Goal: Use online tool/utility: Utilize a website feature to perform a specific function

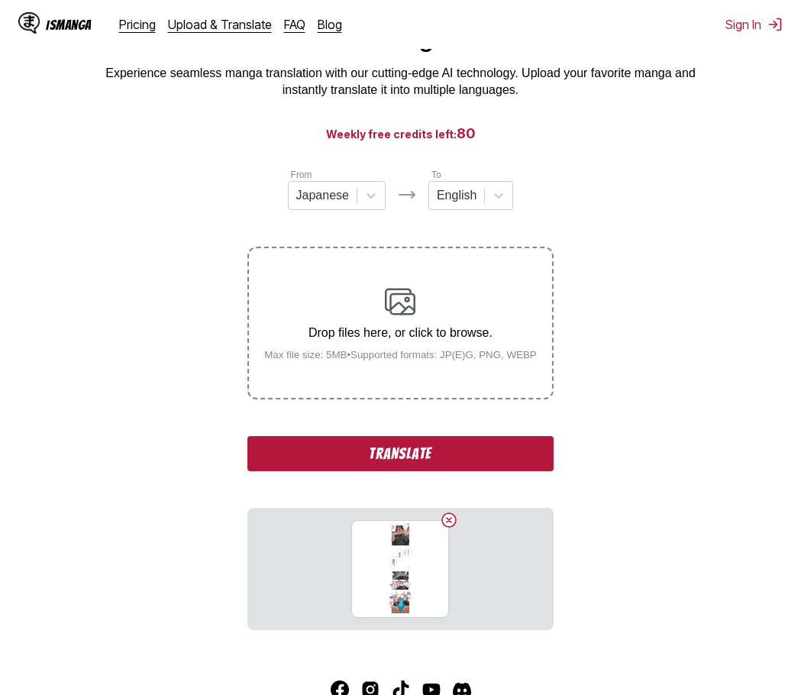
click at [428, 455] on button "Translate" at bounding box center [399, 453] width 305 height 35
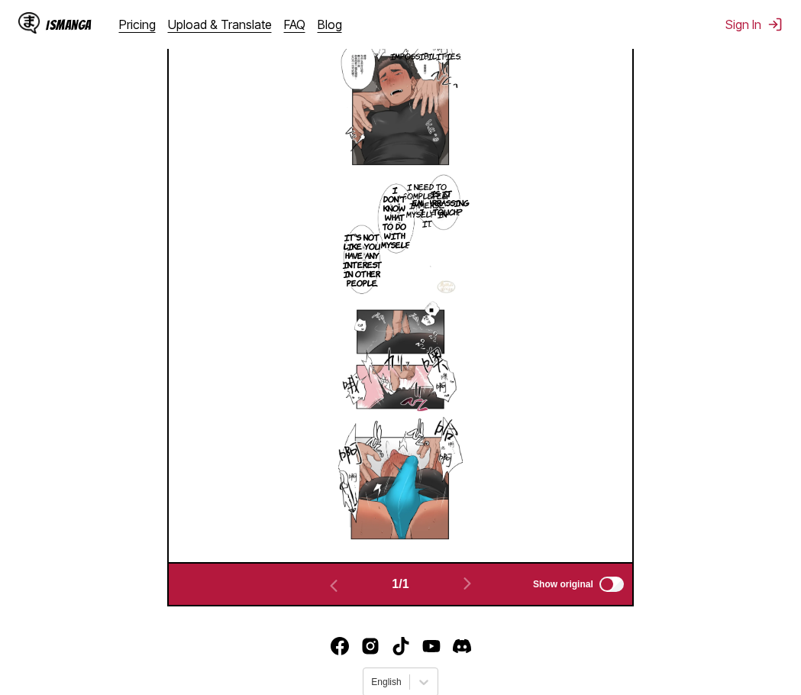
scroll to position [375, 0]
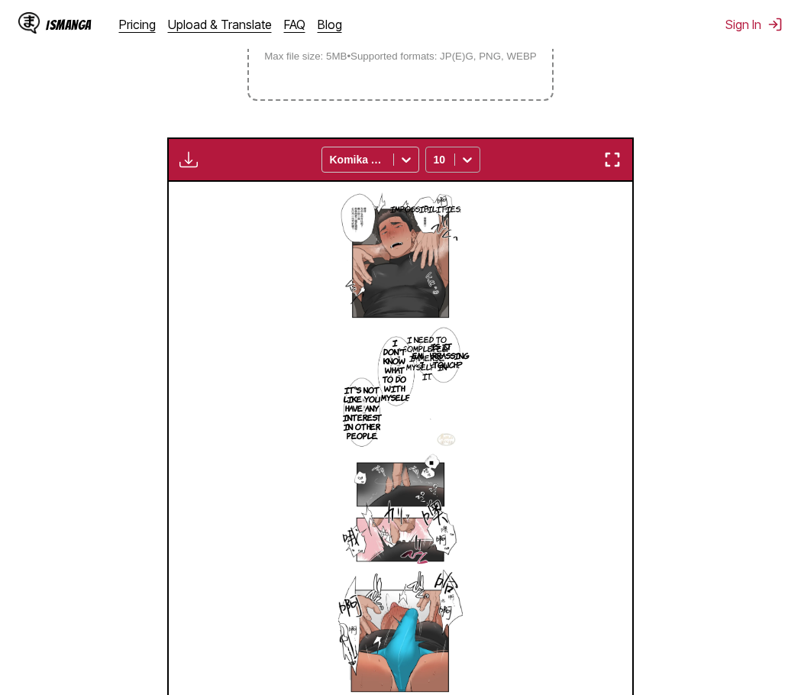
click at [475, 164] on div at bounding box center [467, 159] width 24 height 24
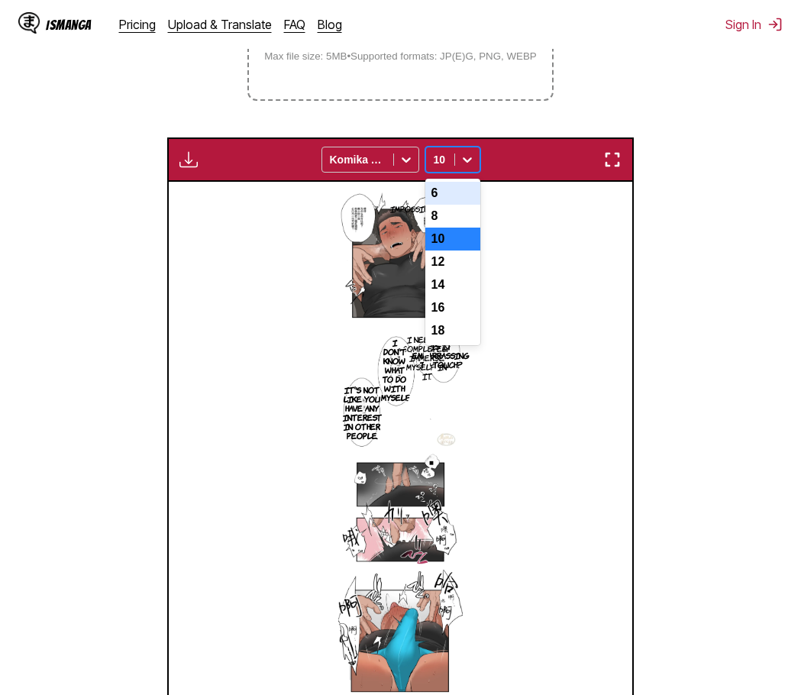
click at [465, 205] on div "6" at bounding box center [452, 193] width 55 height 23
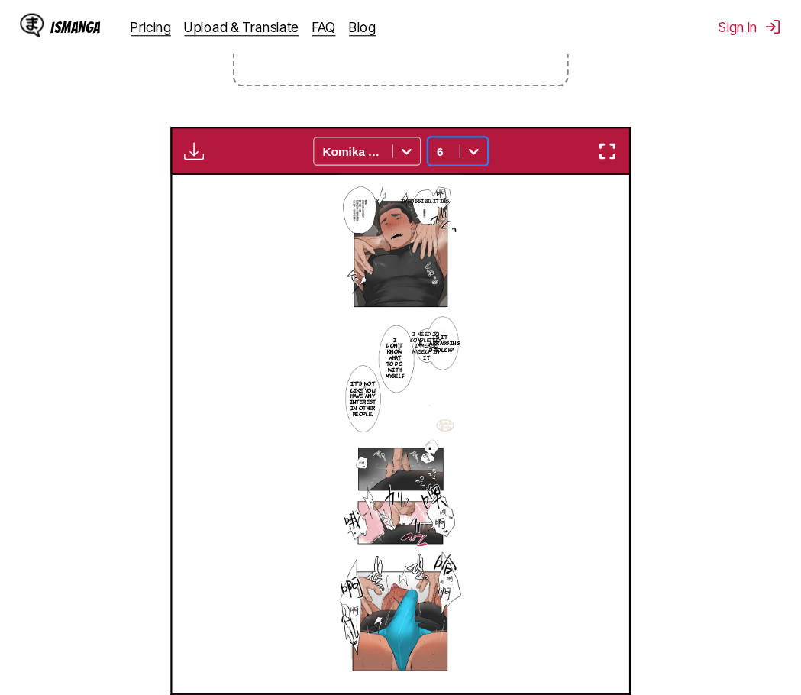
scroll to position [398, 0]
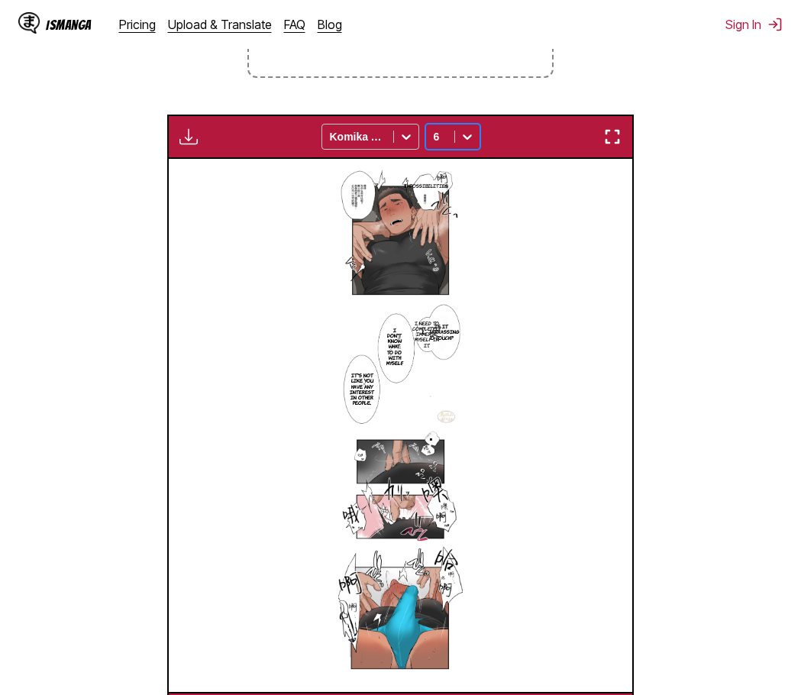
click at [463, 132] on icon at bounding box center [466, 136] width 15 height 15
click at [549, 210] on div "Impossibilities. Is it embarrassing to touch? I need to completely immerse myse…" at bounding box center [400, 425] width 463 height 533
click at [369, 198] on img at bounding box center [400, 425] width 124 height 533
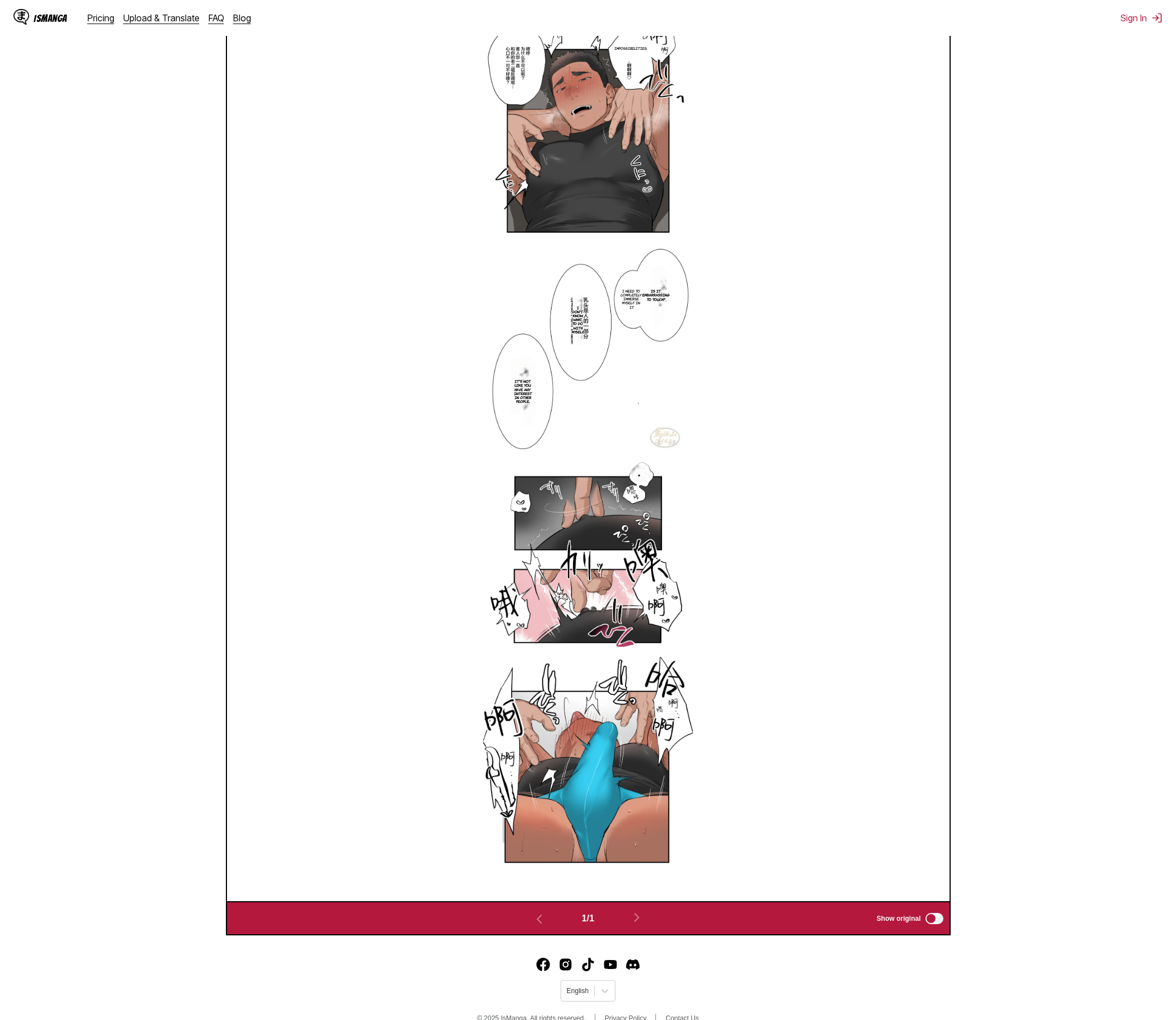
scroll to position [70, 0]
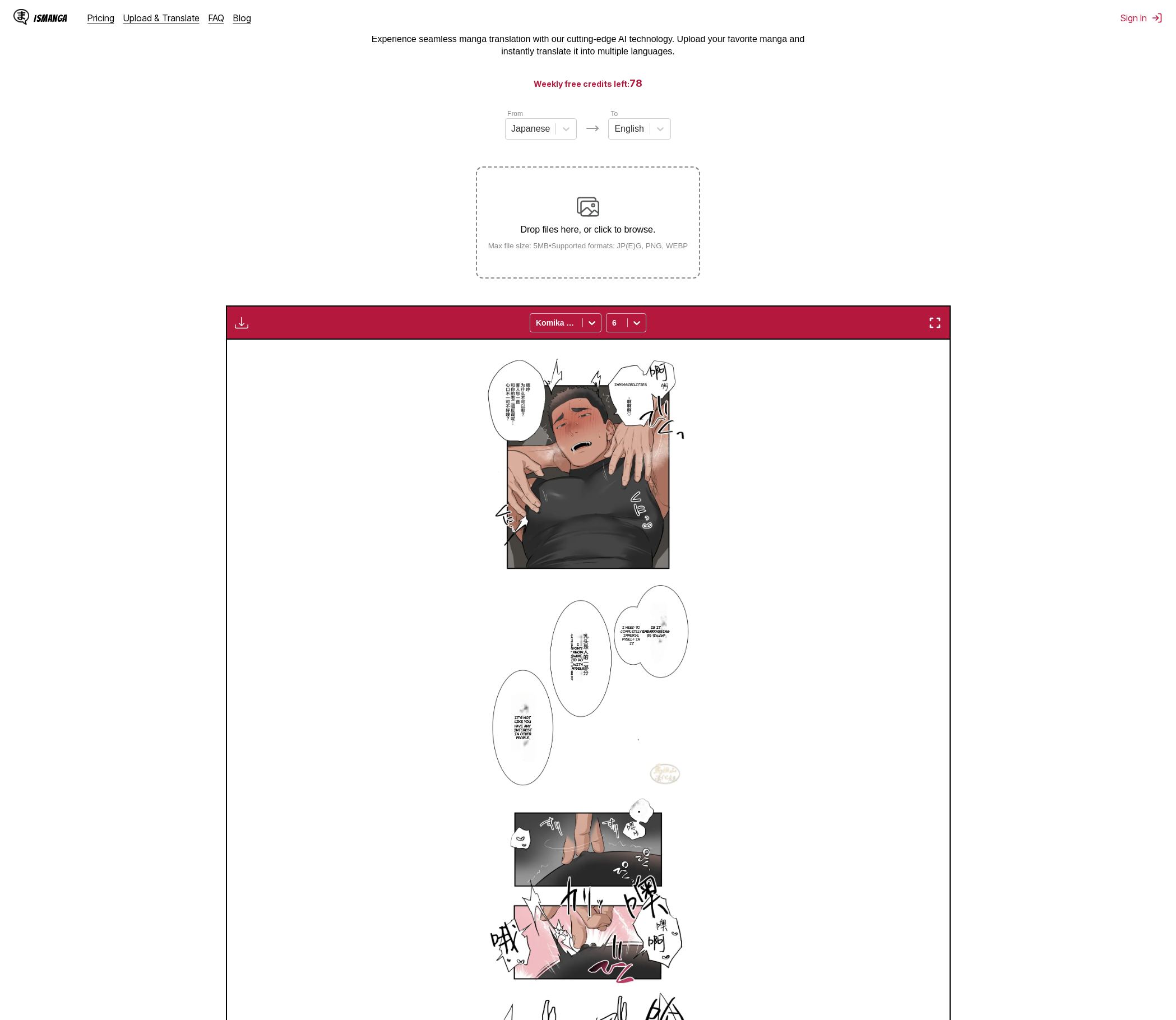
click at [588, 326] on img "button" at bounding box center [935, 322] width 13 height 13
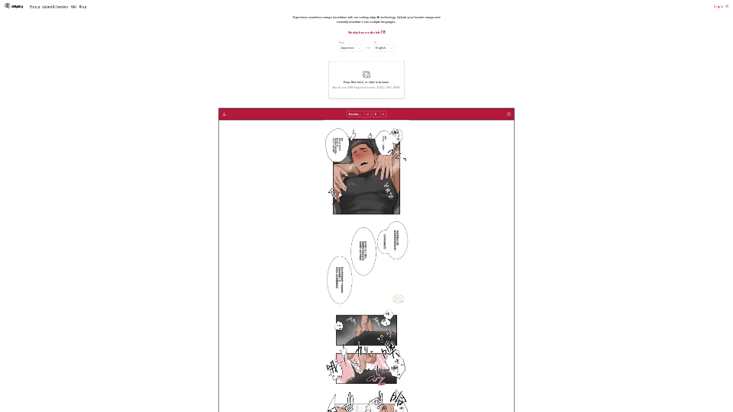
scroll to position [0, 0]
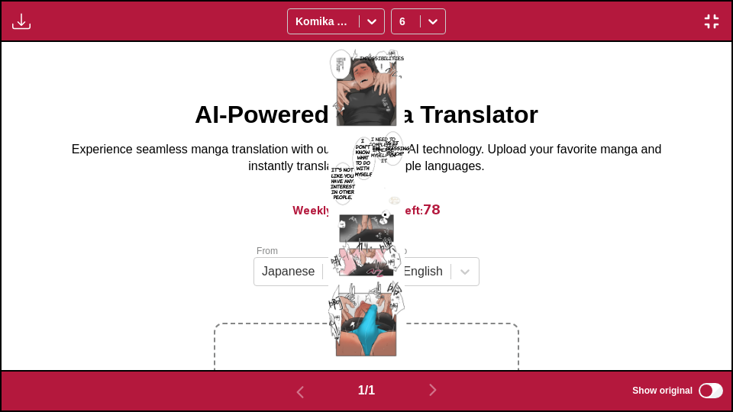
click at [709, 21] on img "button" at bounding box center [711, 21] width 18 height 18
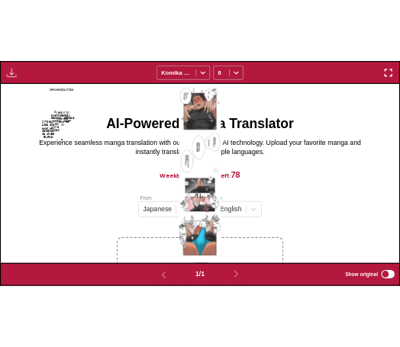
scroll to position [419, 0]
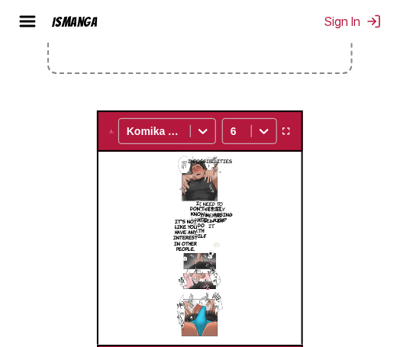
click at [209, 213] on p "I need to completely immerse myself in it." at bounding box center [211, 215] width 35 height 34
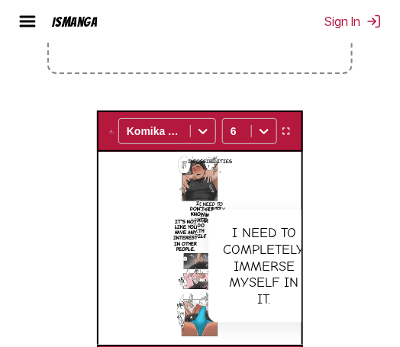
click at [126, 202] on div "Impossibilities. Is it embarrassing to touch? I need to completely immerse myse…" at bounding box center [199, 249] width 202 height 194
click at [194, 218] on p "It's not like you have any interest in other people." at bounding box center [186, 235] width 31 height 39
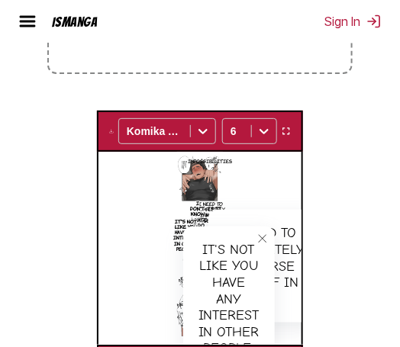
scroll to position [495, 0]
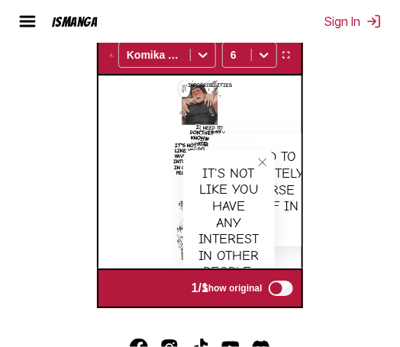
click at [151, 205] on div "Impossibilities. Is it embarrassing to touch? I need to completely immerse myse…" at bounding box center [199, 173] width 202 height 194
click at [353, 102] on section "From Japanese To English Drop files here, or click to browse. Max file size: 5M…" at bounding box center [200, 36] width 376 height 543
click at [258, 160] on icon "close-tooltip" at bounding box center [262, 162] width 11 height 11
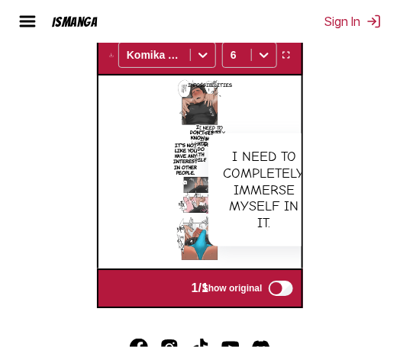
click at [153, 131] on div "Impossibilities. Is it embarrassing to touch? I need to completely immerse myse…" at bounding box center [199, 173] width 202 height 194
click at [348, 121] on section "From Japanese To English Drop files here, or click to browse. Max file size: 5M…" at bounding box center [200, 36] width 376 height 543
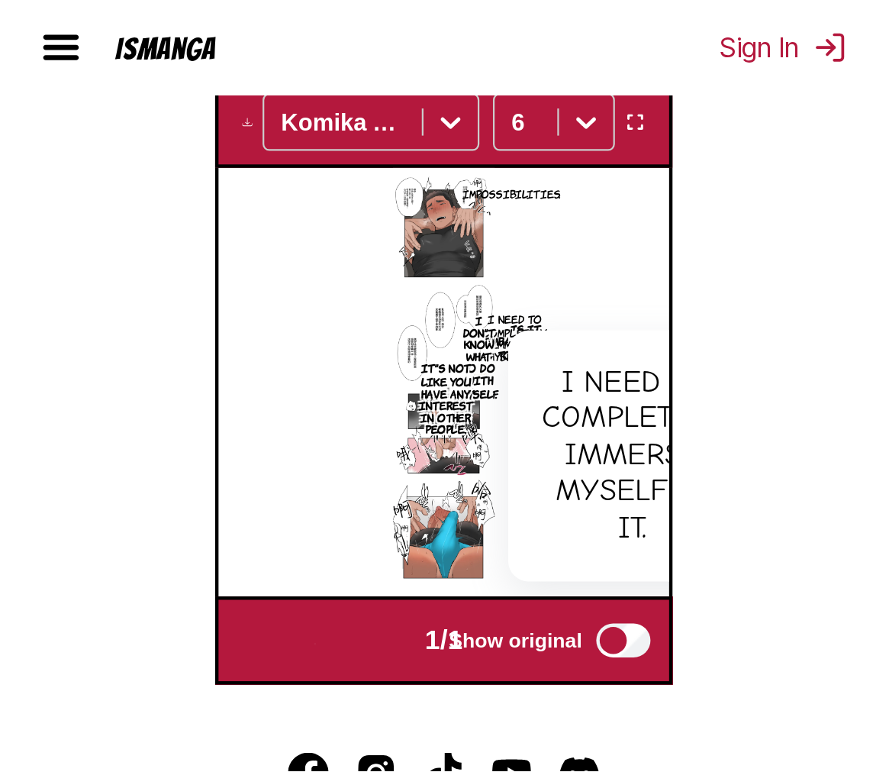
scroll to position [496, 0]
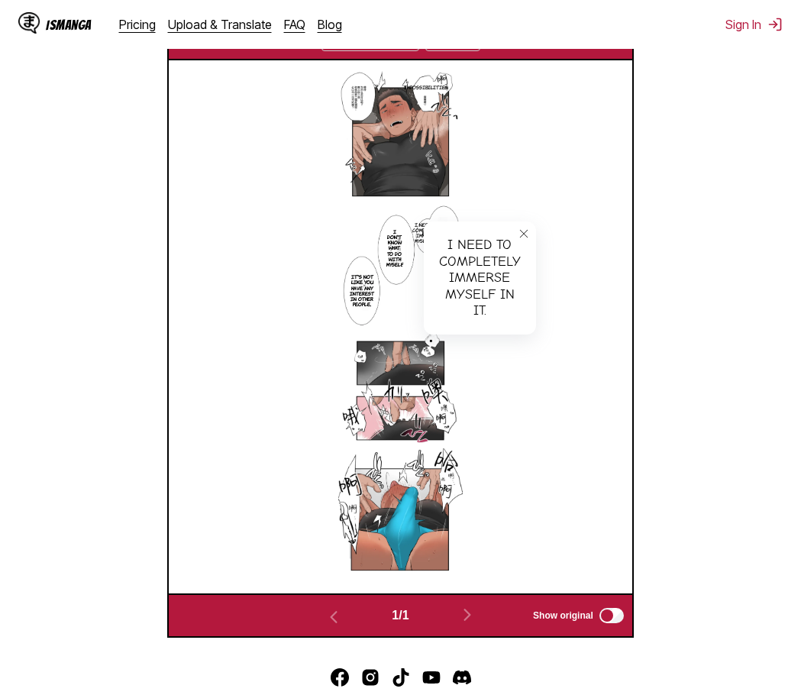
click at [526, 234] on icon "close-tooltip" at bounding box center [523, 233] width 11 height 11
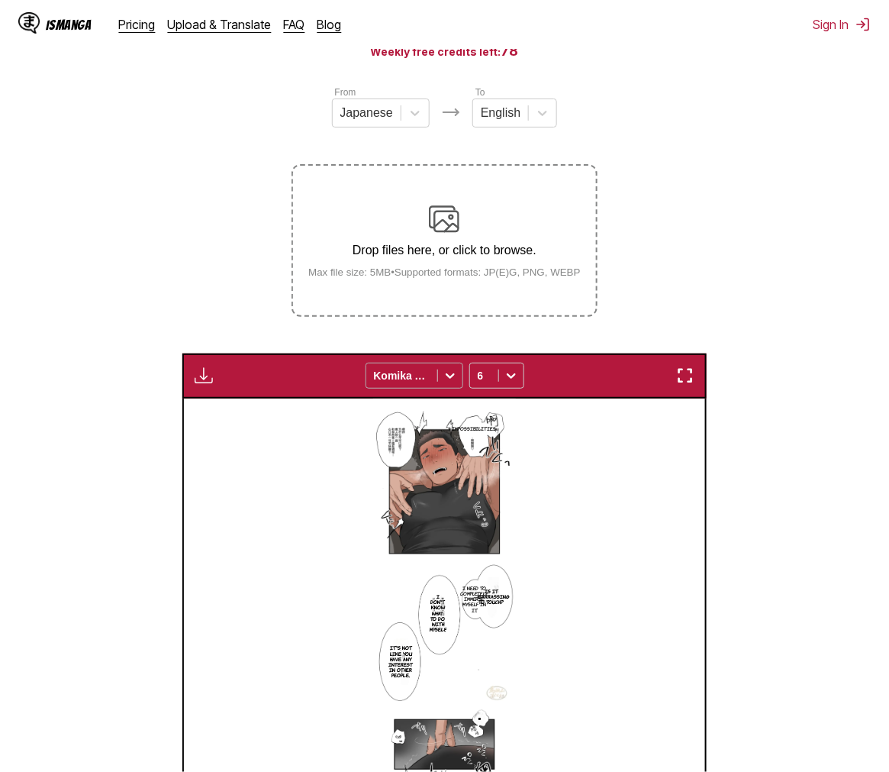
scroll to position [0, 0]
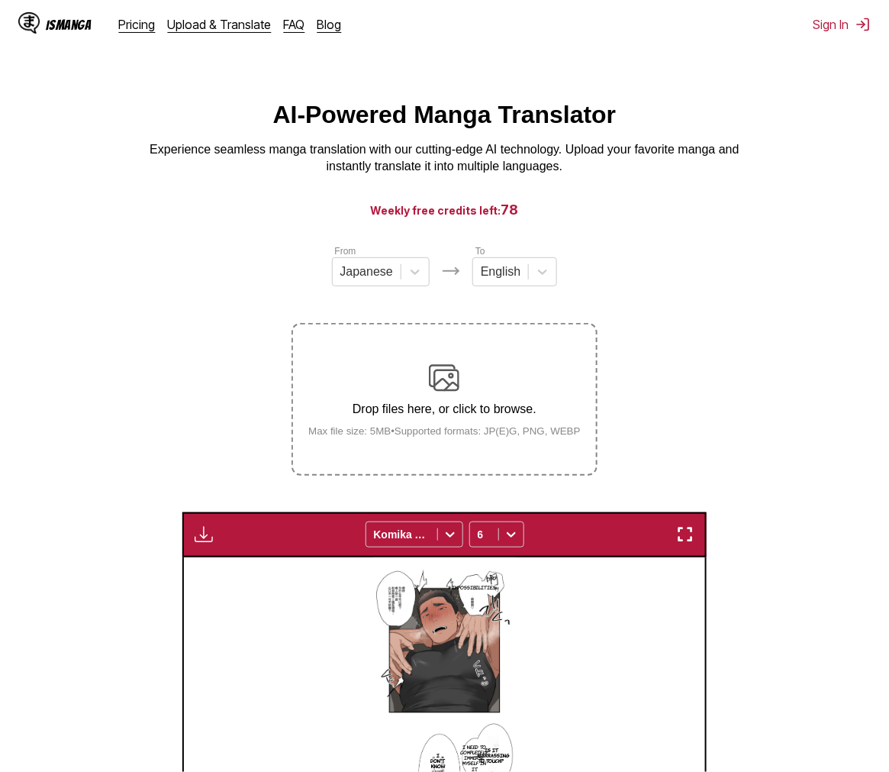
click at [491, 380] on div "Drop files here, or click to browse. Max file size: 5MB • Supported formats: JP…" at bounding box center [444, 400] width 297 height 74
click at [0, 0] on input "Drop files here, or click to browse. Max file size: 5MB • Supported formats: JP…" at bounding box center [0, 0] width 0 height 0
drag, startPoint x: 845, startPoint y: 408, endPoint x: 836, endPoint y: 401, distance: 11.4
click at [800, 408] on section "From Japanese To English Drop files here, or click to browse. Max file size: 5M…" at bounding box center [444, 726] width 865 height 967
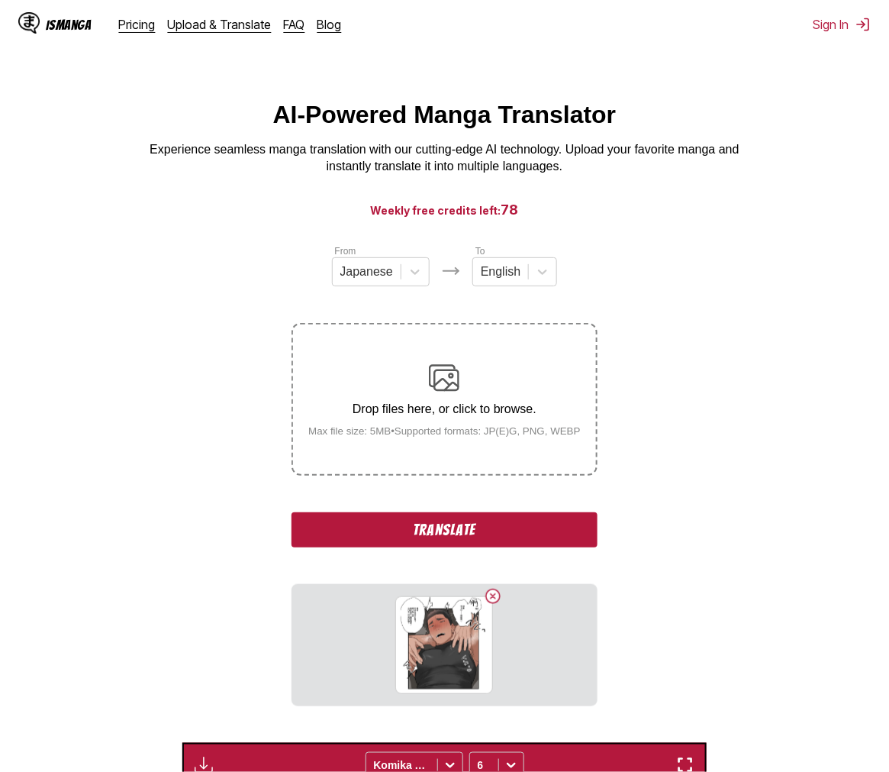
click at [479, 536] on button "Translate" at bounding box center [444, 529] width 305 height 35
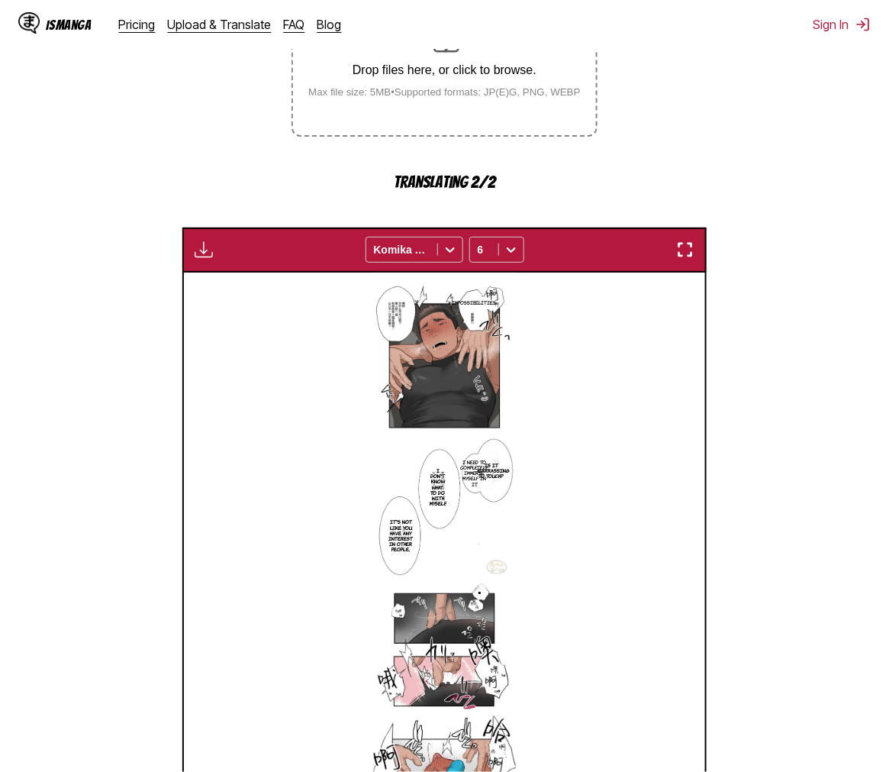
scroll to position [637, 0]
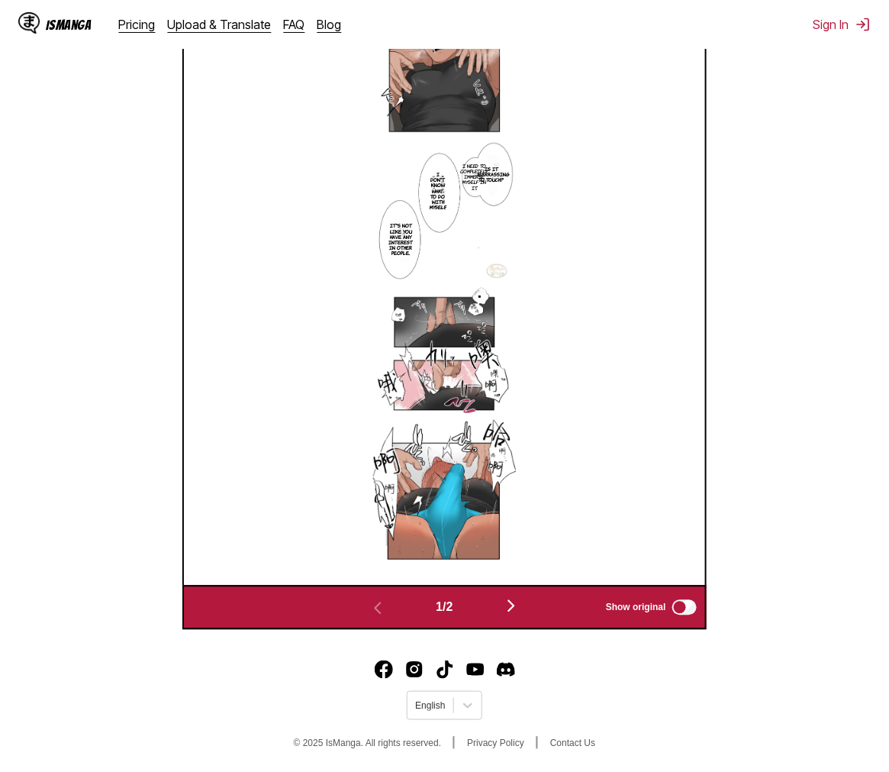
click at [517, 617] on button "button" at bounding box center [512, 607] width 92 height 22
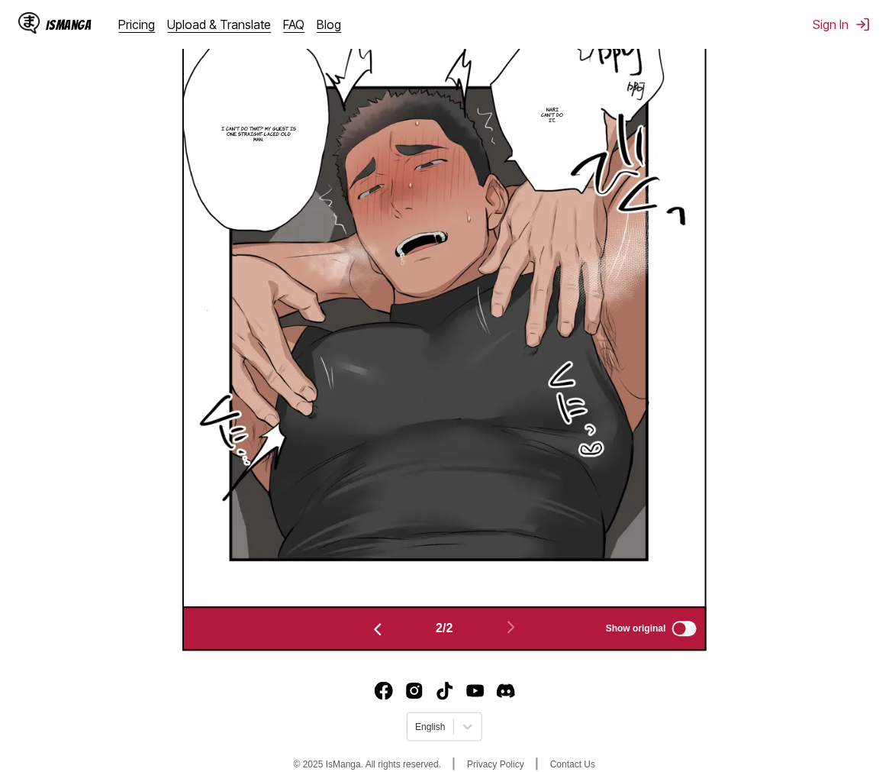
scroll to position [305, 0]
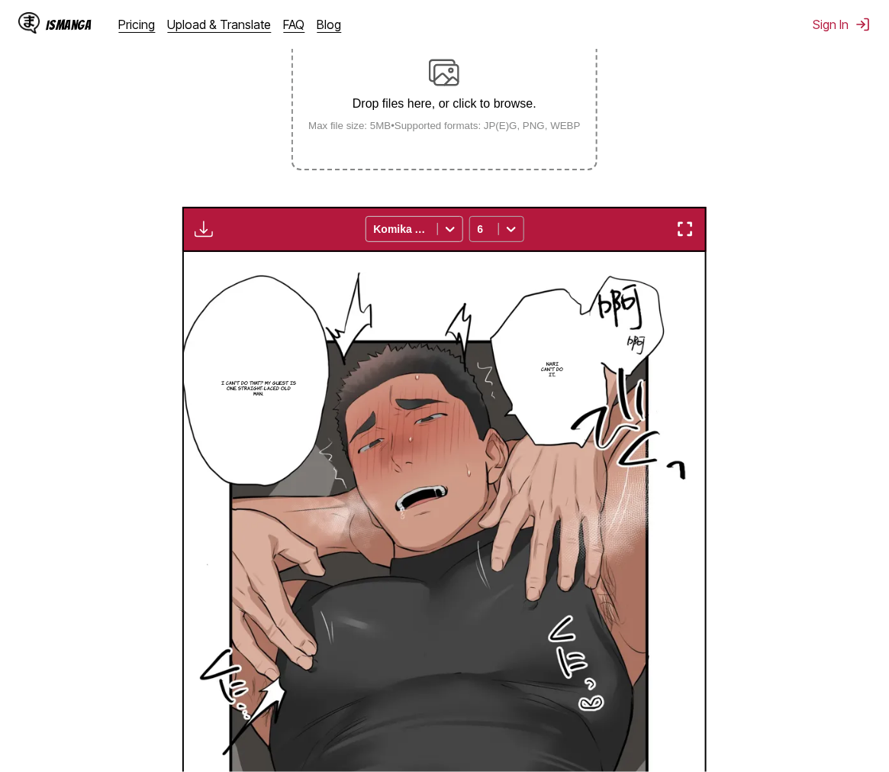
click at [520, 224] on div at bounding box center [511, 229] width 24 height 24
click at [499, 366] on div "14" at bounding box center [496, 354] width 55 height 23
click at [506, 223] on div at bounding box center [511, 229] width 24 height 24
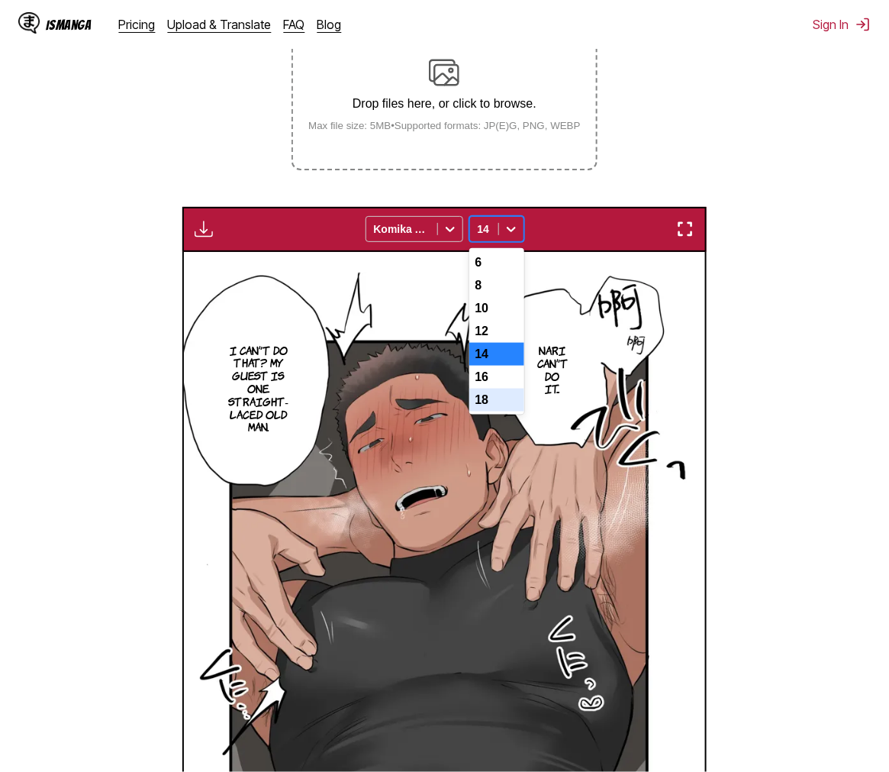
click at [487, 411] on div "18" at bounding box center [496, 399] width 55 height 23
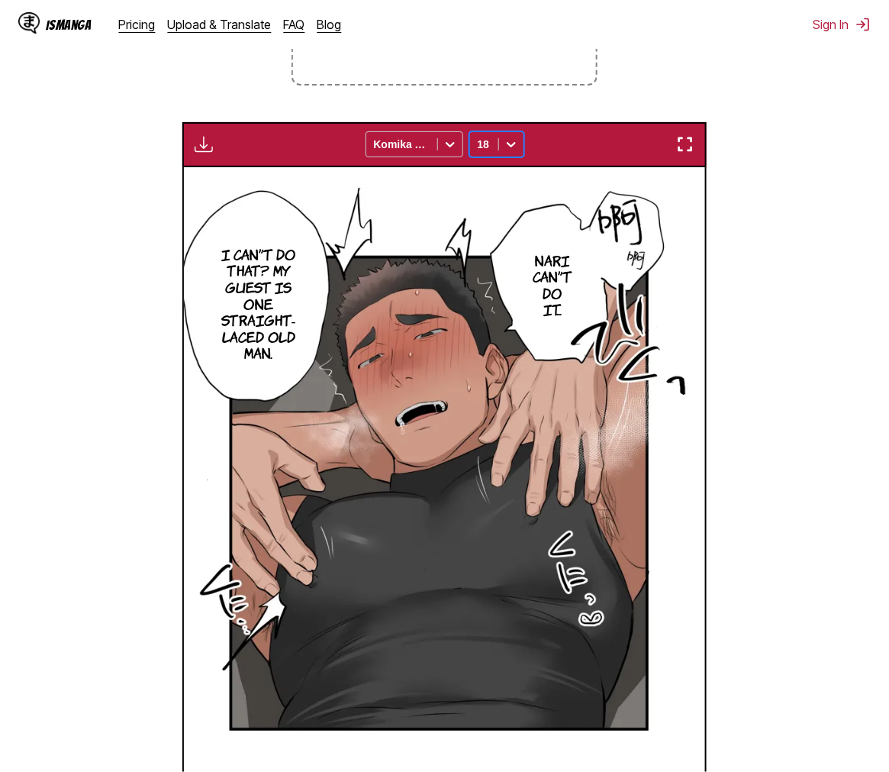
scroll to position [50, 0]
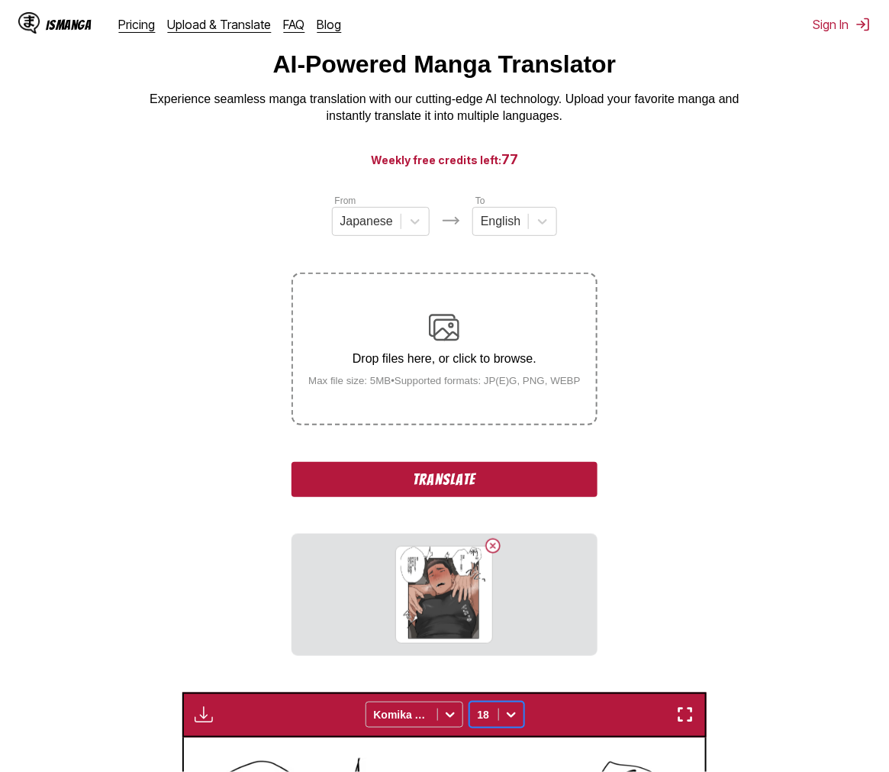
click at [486, 476] on button "Translate" at bounding box center [444, 479] width 305 height 35
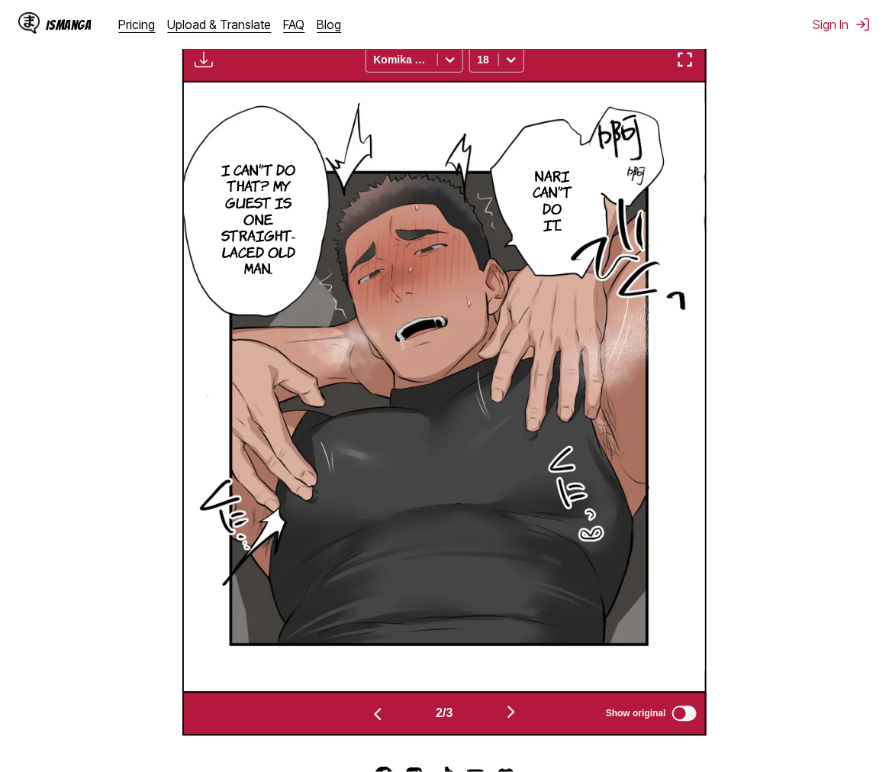
scroll to position [583, 0]
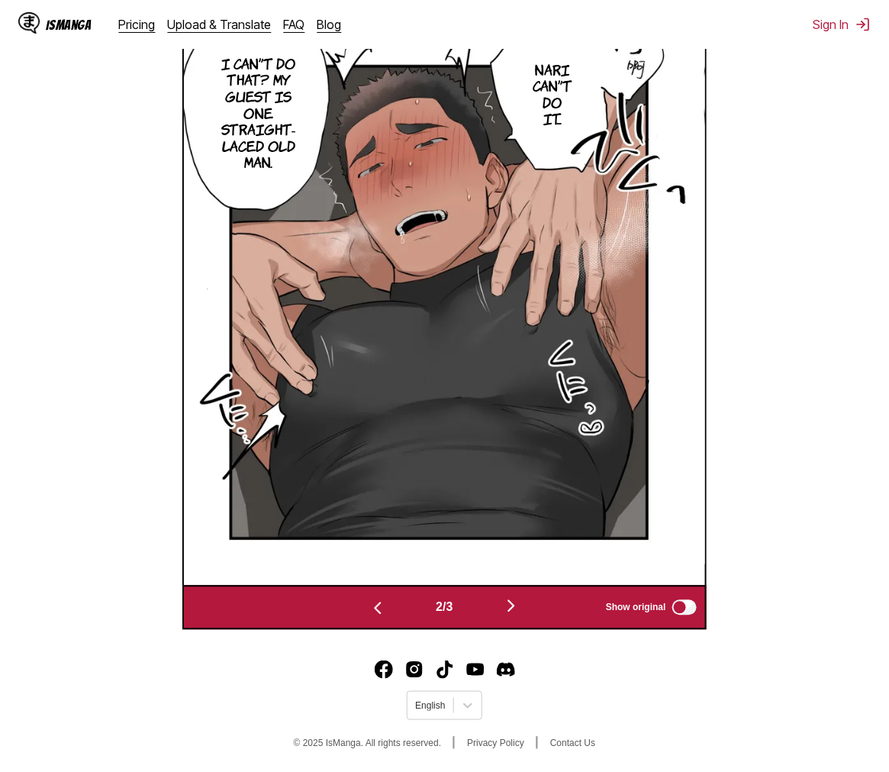
click at [517, 616] on button "button" at bounding box center [512, 607] width 92 height 22
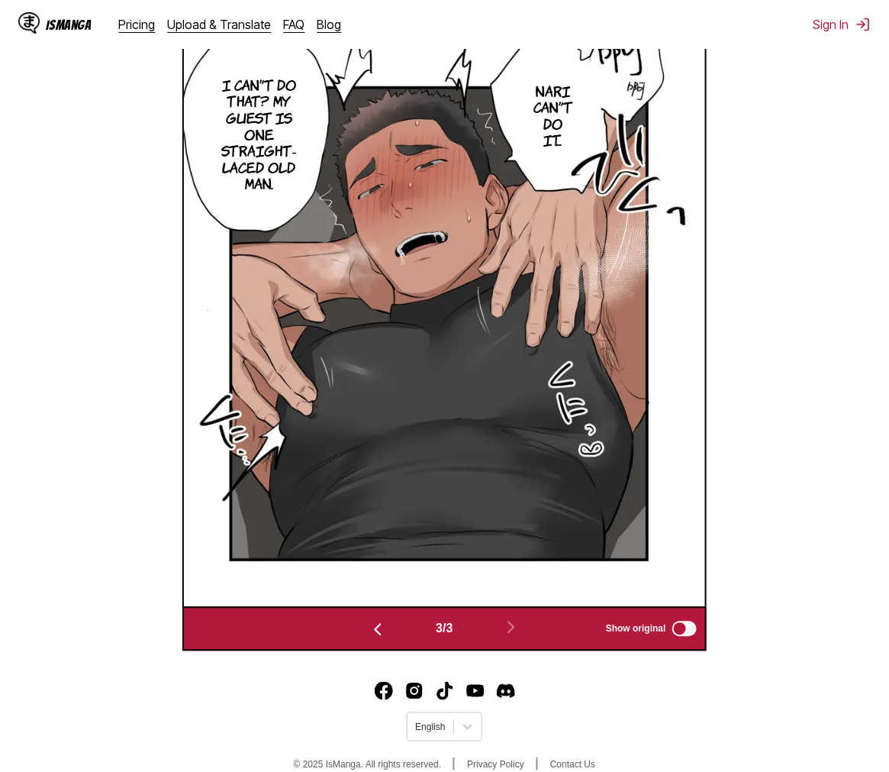
scroll to position [390, 0]
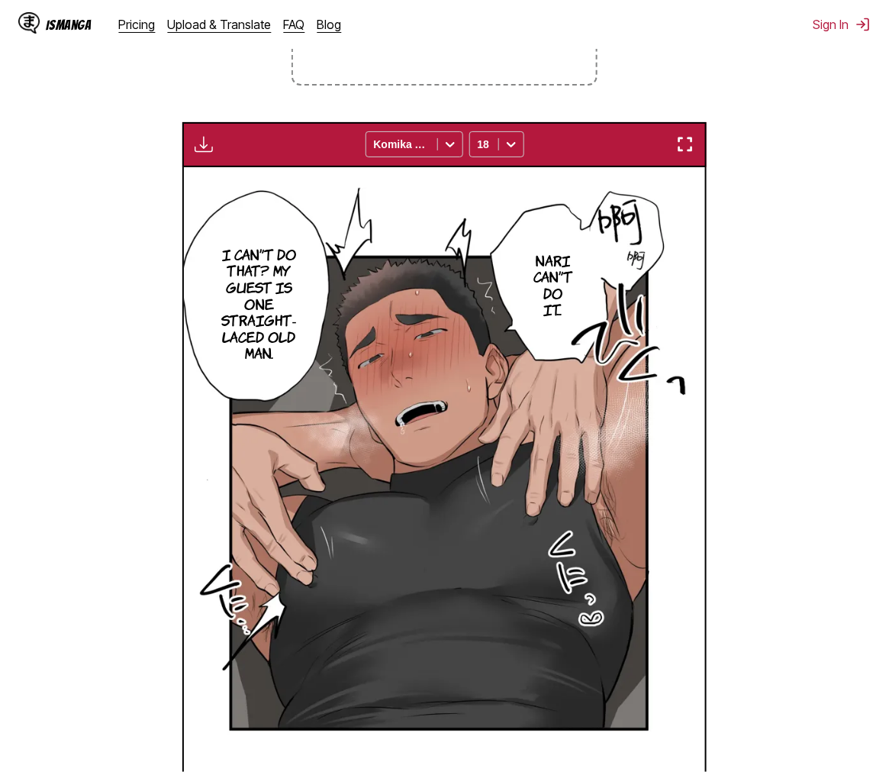
click at [272, 307] on p "I can't do that? My guest is one straight-laced old man." at bounding box center [259, 303] width 82 height 121
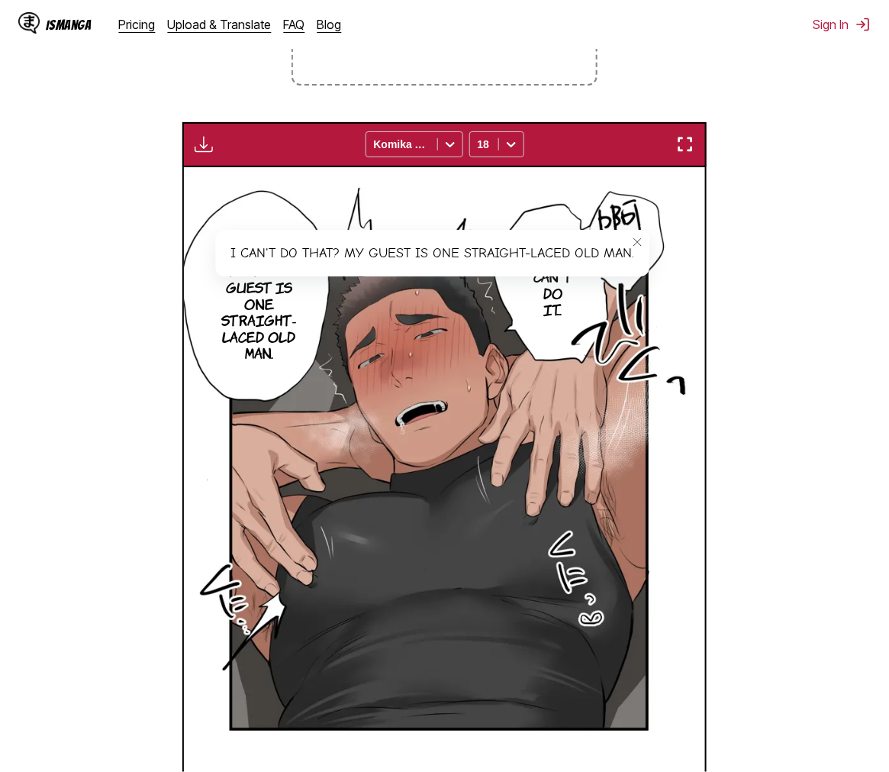
click at [763, 298] on section "From Japanese To English Drop files here, or click to browse. Max file size: 5M…" at bounding box center [444, 336] width 865 height 967
click at [645, 247] on button "close-tooltip" at bounding box center [637, 242] width 24 height 24
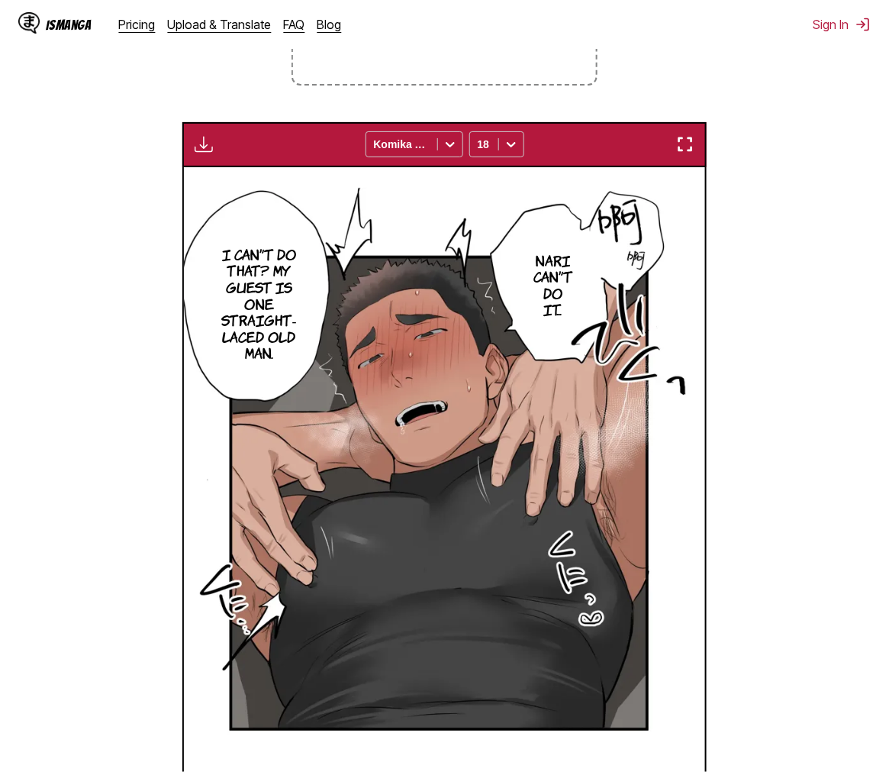
scroll to position [135, 0]
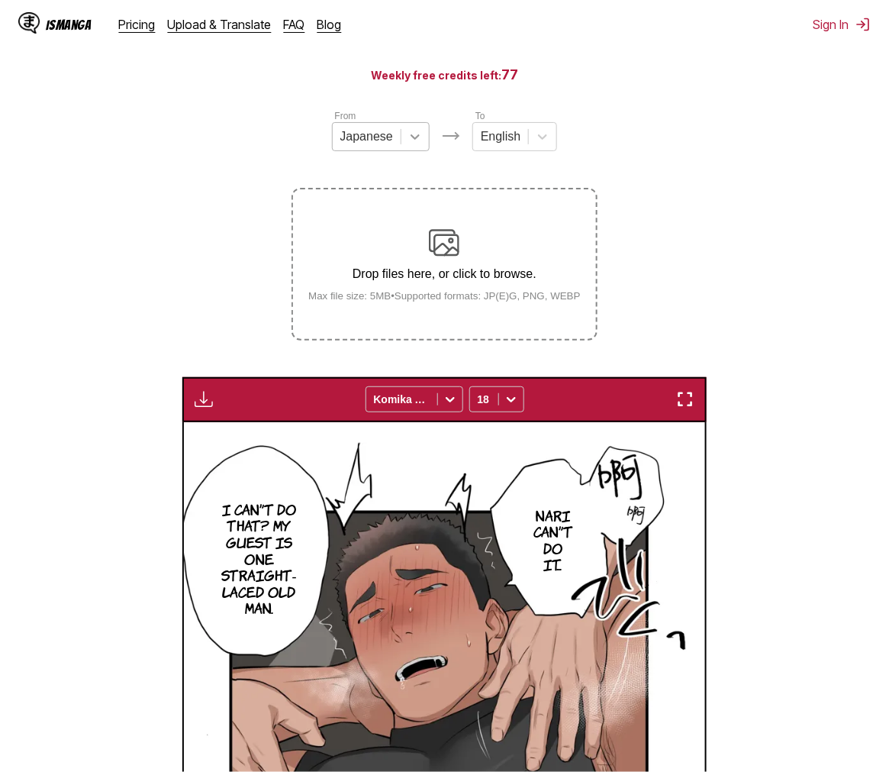
click at [422, 137] on div at bounding box center [414, 136] width 27 height 27
click at [410, 133] on div at bounding box center [414, 136] width 27 height 27
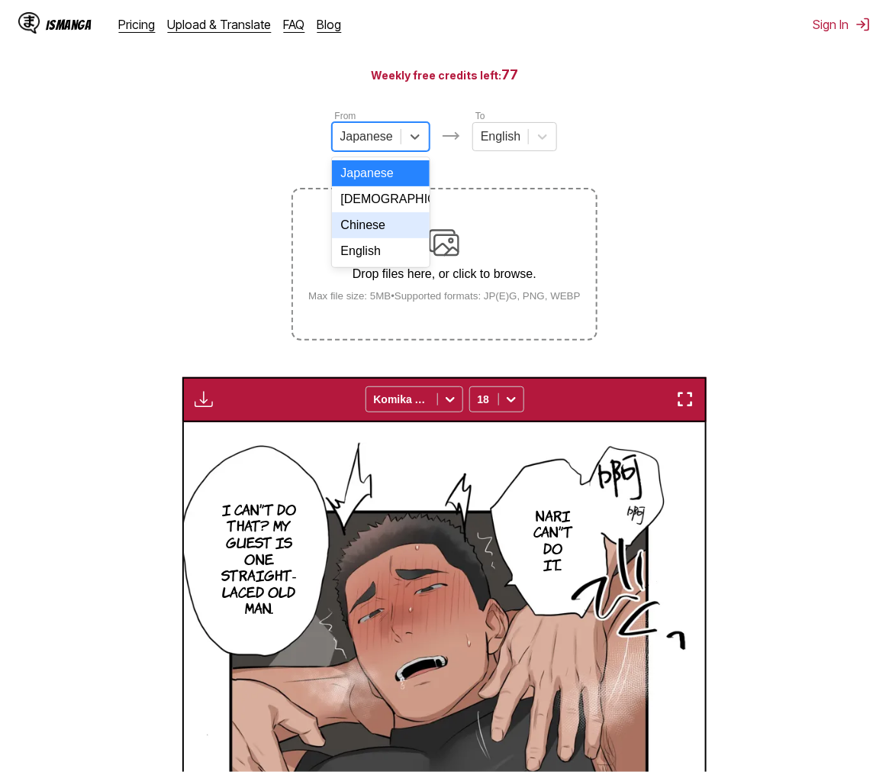
click at [372, 234] on div "Chinese" at bounding box center [381, 225] width 98 height 26
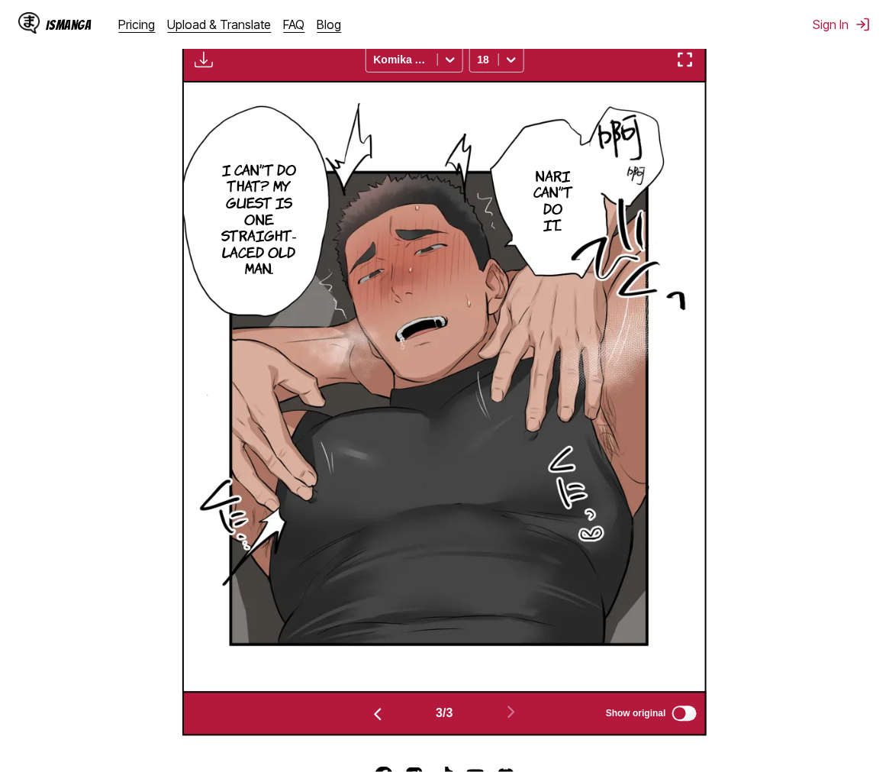
scroll to position [50, 0]
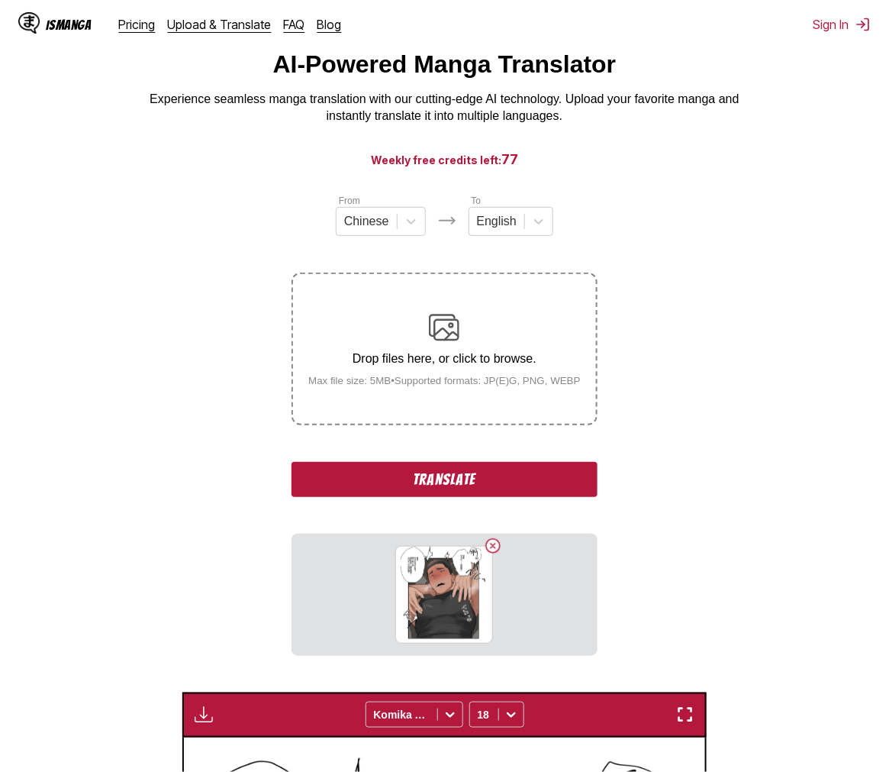
click at [466, 479] on button "Translate" at bounding box center [444, 479] width 305 height 35
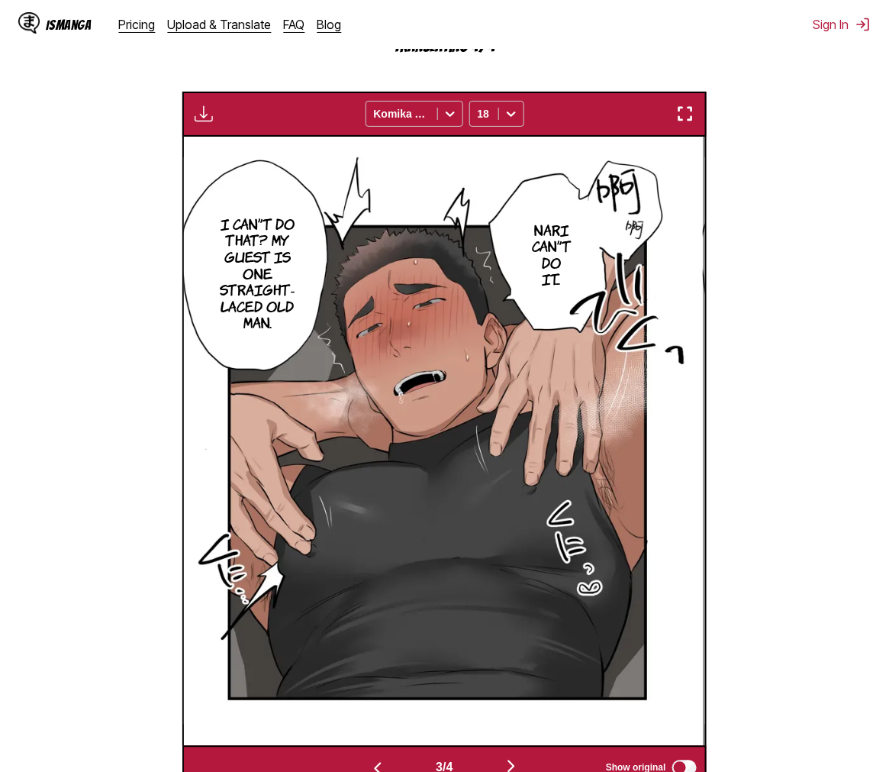
scroll to position [637, 0]
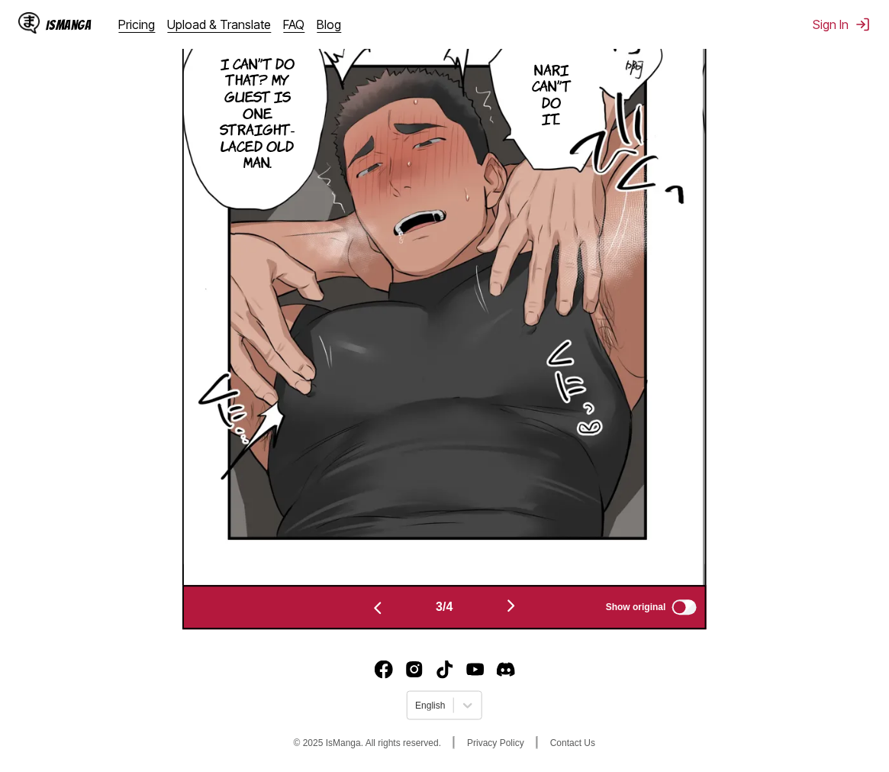
click at [509, 604] on img "button" at bounding box center [511, 606] width 18 height 18
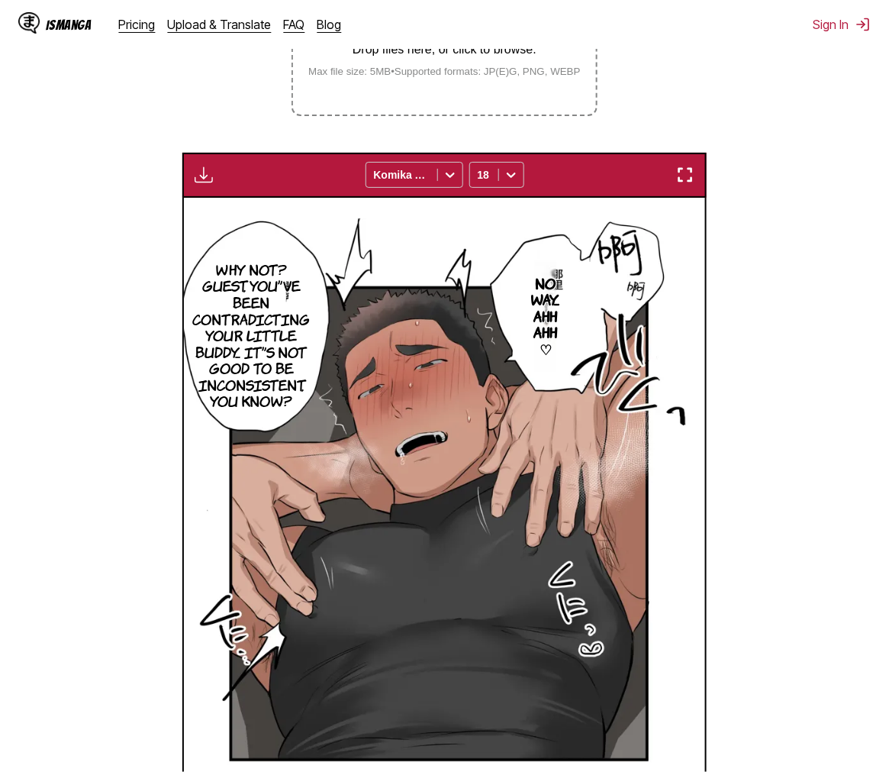
scroll to position [105, 0]
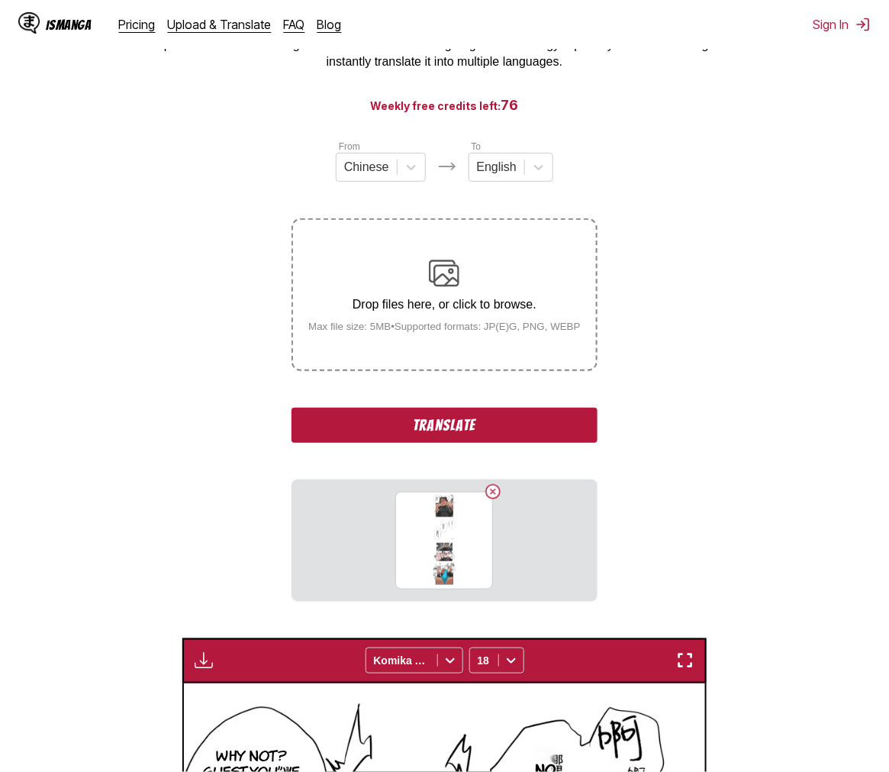
click at [489, 432] on button "Translate" at bounding box center [444, 425] width 305 height 35
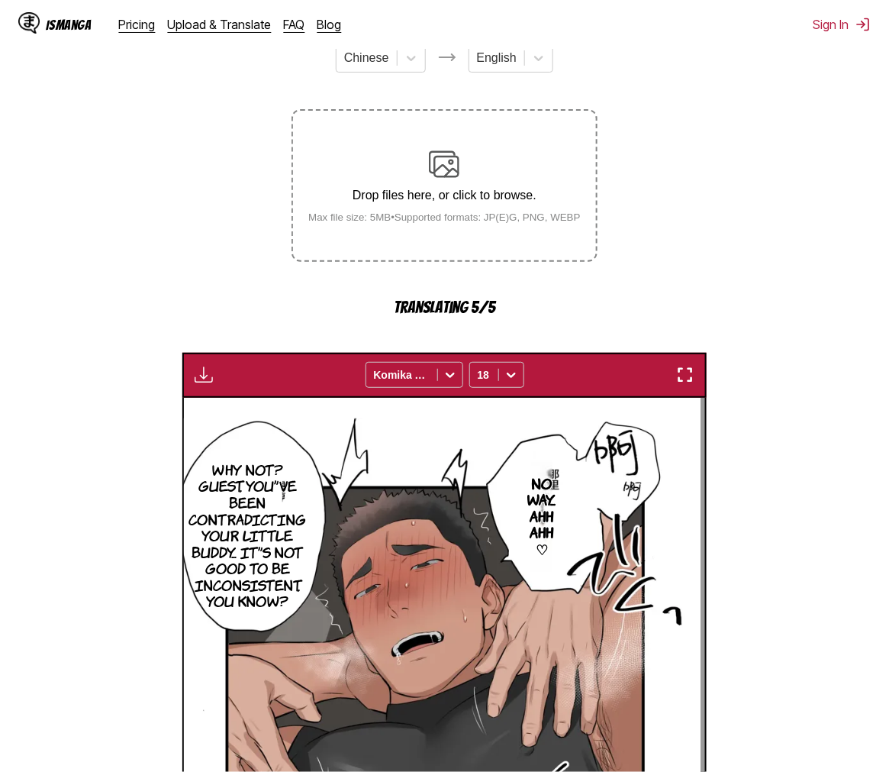
scroll to position [637, 0]
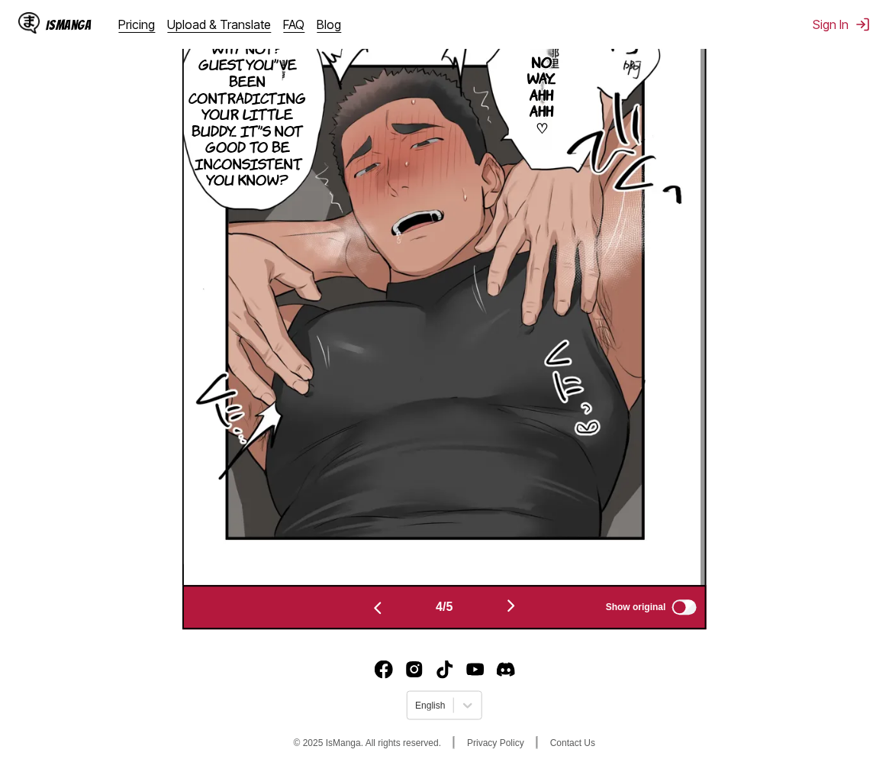
click at [516, 608] on img "button" at bounding box center [511, 606] width 18 height 18
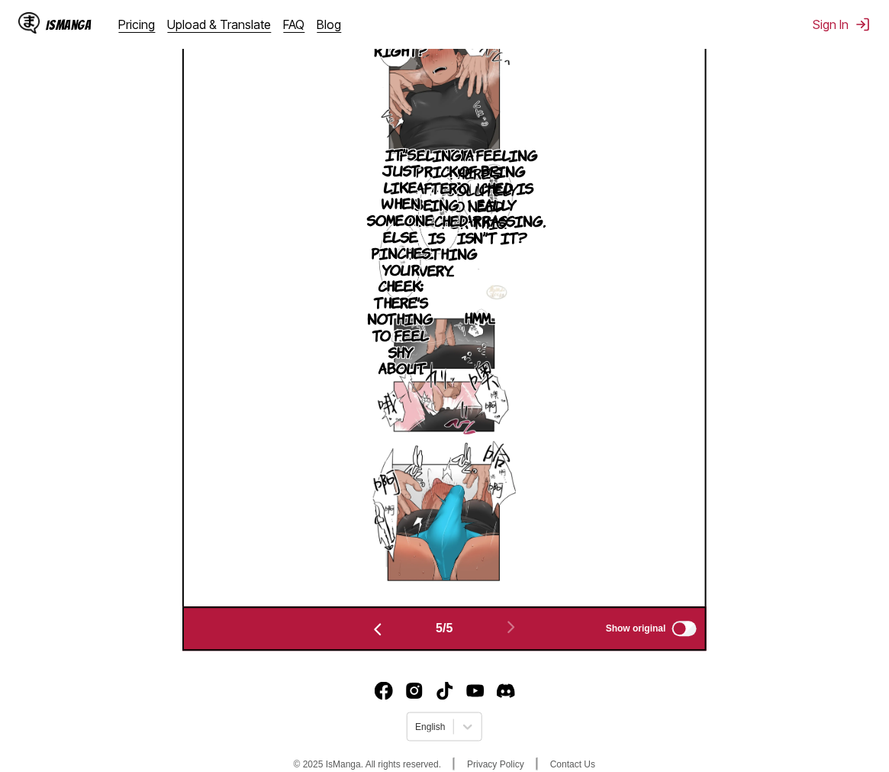
scroll to position [390, 0]
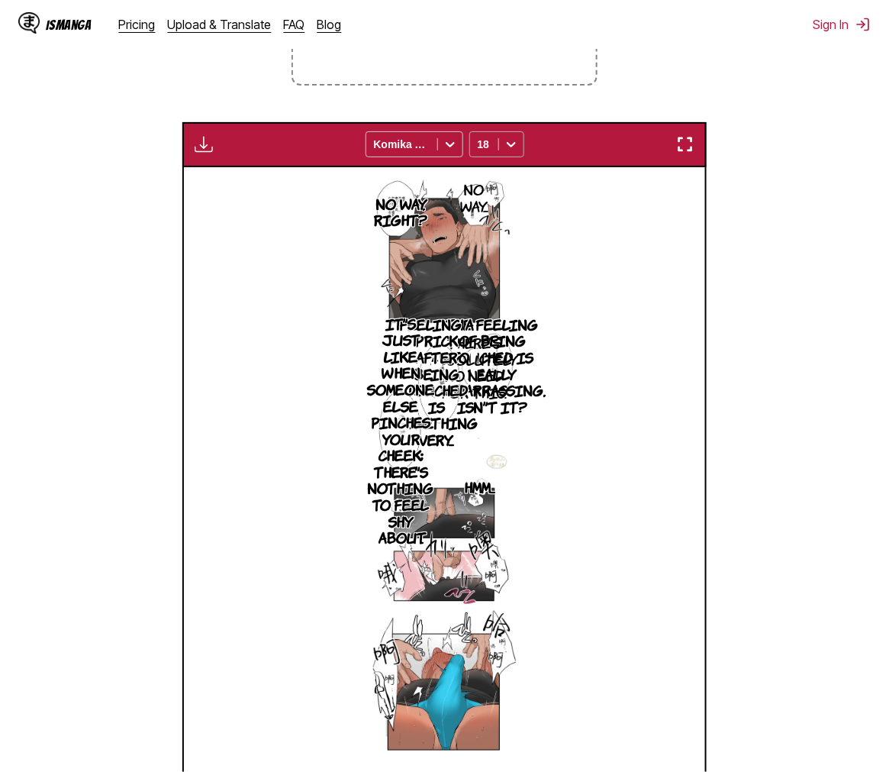
click at [515, 143] on icon at bounding box center [511, 144] width 15 height 15
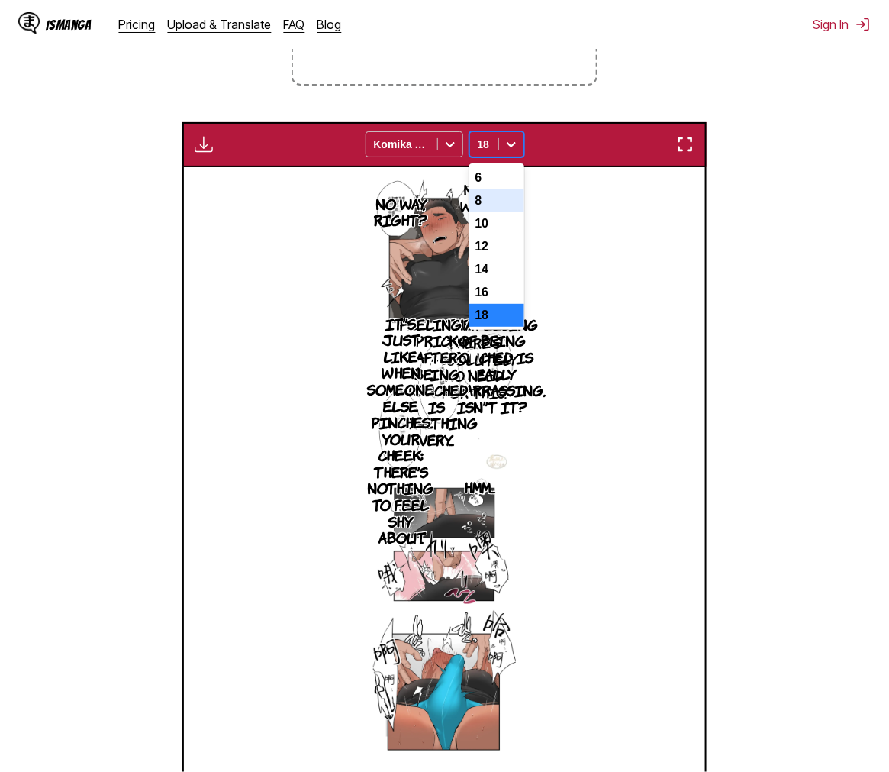
click at [492, 212] on div "8" at bounding box center [496, 200] width 55 height 23
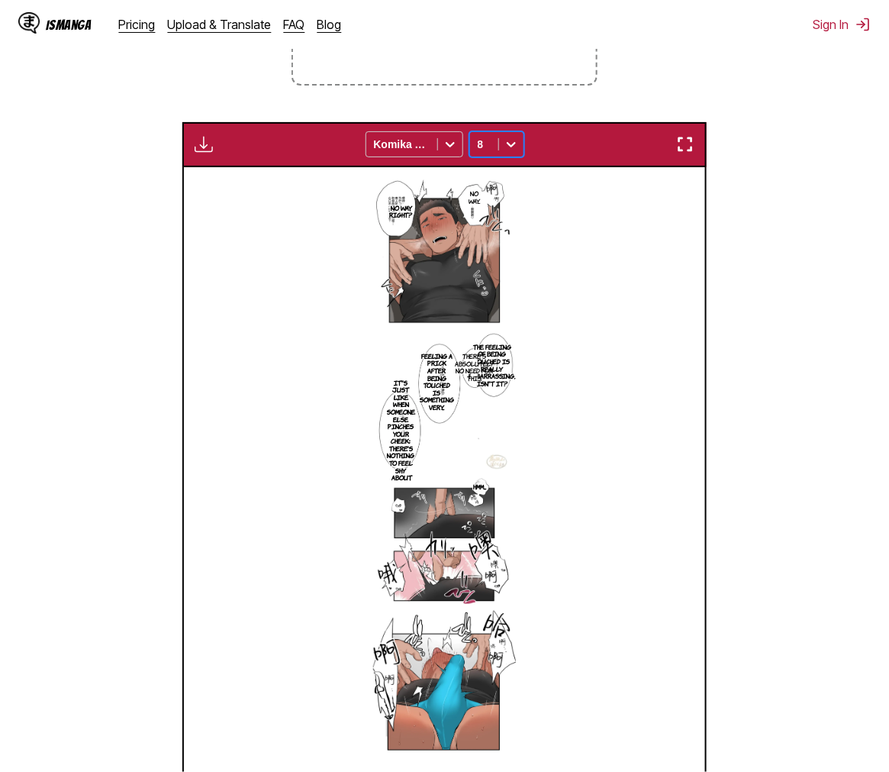
click at [509, 147] on icon at bounding box center [511, 145] width 9 height 5
click at [487, 173] on div "6" at bounding box center [496, 177] width 55 height 23
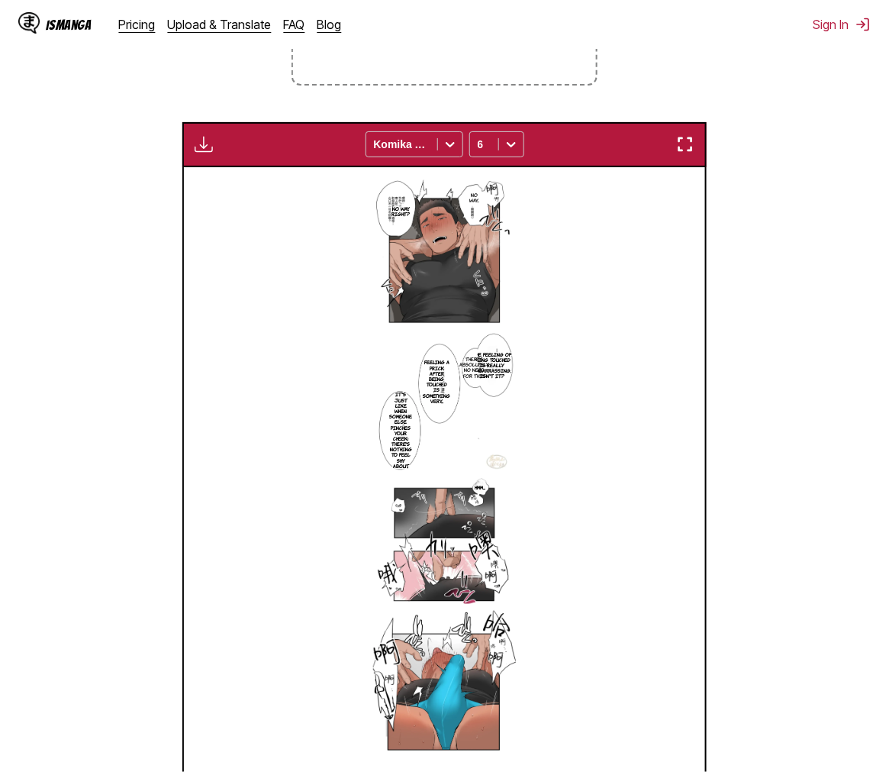
click at [492, 368] on p "The feeling of being touched is really embarrassing, isn't it?" at bounding box center [492, 366] width 44 height 34
click at [662, 298] on div "No way... No way, right? The feeling of being touched is really embarrassing, i…" at bounding box center [444, 471] width 521 height 609
click at [469, 372] on p "There's absolutely no need for this." at bounding box center [474, 367] width 37 height 28
click at [431, 372] on p "Feeling a prick after being touched is something very..." at bounding box center [437, 381] width 34 height 50
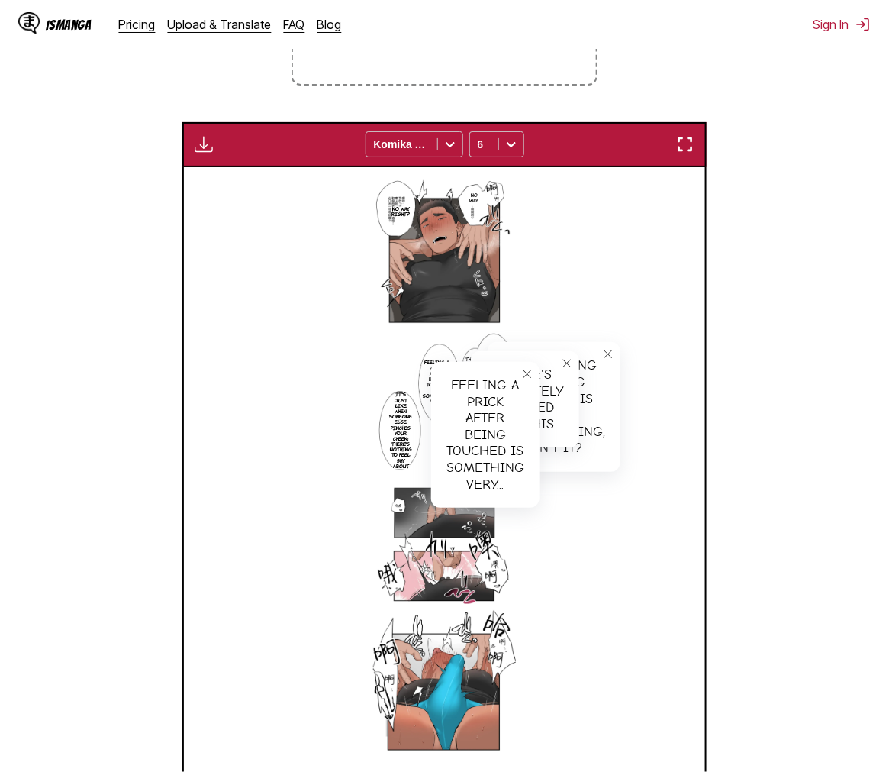
click at [407, 421] on p "It's just like when someone else pinches your cheek; there's nothing to feel sh…" at bounding box center [400, 429] width 29 height 83
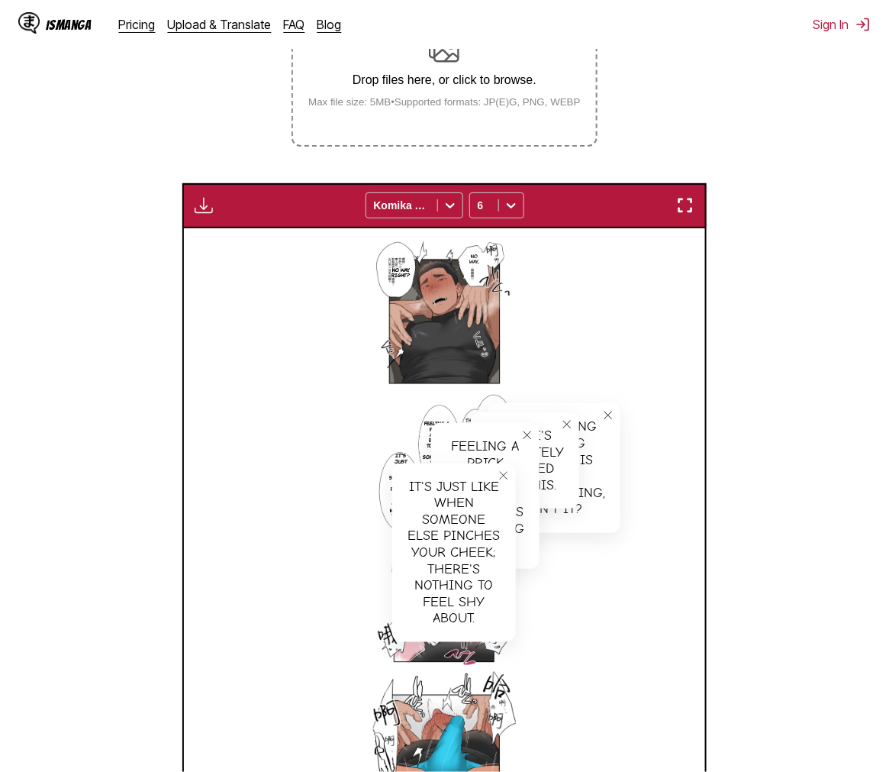
scroll to position [0, 0]
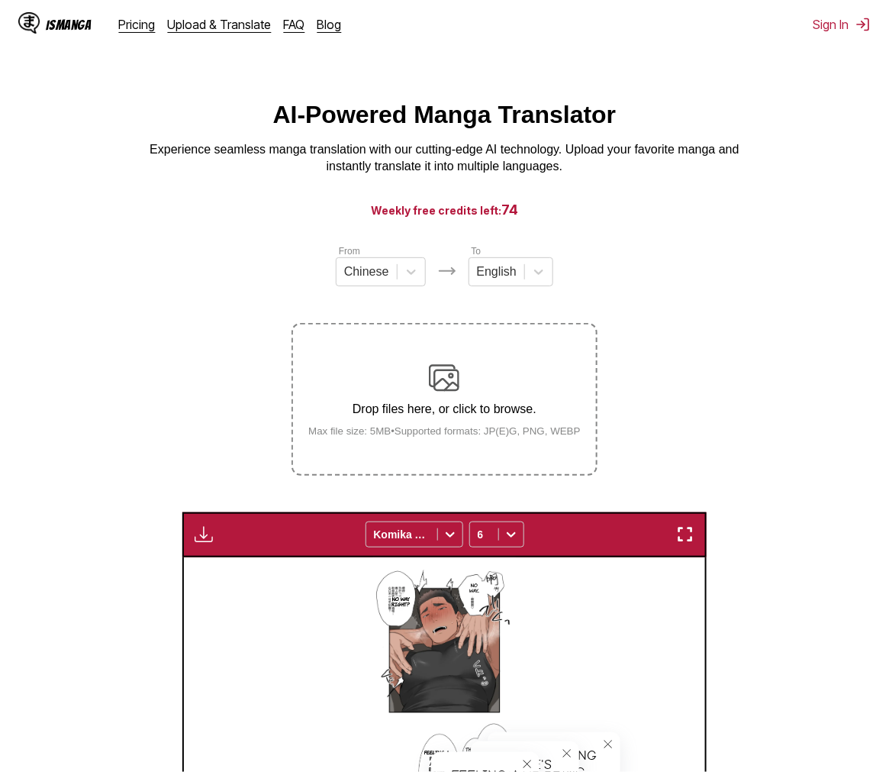
click at [756, 372] on section "From Chinese To English Drop files here, or click to browse. Max file size: 5MB…" at bounding box center [444, 726] width 865 height 967
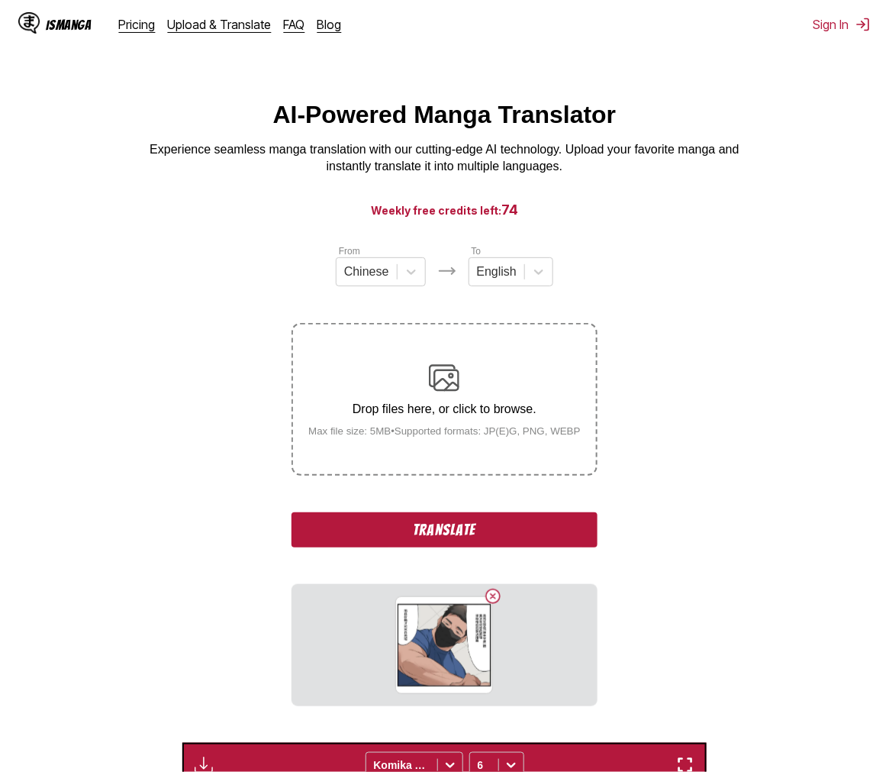
click at [540, 540] on button "Translate" at bounding box center [444, 529] width 305 height 35
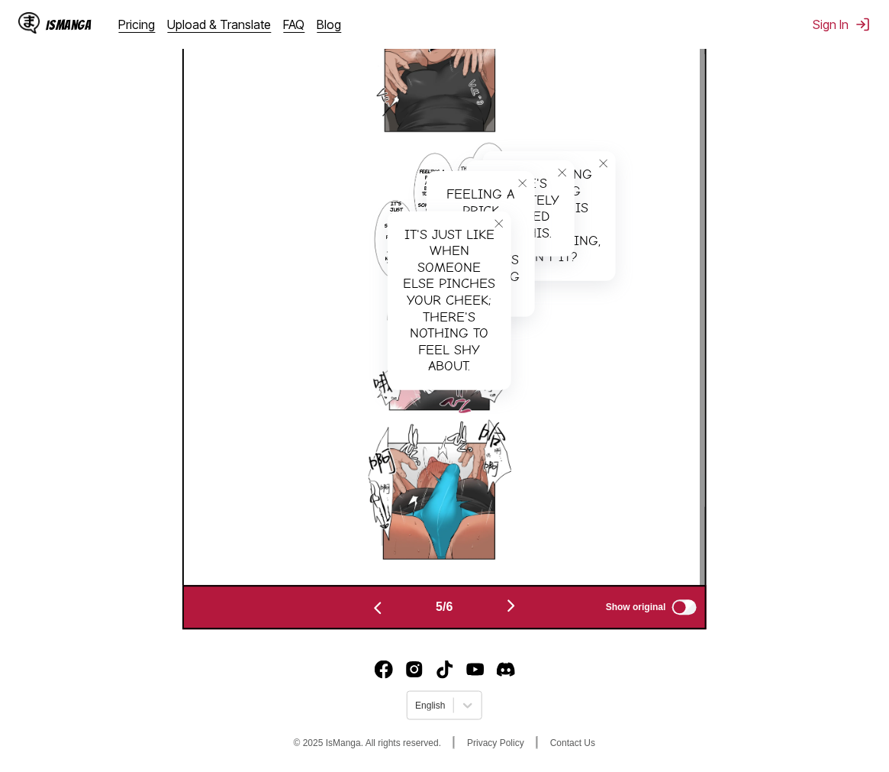
click at [519, 614] on img "button" at bounding box center [511, 606] width 18 height 18
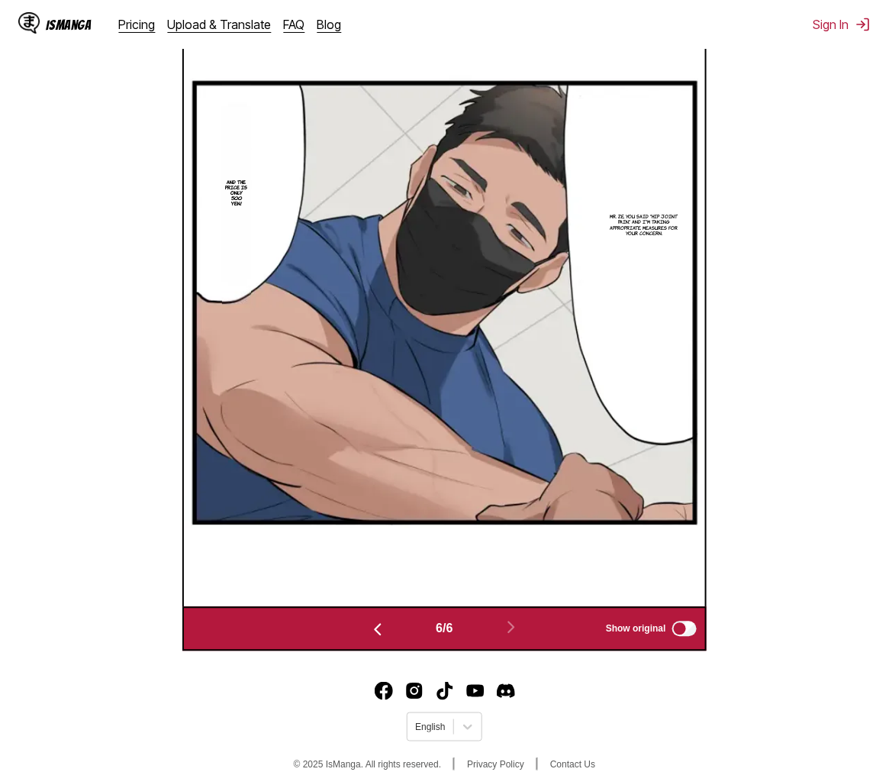
scroll to position [305, 0]
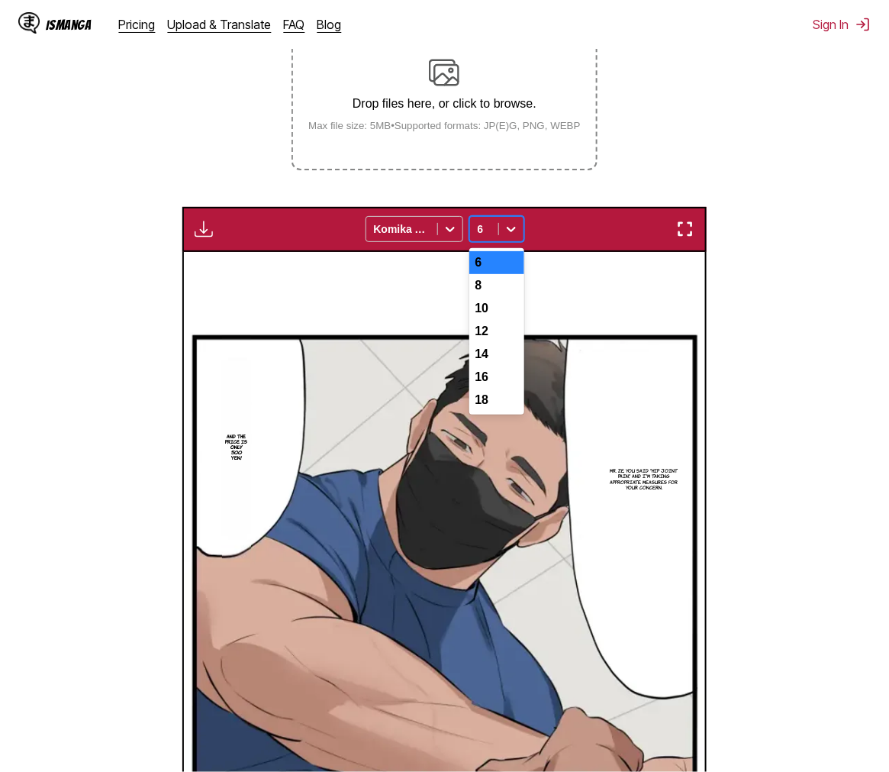
click at [509, 234] on icon at bounding box center [511, 228] width 15 height 15
click at [507, 411] on div "18" at bounding box center [496, 399] width 55 height 23
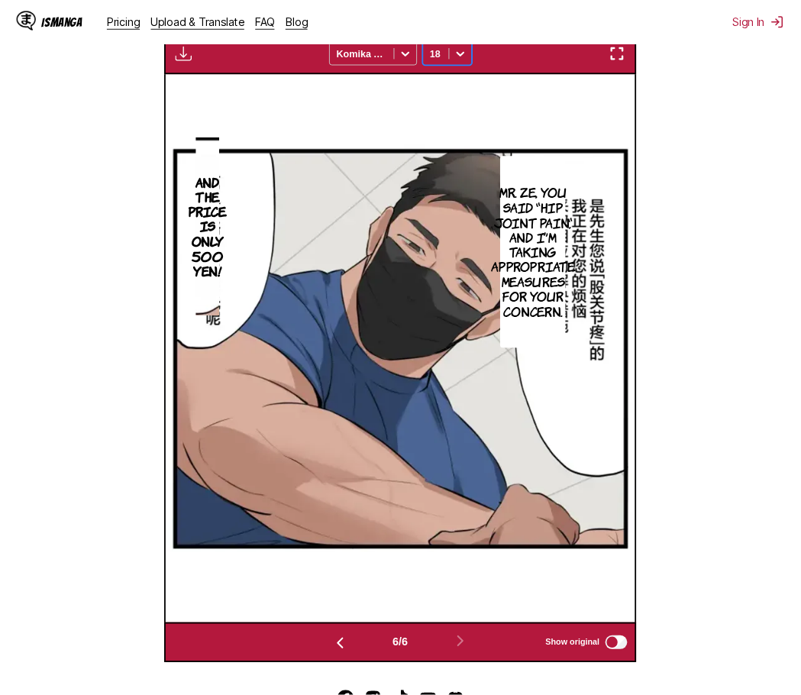
scroll to position [0, 2314]
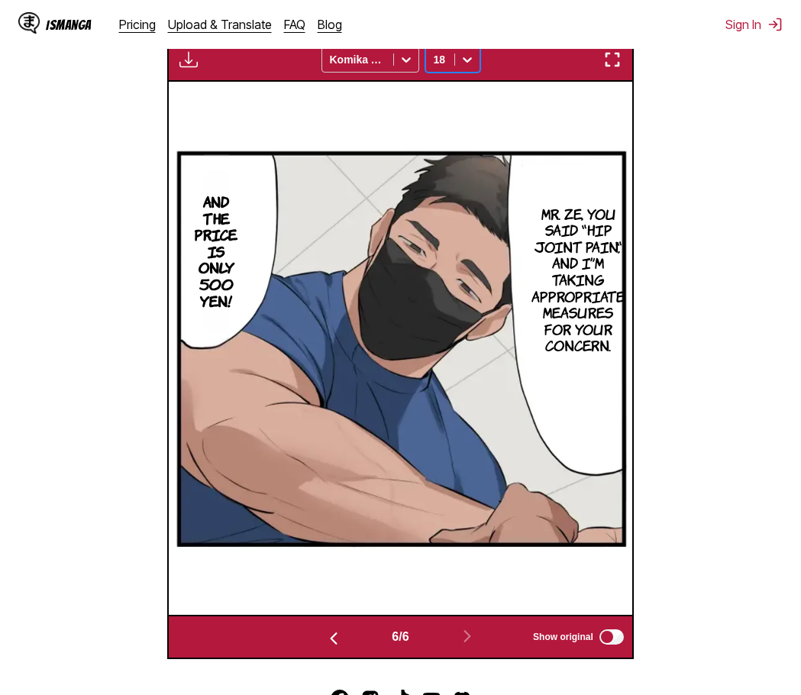
click at [739, 394] on section "From Chinese To English Drop files here, or click to browse. Max file size: 5MB…" at bounding box center [400, 214] width 776 height 890
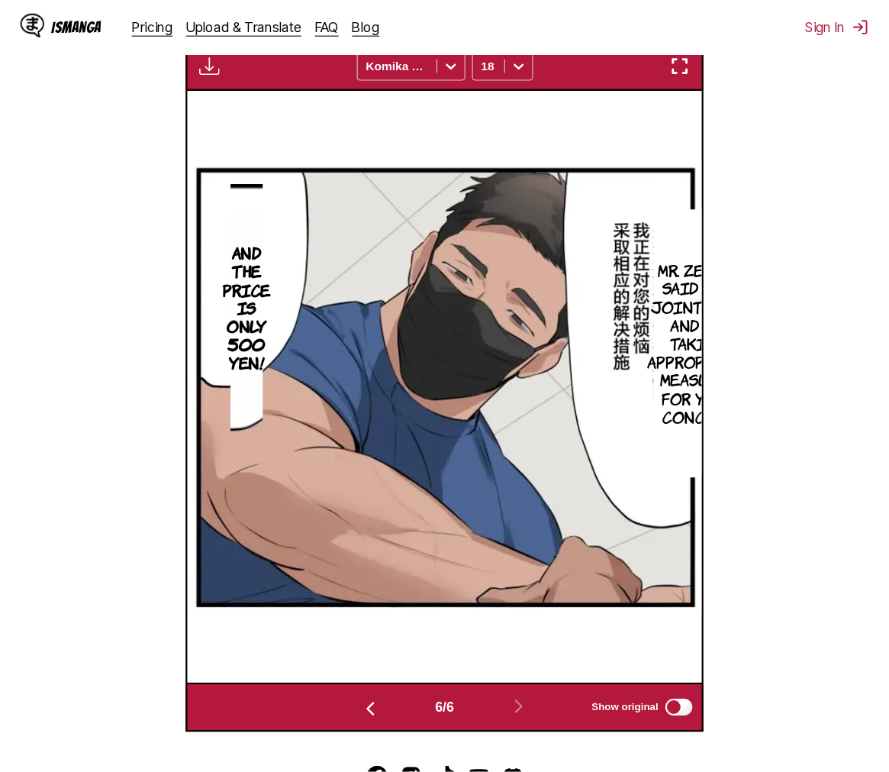
scroll to position [0, 2610]
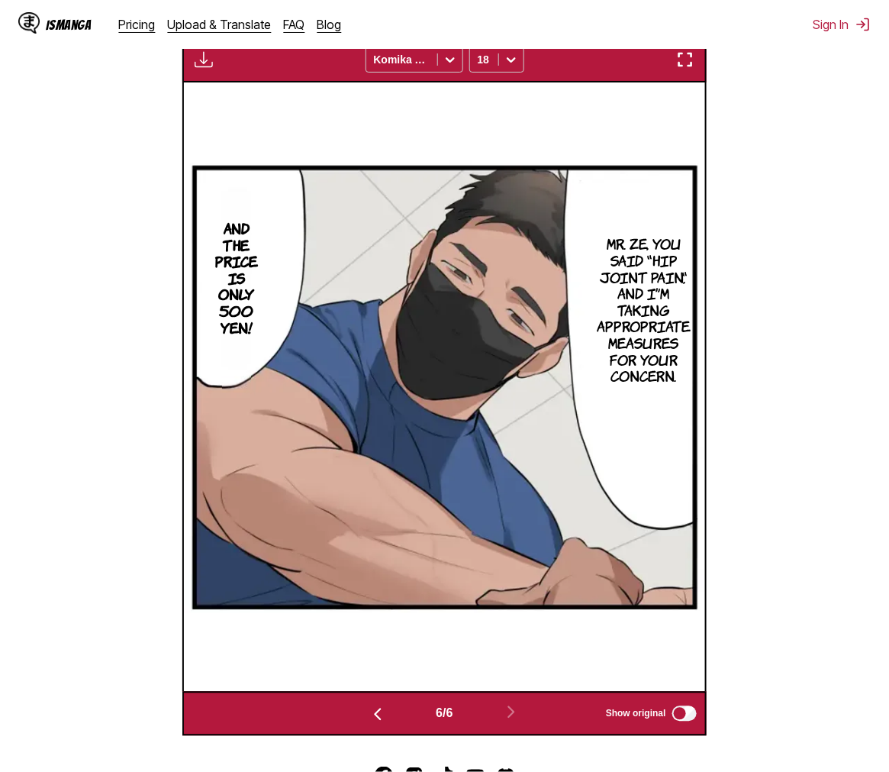
click at [756, 270] on section "From Chinese To English Drop files here, or click to browse. Max file size: 5MB…" at bounding box center [444, 252] width 865 height 967
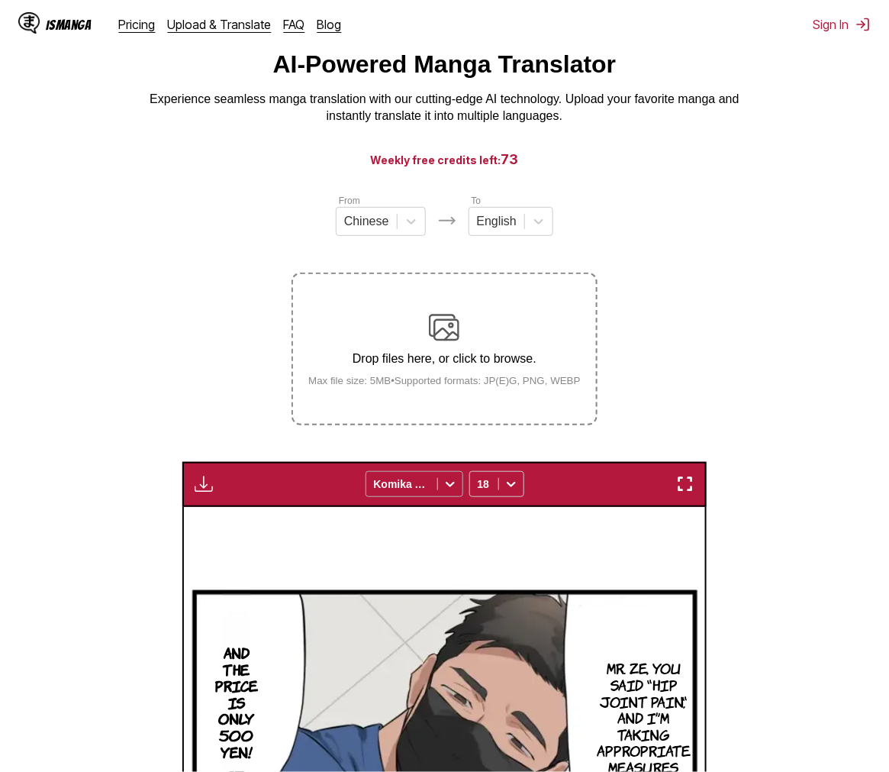
scroll to position [0, 0]
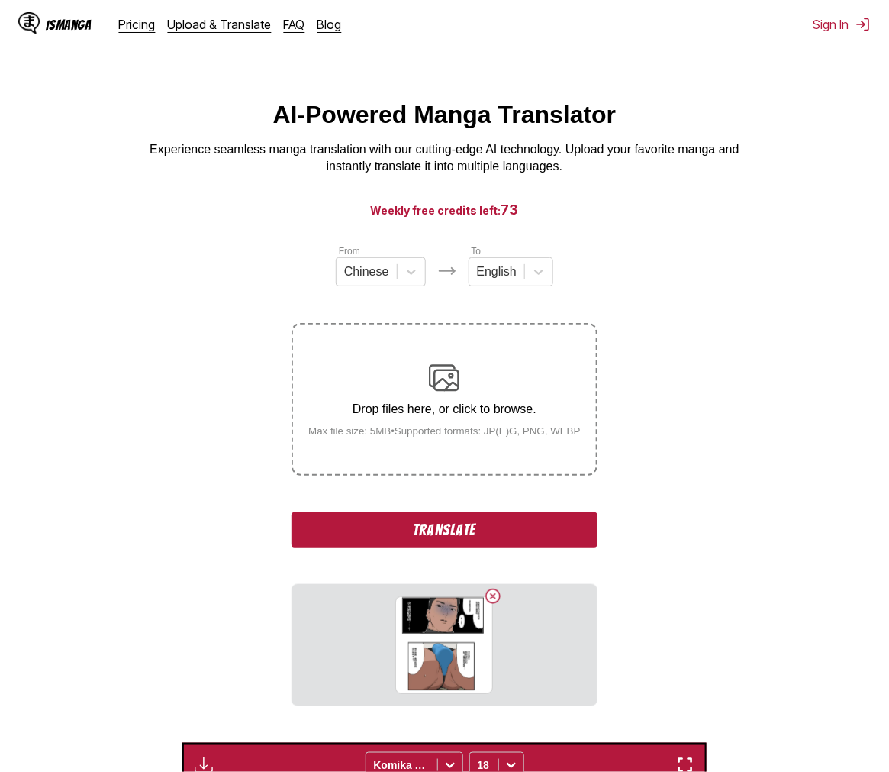
click at [557, 527] on button "Translate" at bounding box center [444, 529] width 305 height 35
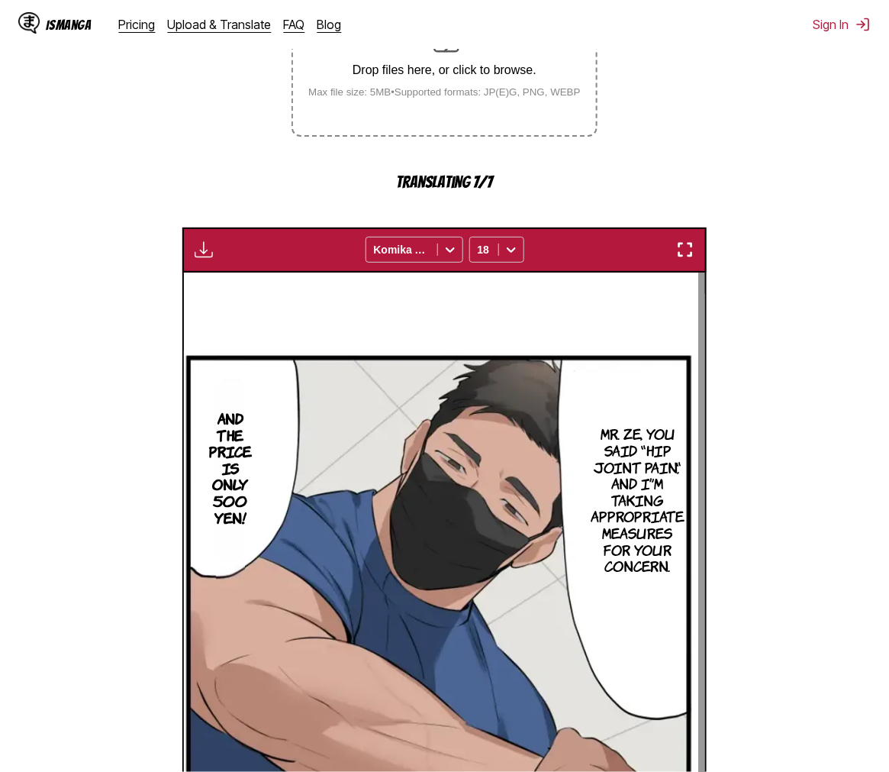
scroll to position [637, 0]
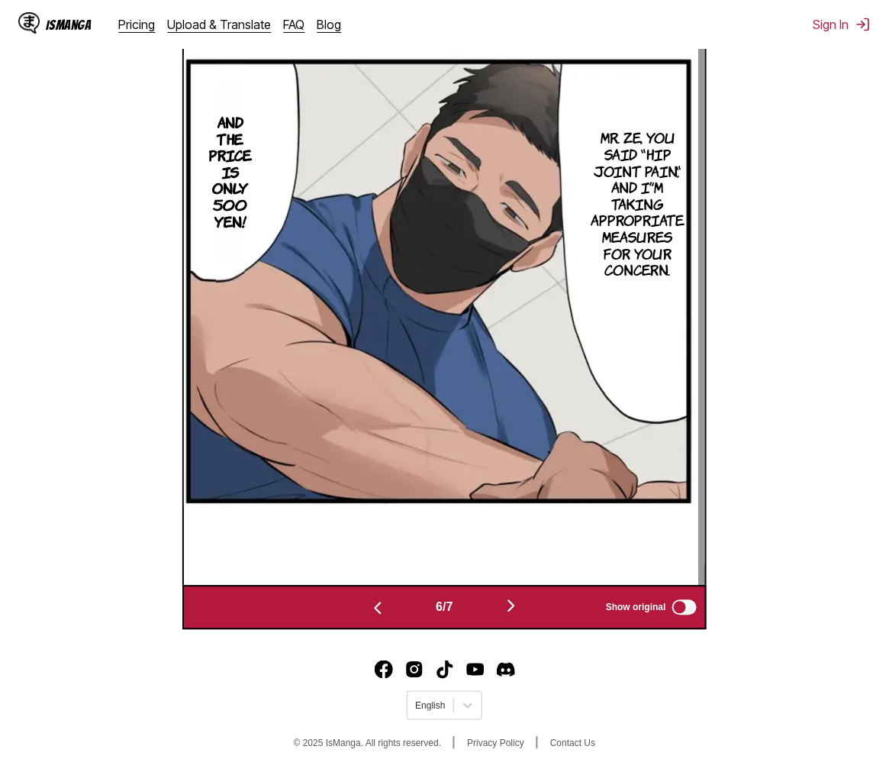
click at [519, 594] on div "6 / 7 Show original" at bounding box center [444, 607] width 524 height 44
click at [521, 600] on img "button" at bounding box center [511, 606] width 18 height 18
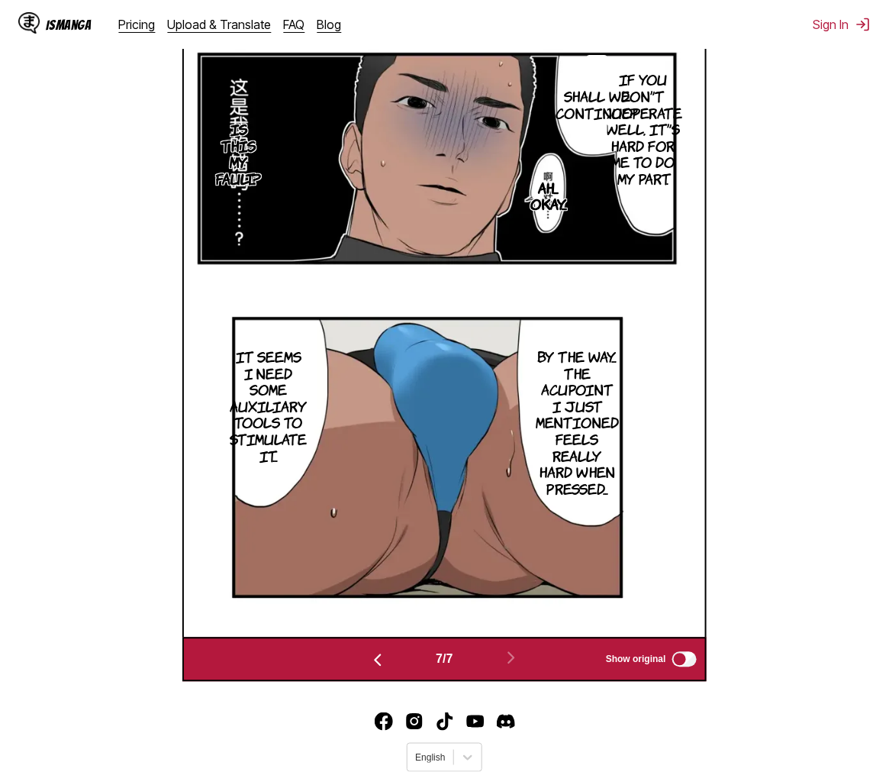
scroll to position [275, 0]
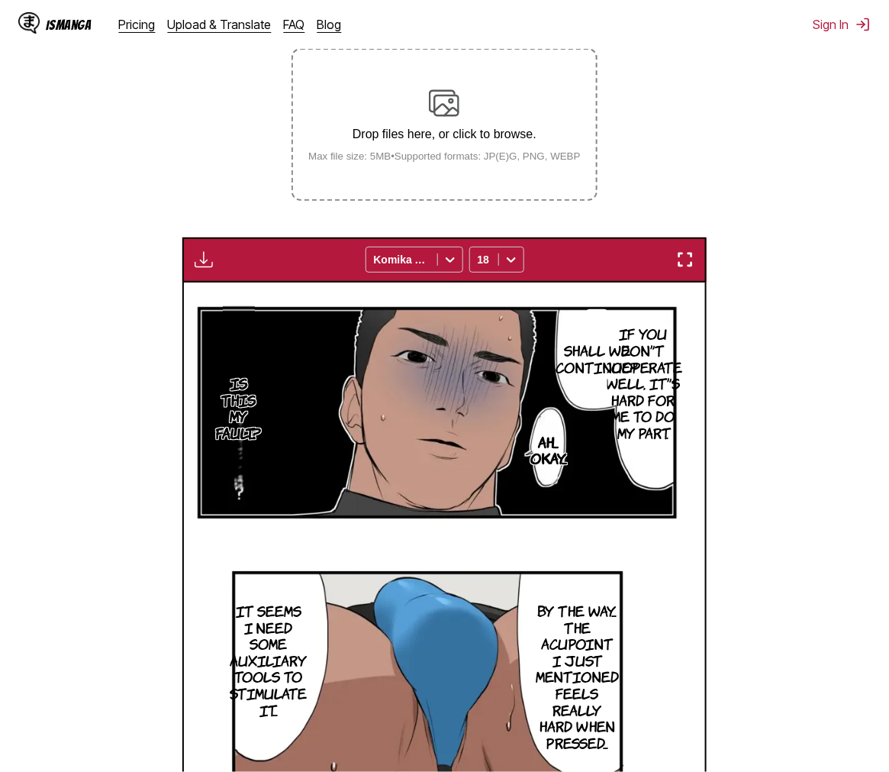
click at [510, 243] on div "Available for premium users only Komika Axis 18" at bounding box center [444, 259] width 524 height 44
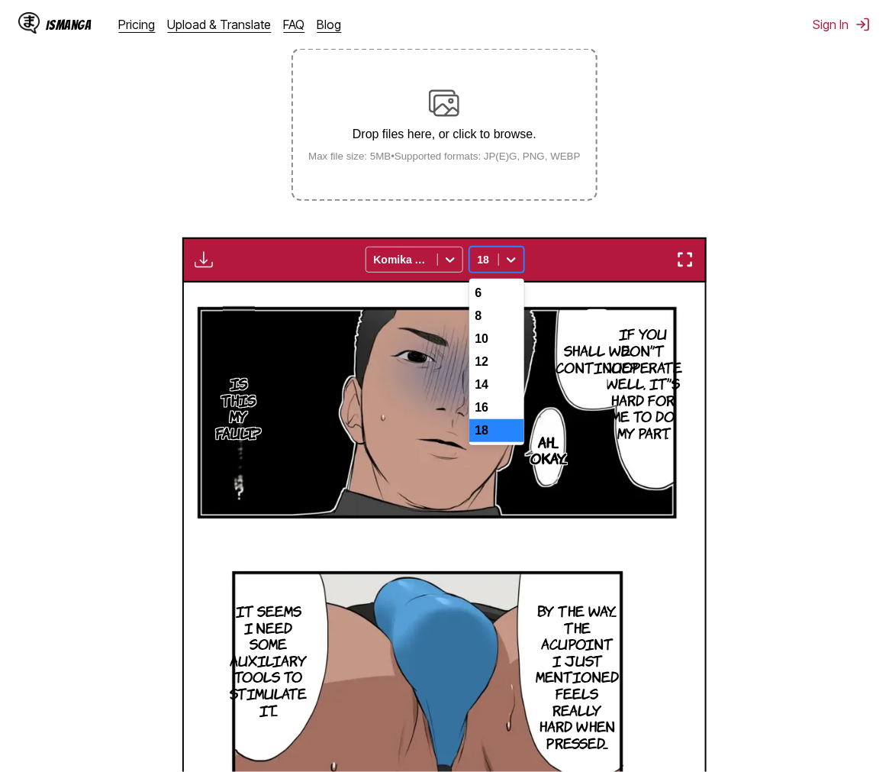
click at [506, 255] on icon at bounding box center [511, 259] width 15 height 15
click at [478, 350] on div "10" at bounding box center [496, 338] width 55 height 23
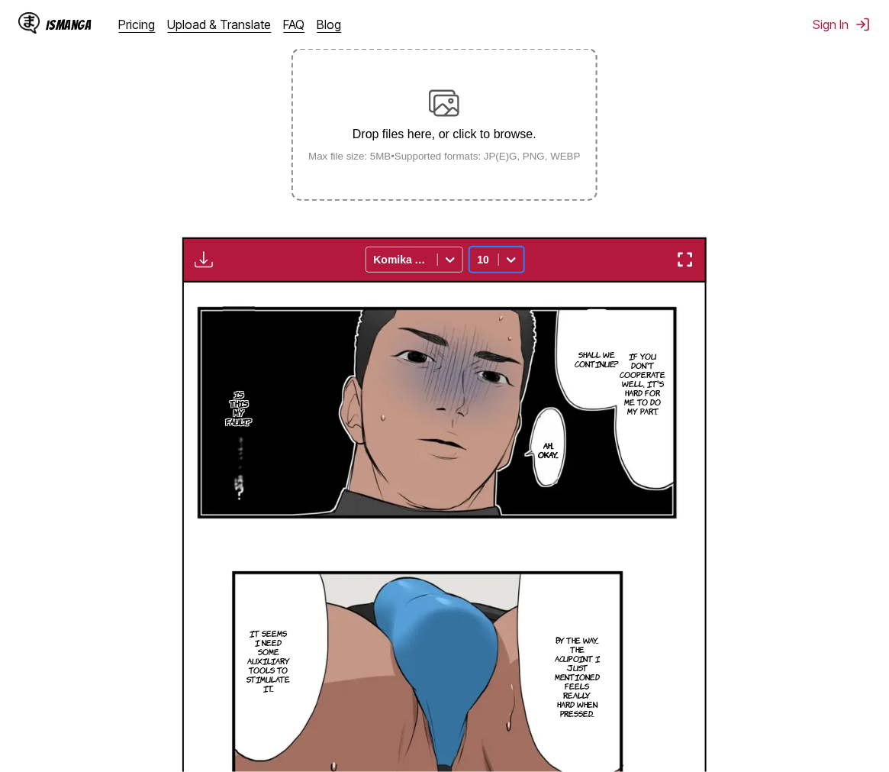
drag, startPoint x: 517, startPoint y: 265, endPoint x: 511, endPoint y: 279, distance: 15.5
click at [516, 265] on div at bounding box center [511, 259] width 24 height 24
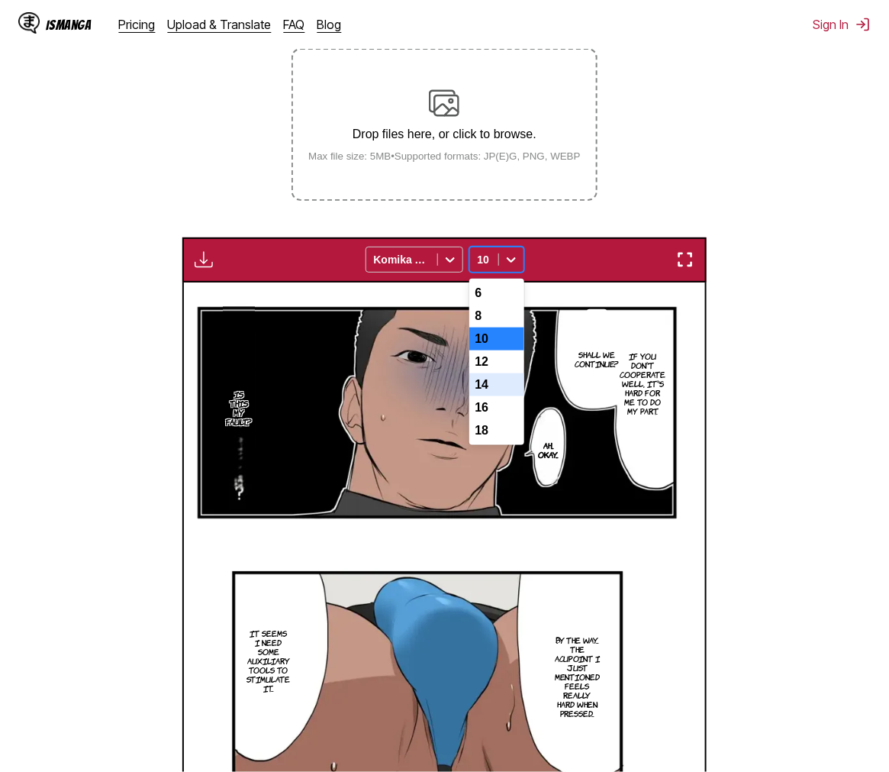
click at [492, 394] on div "14" at bounding box center [496, 384] width 55 height 23
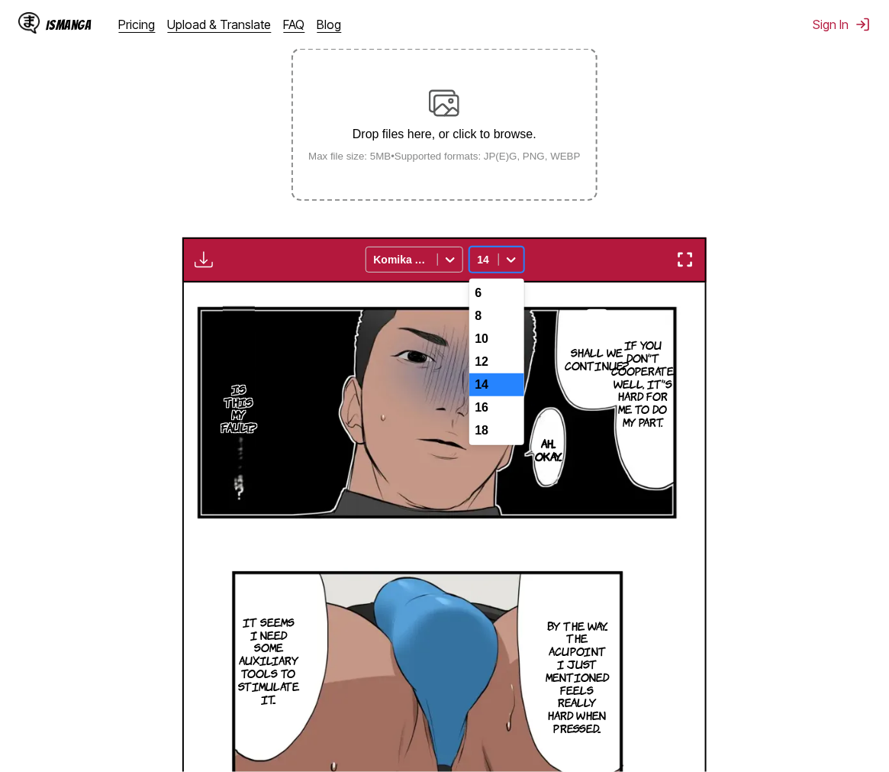
click at [522, 260] on div at bounding box center [511, 259] width 24 height 24
click at [495, 369] on div "12" at bounding box center [496, 361] width 55 height 23
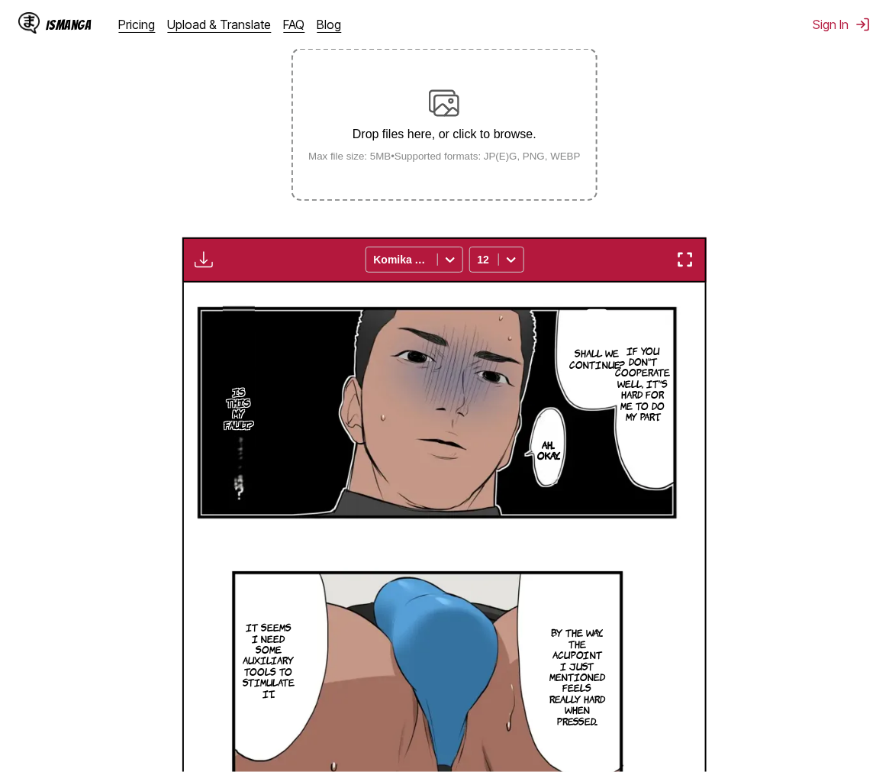
click at [800, 351] on section "From Chinese To English Drop files here, or click to browse. Max file size: 5MB…" at bounding box center [444, 452] width 865 height 967
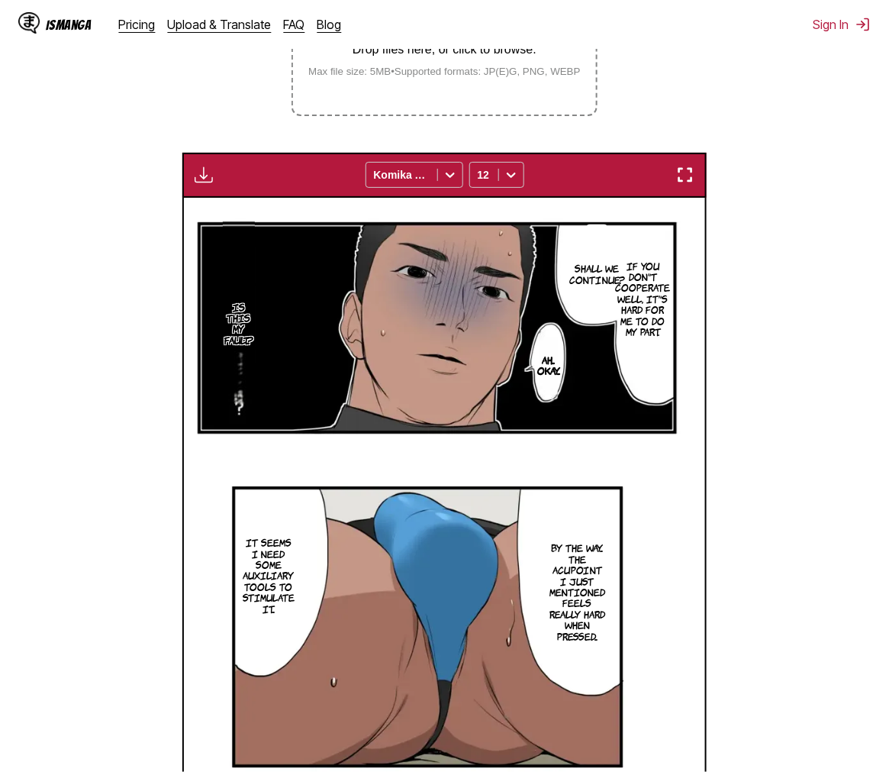
scroll to position [444, 0]
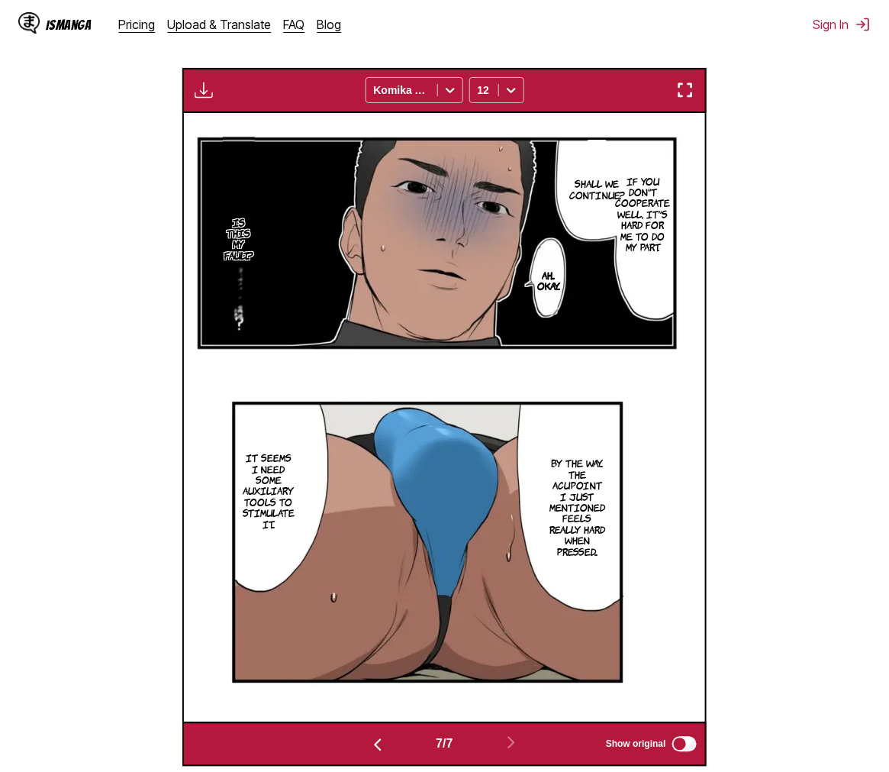
click at [369, 694] on img "button" at bounding box center [378, 745] width 18 height 18
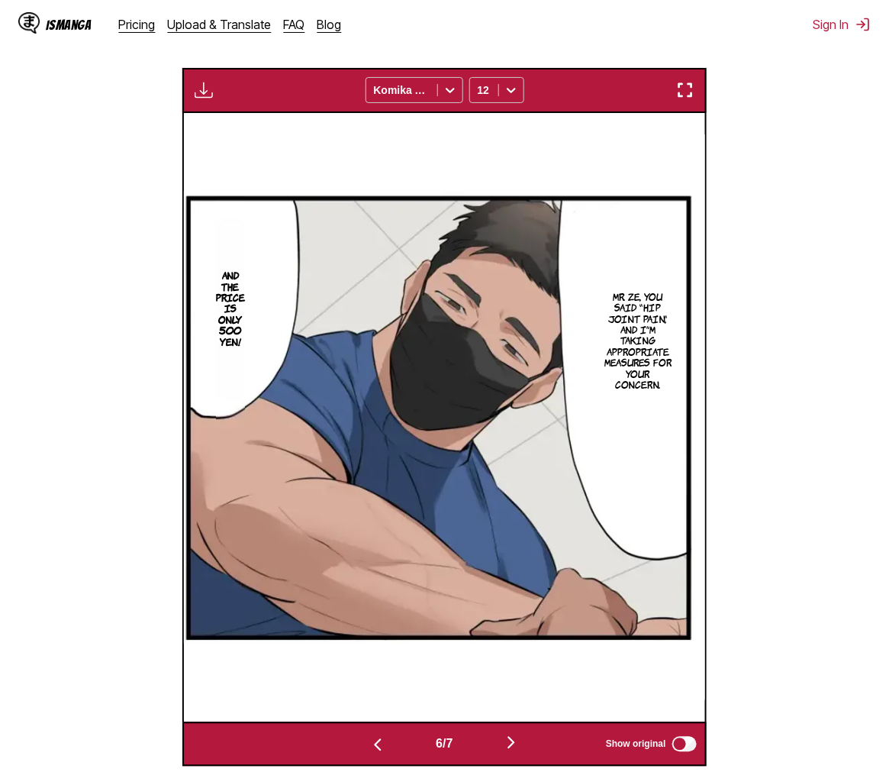
click at [507, 694] on img "button" at bounding box center [511, 742] width 18 height 18
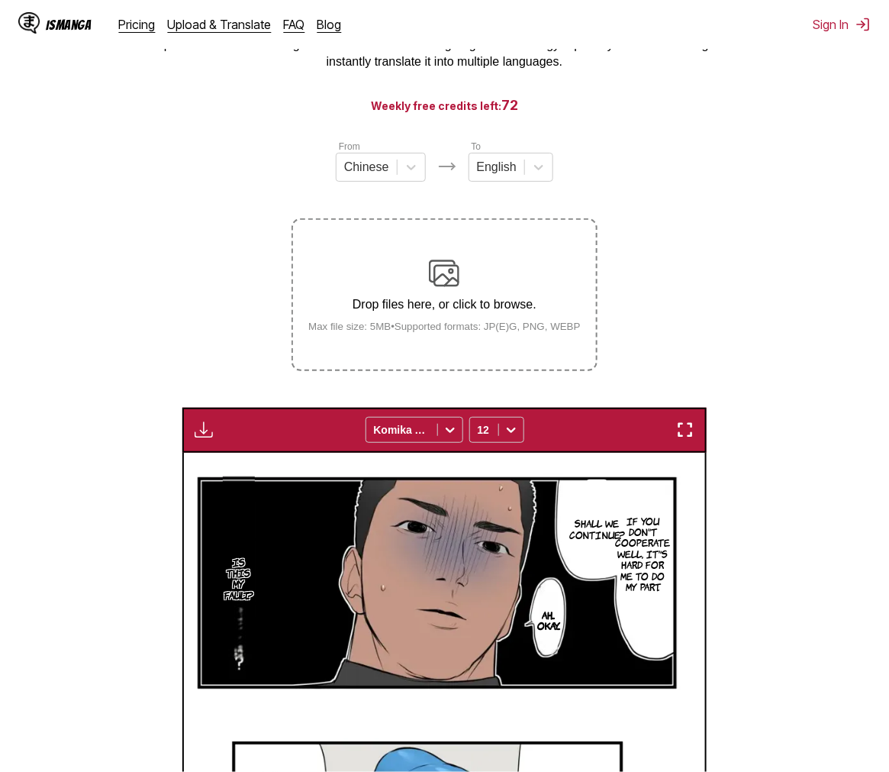
scroll to position [0, 0]
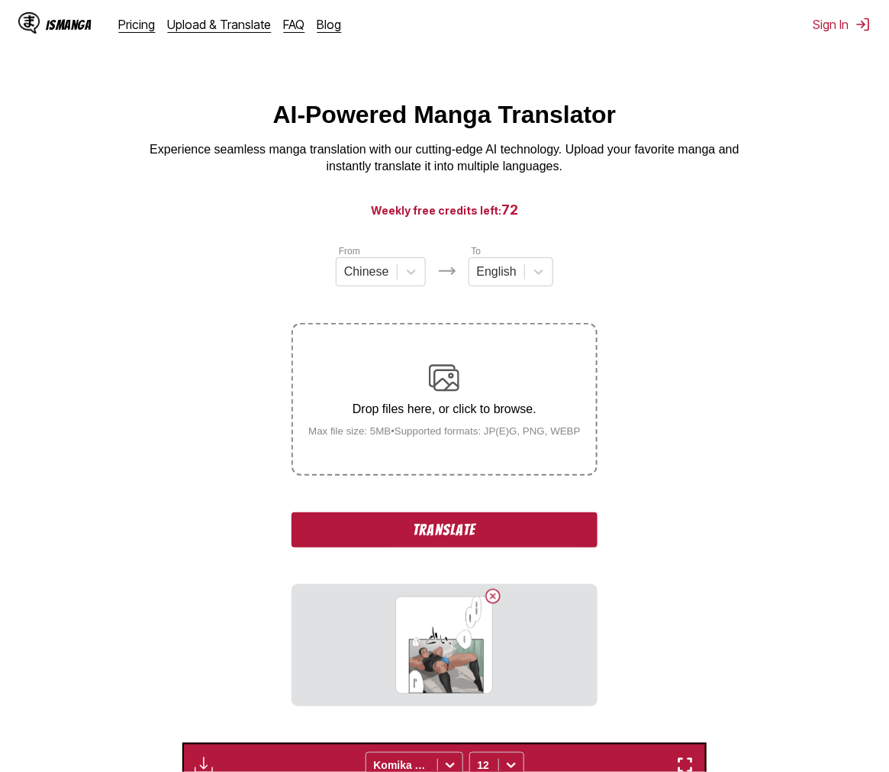
click at [452, 522] on button "Translate" at bounding box center [444, 529] width 305 height 35
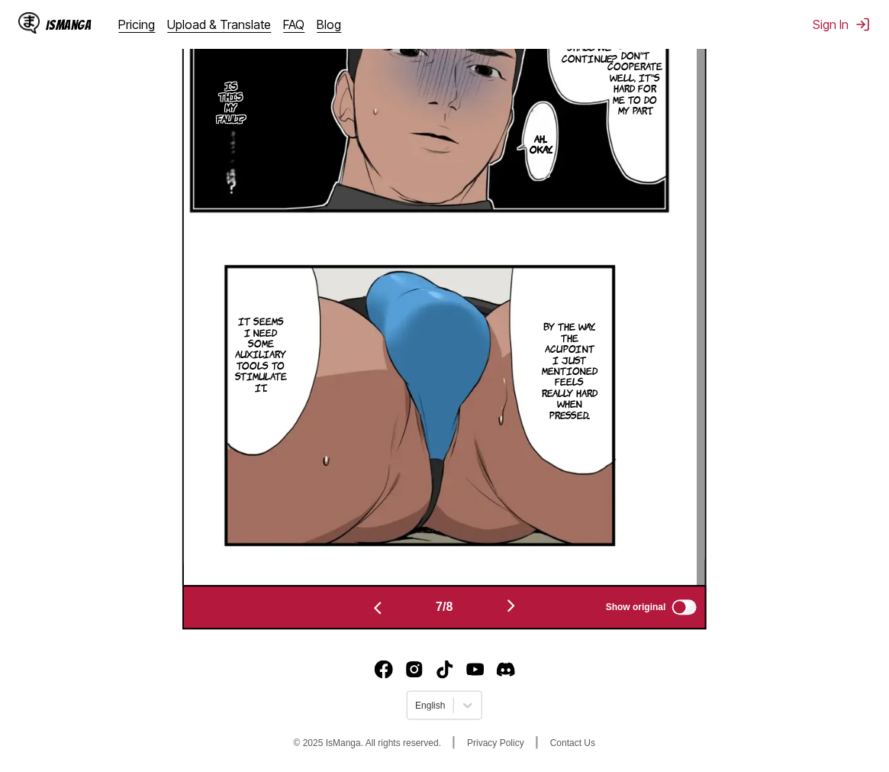
click at [508, 601] on img "button" at bounding box center [511, 606] width 18 height 18
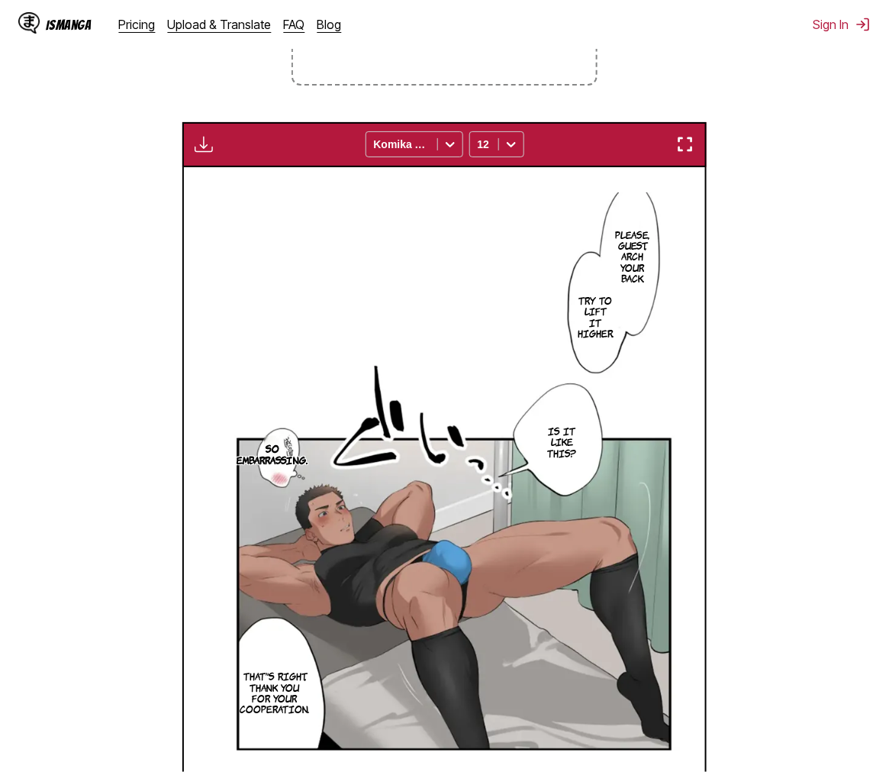
scroll to position [475, 0]
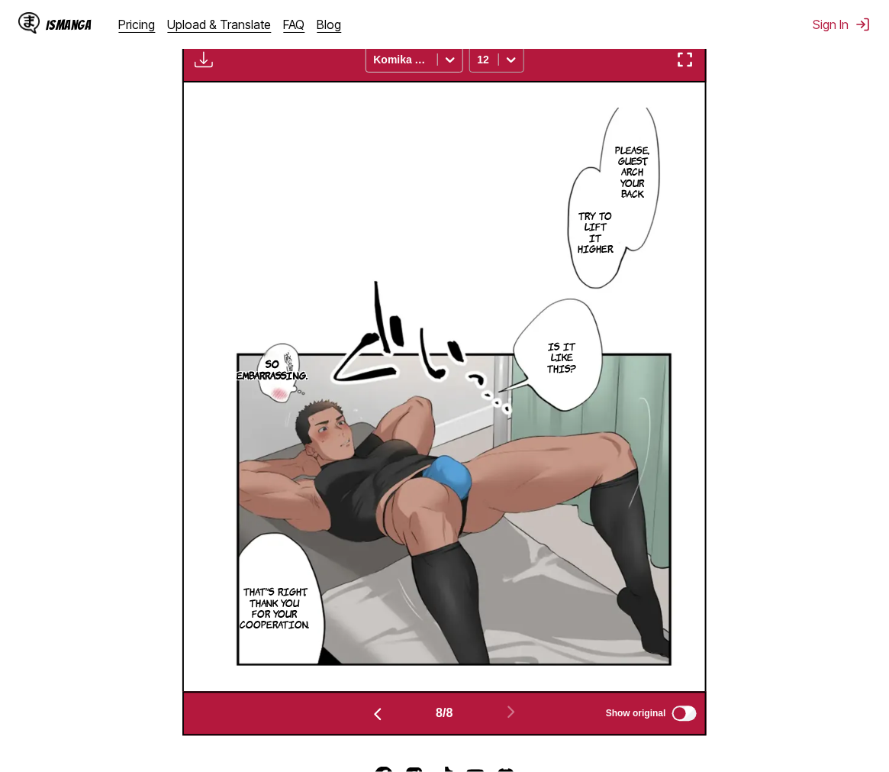
click at [517, 65] on icon at bounding box center [511, 59] width 15 height 15
click at [483, 219] on div "16" at bounding box center [496, 207] width 55 height 23
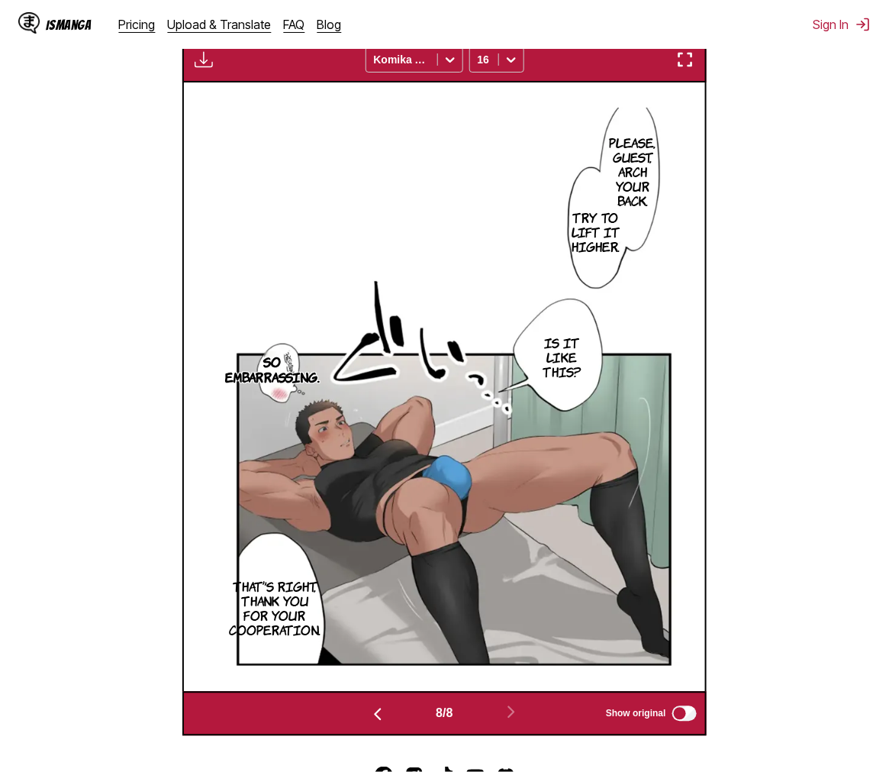
scroll to position [135, 0]
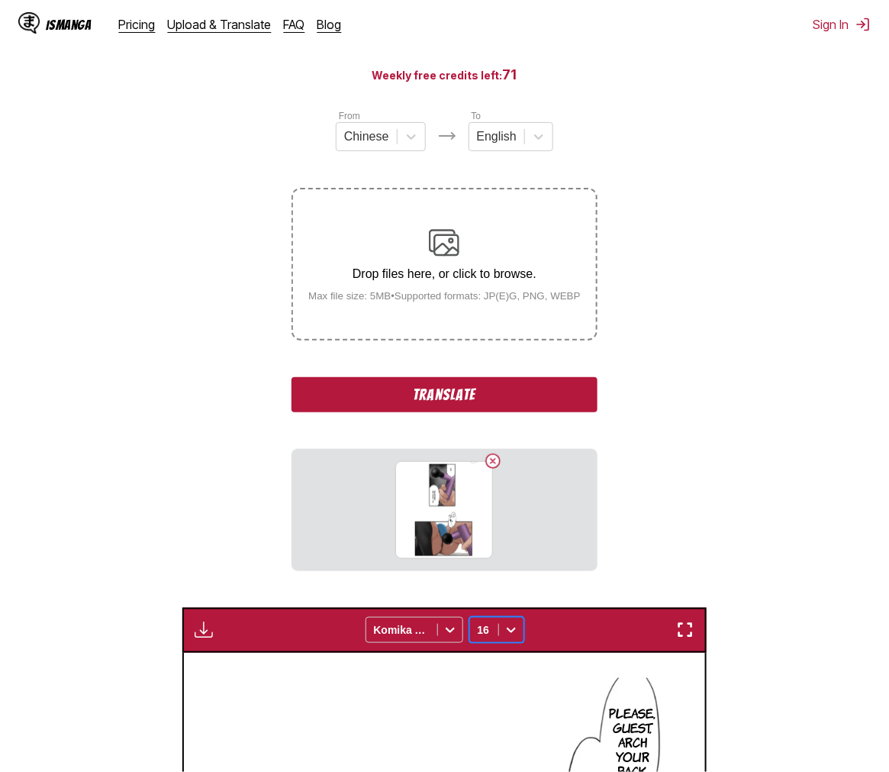
click at [455, 392] on button "Translate" at bounding box center [444, 394] width 305 height 35
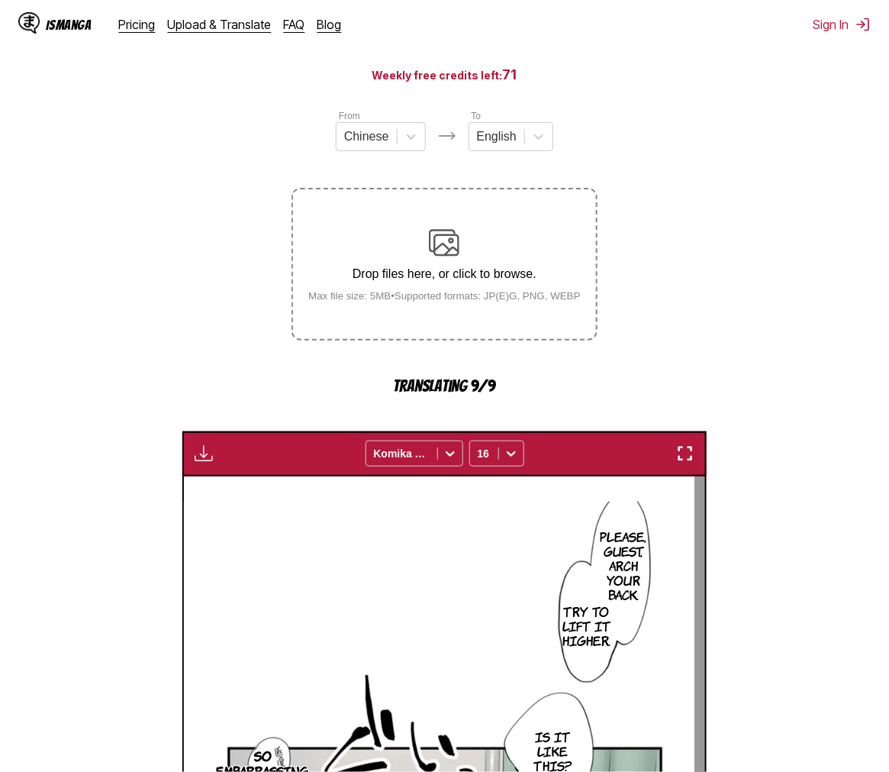
scroll to position [637, 0]
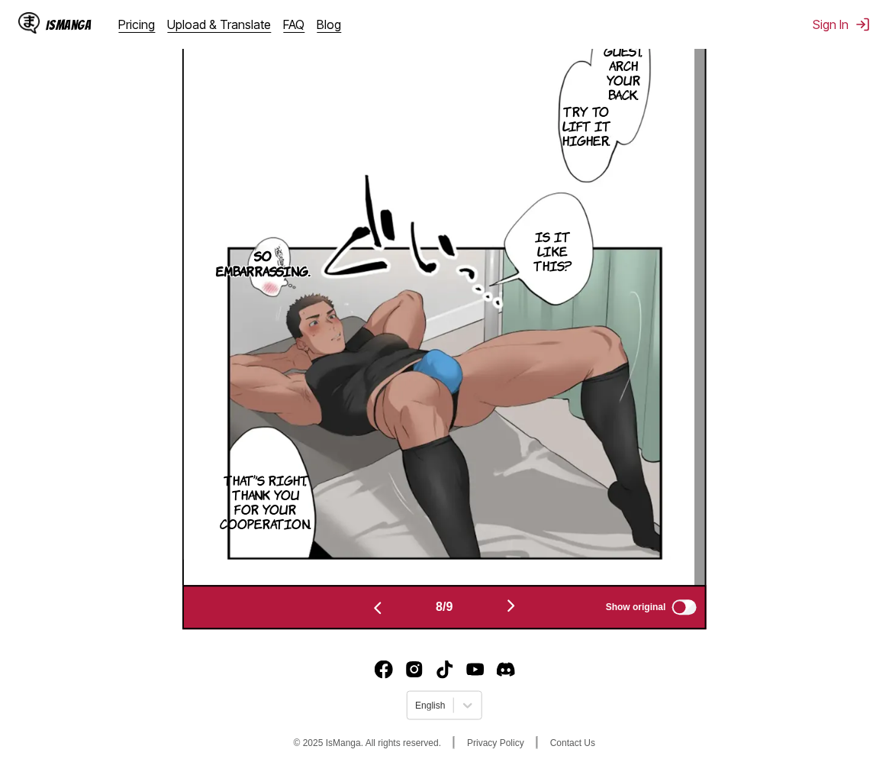
click at [514, 608] on img "button" at bounding box center [511, 606] width 18 height 18
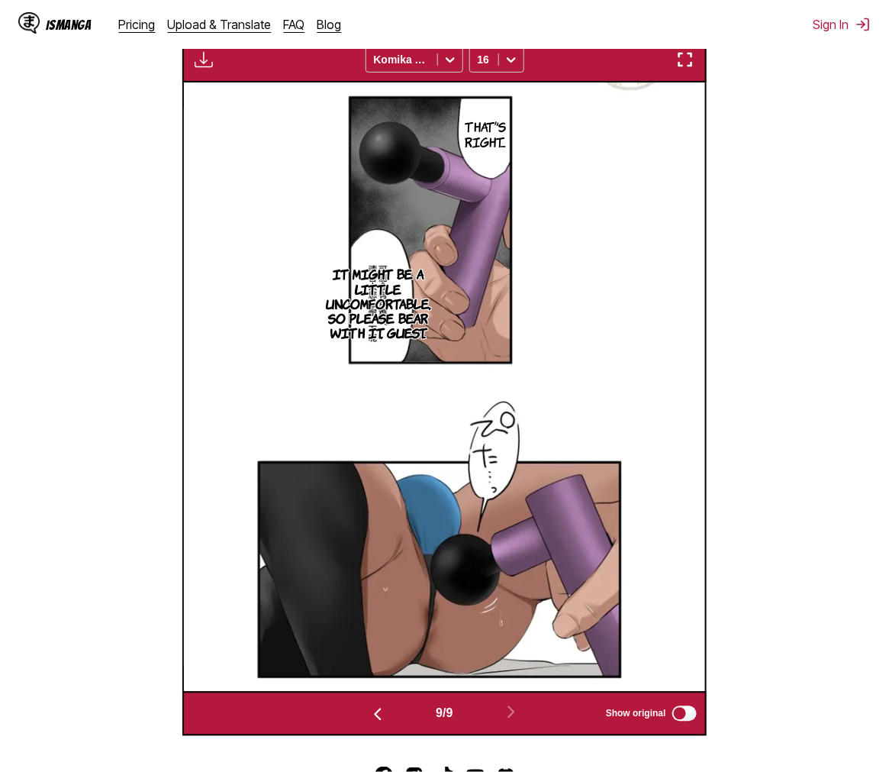
scroll to position [50, 0]
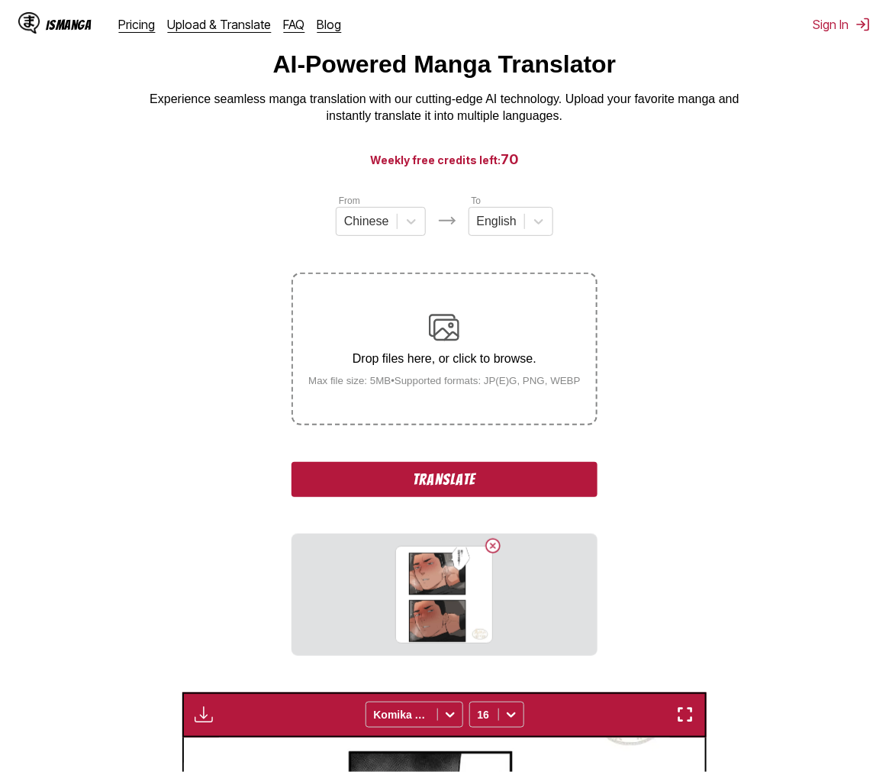
click at [463, 490] on button "Translate" at bounding box center [444, 479] width 305 height 35
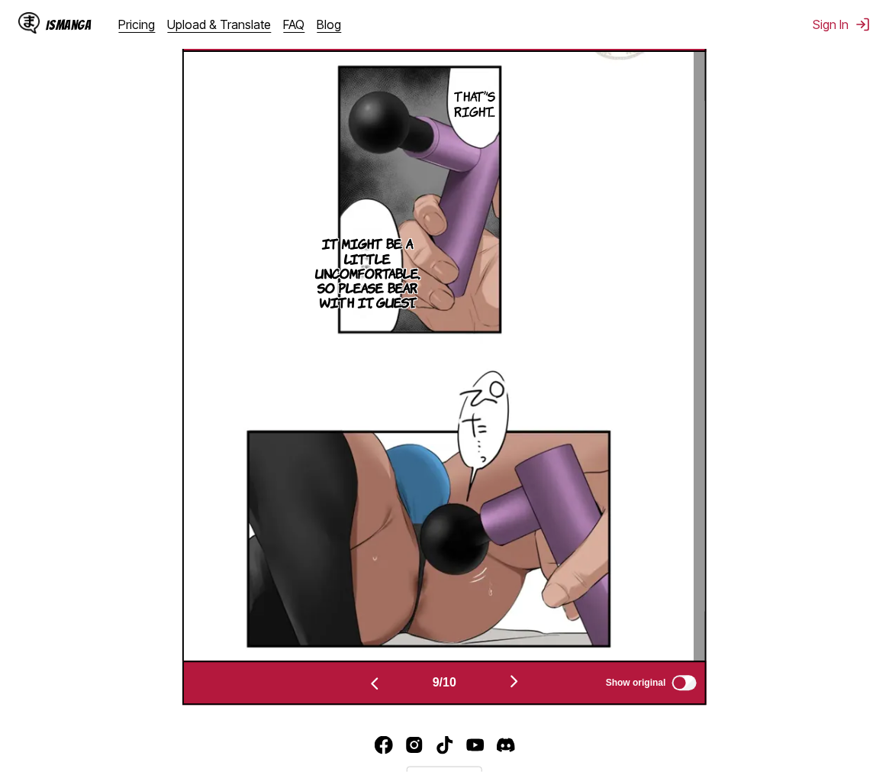
scroll to position [637, 0]
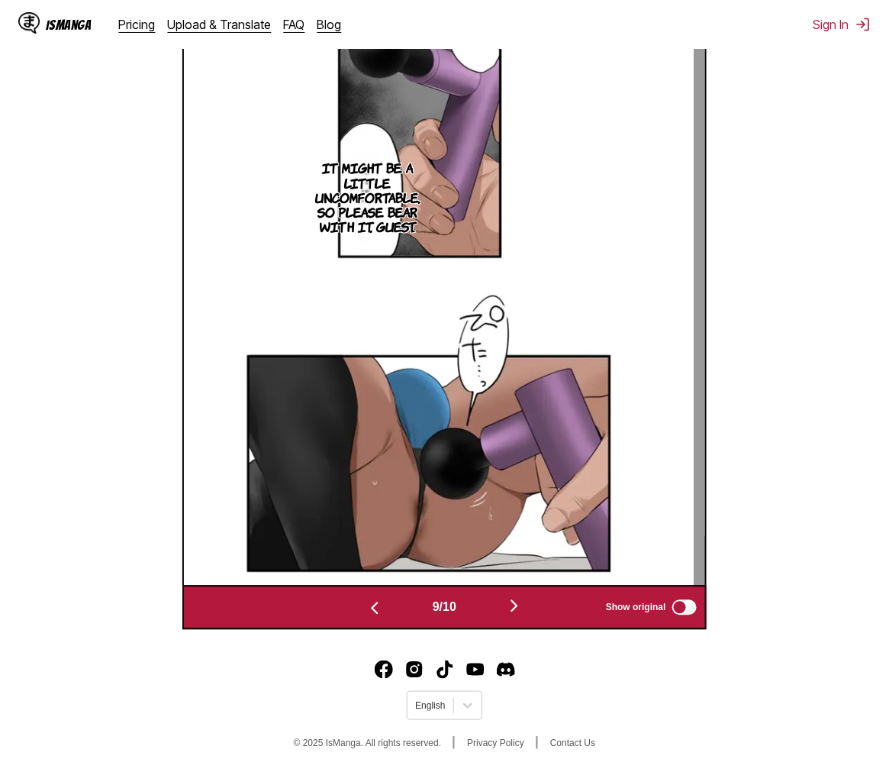
click at [508, 608] on button "button" at bounding box center [515, 607] width 92 height 22
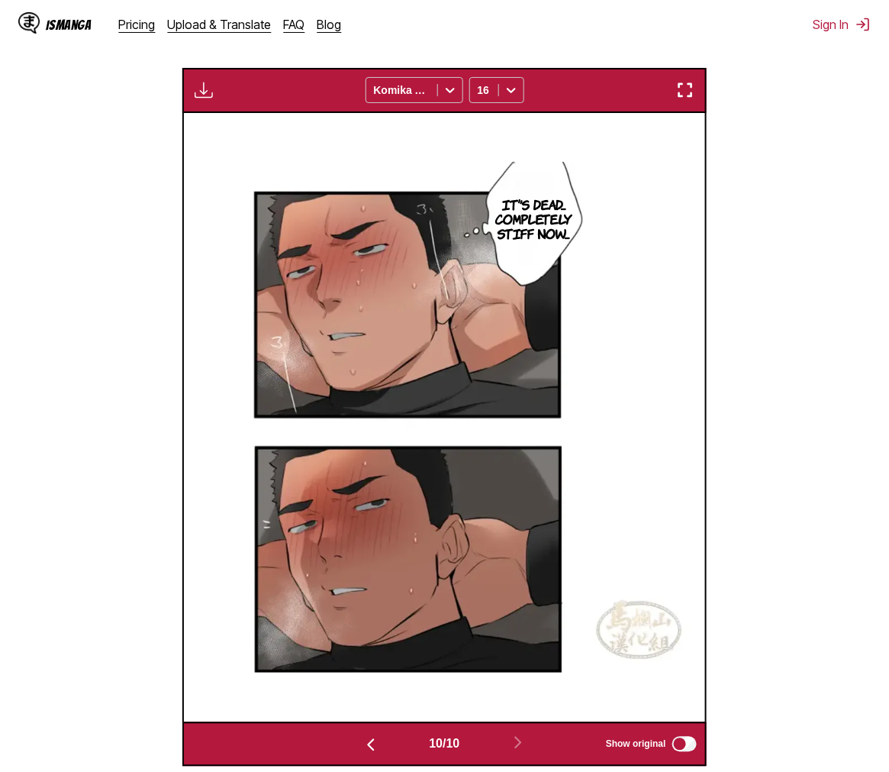
scroll to position [105, 0]
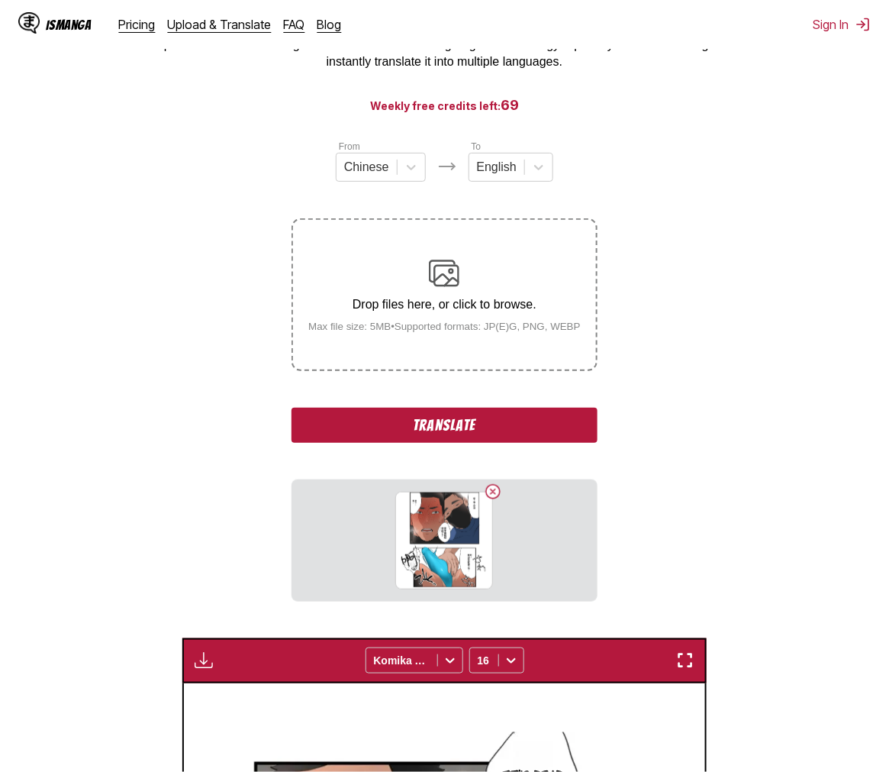
click at [485, 421] on button "Translate" at bounding box center [444, 425] width 305 height 35
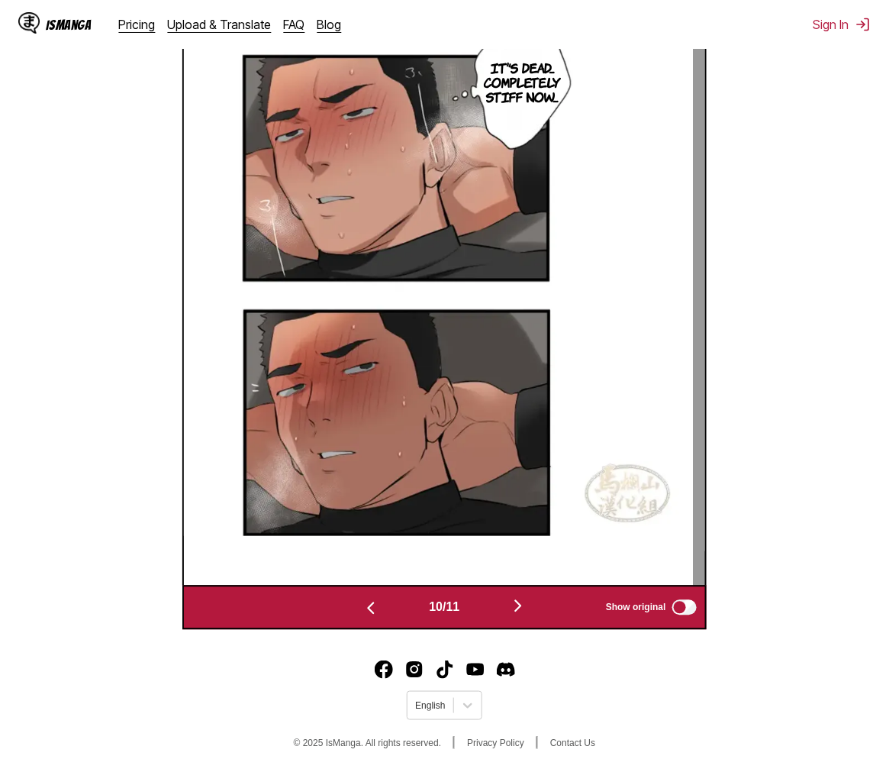
click at [521, 613] on img "button" at bounding box center [518, 606] width 18 height 18
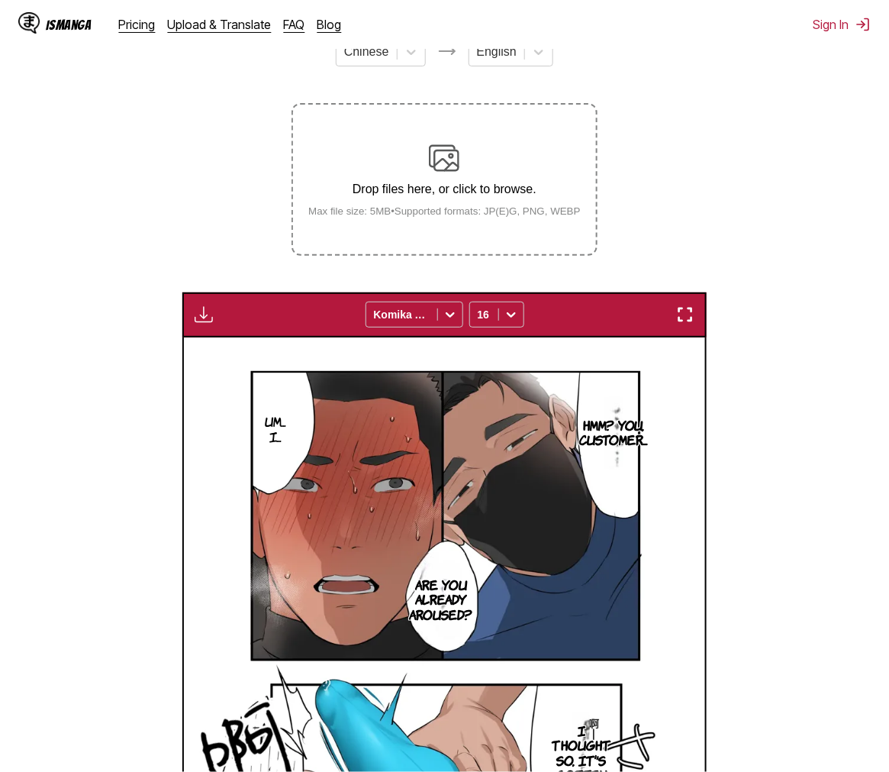
scroll to position [135, 0]
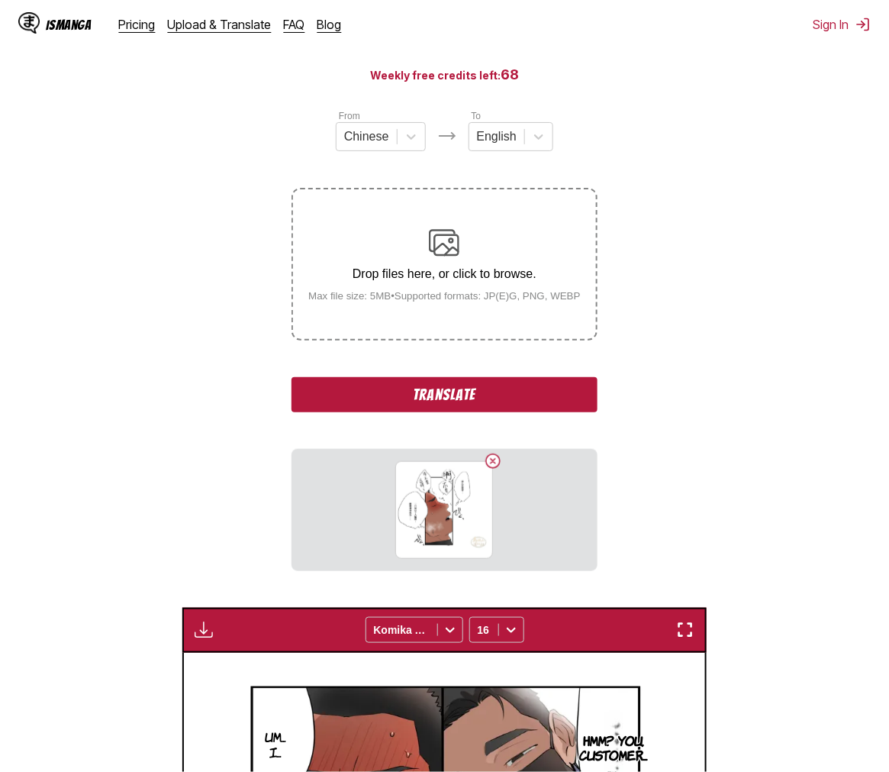
click at [506, 389] on button "Translate" at bounding box center [444, 394] width 305 height 35
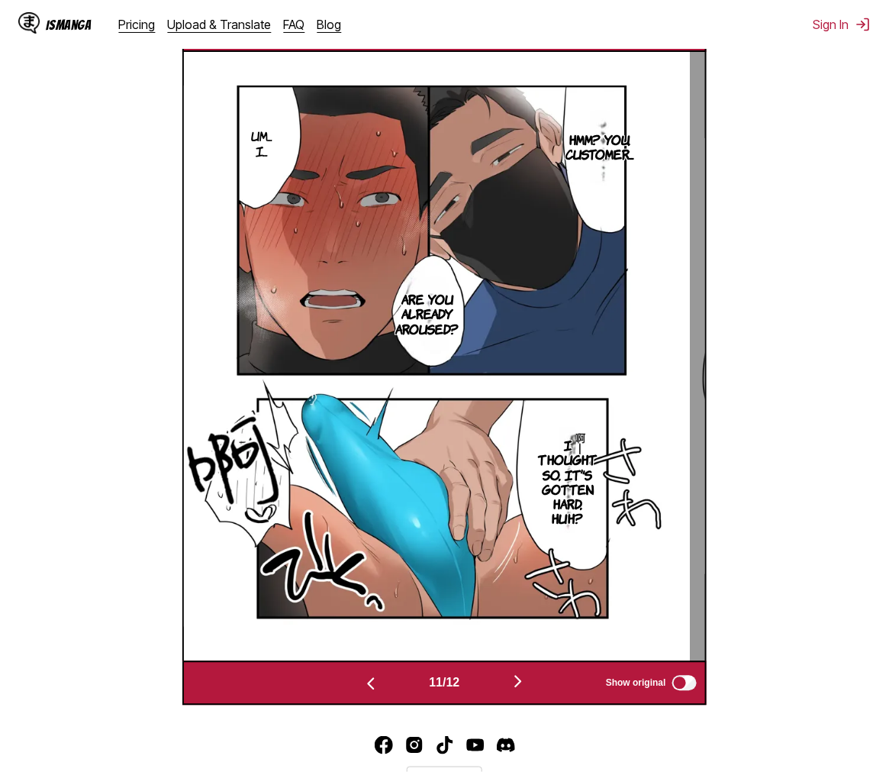
scroll to position [637, 0]
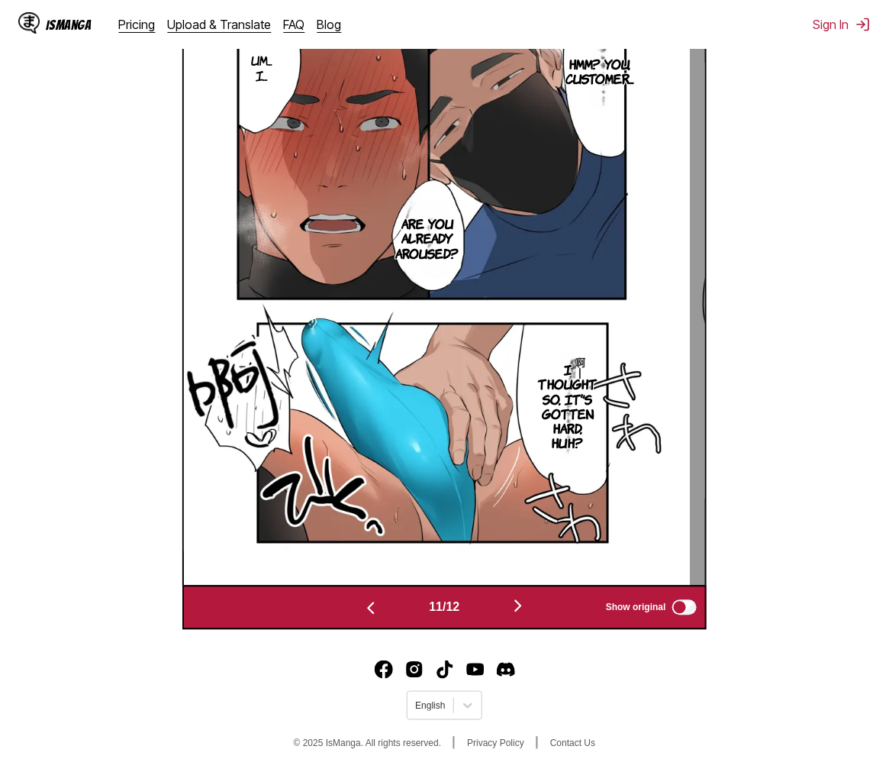
click at [524, 611] on img "button" at bounding box center [518, 606] width 18 height 18
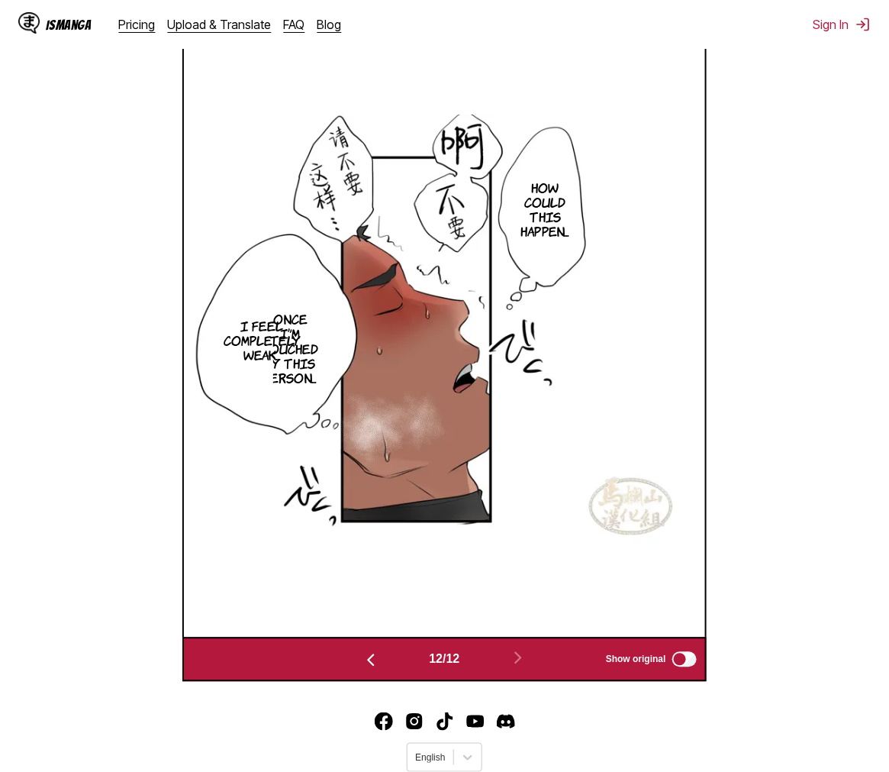
scroll to position [444, 0]
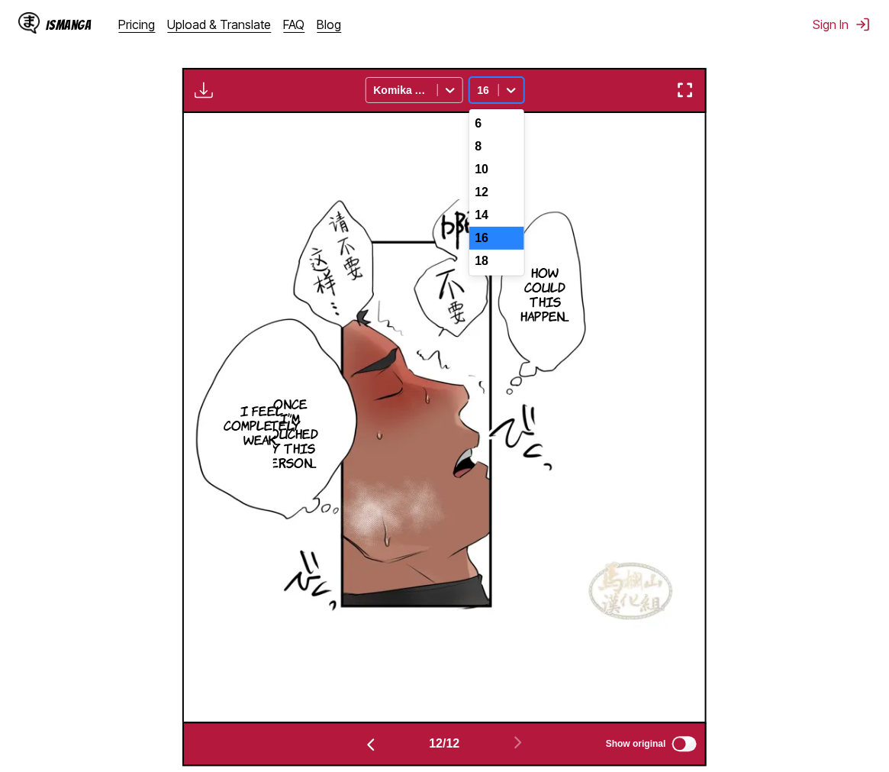
click at [514, 89] on icon at bounding box center [511, 89] width 15 height 15
click at [483, 204] on div "12" at bounding box center [496, 192] width 55 height 23
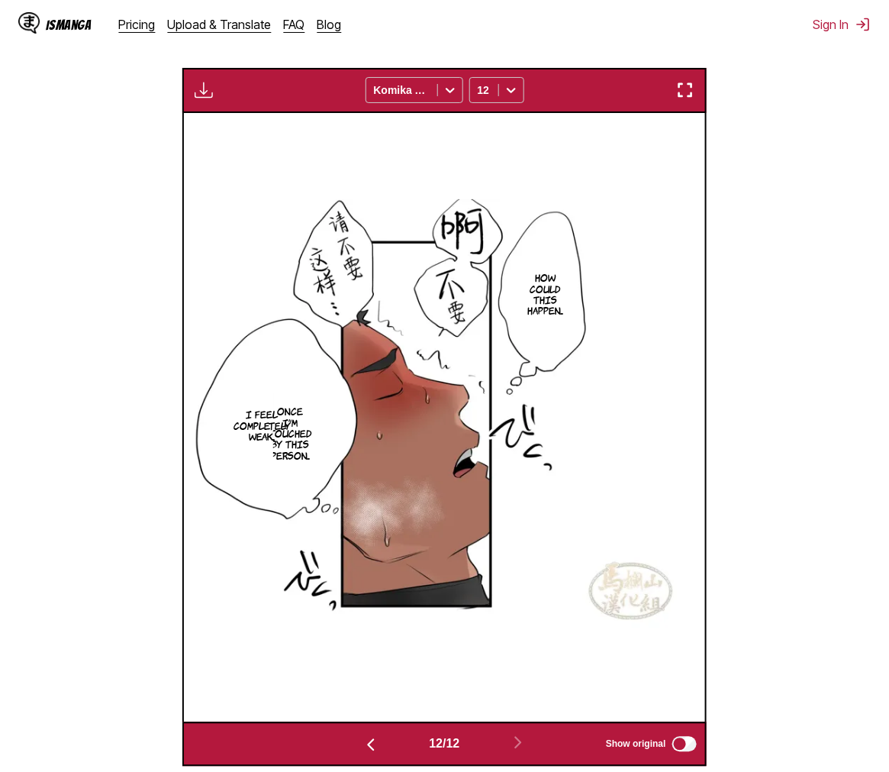
click at [291, 453] on p "Once I'm touched by this person..." at bounding box center [290, 432] width 48 height 61
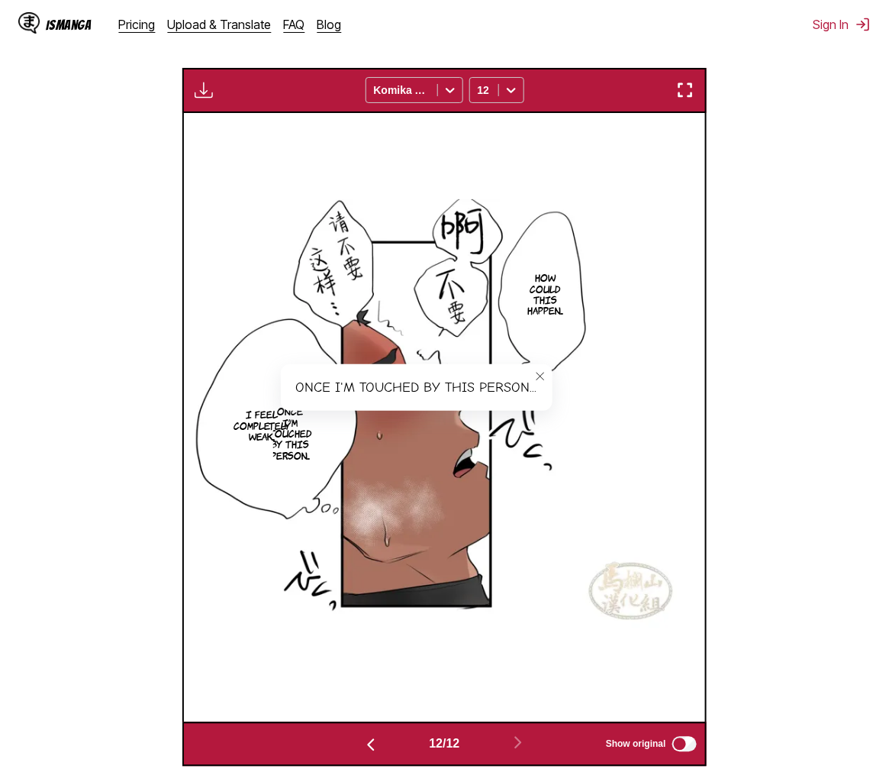
click at [229, 435] on img at bounding box center [444, 417] width 521 height 436
click at [244, 434] on p "I feel completely weak..." at bounding box center [262, 424] width 63 height 39
click at [519, 88] on div at bounding box center [511, 90] width 24 height 24
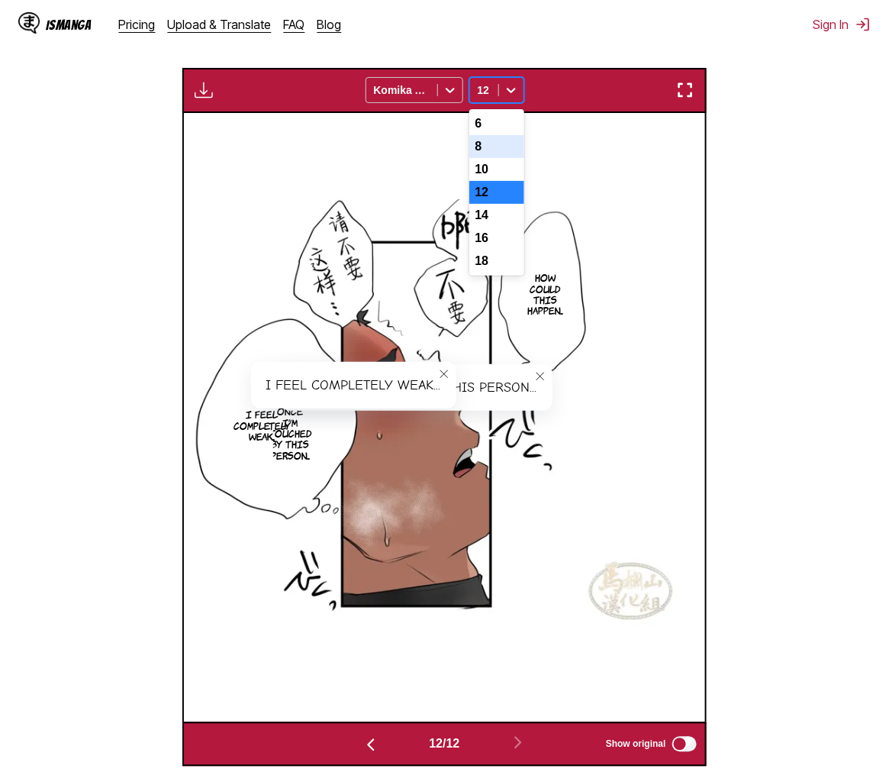
click at [501, 140] on div "8" at bounding box center [496, 146] width 55 height 23
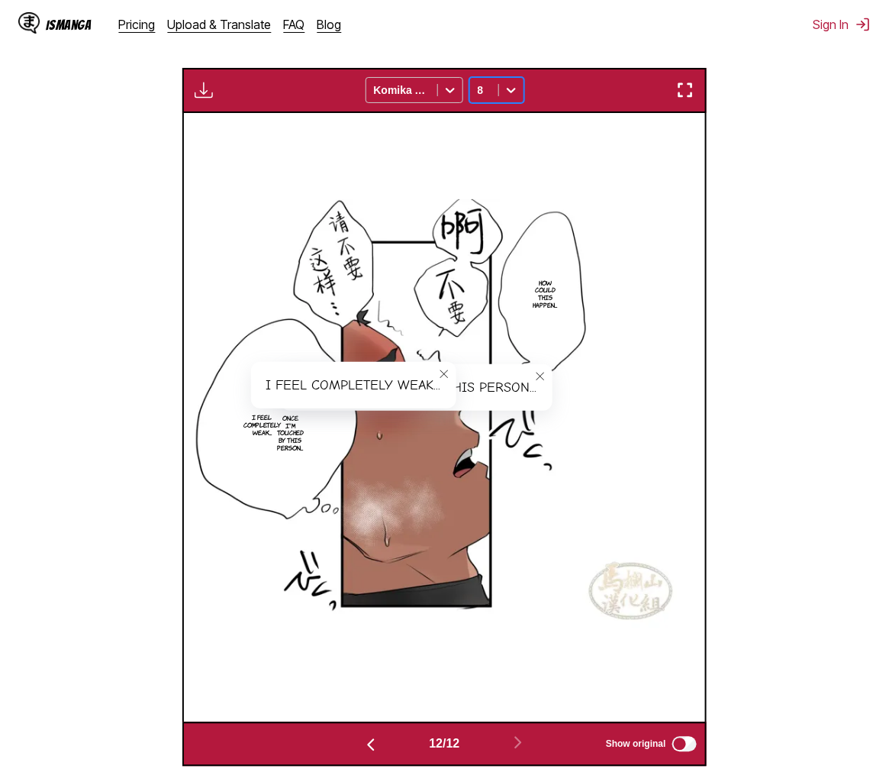
click at [520, 88] on div at bounding box center [511, 90] width 24 height 24
click at [502, 174] on div "10" at bounding box center [496, 169] width 55 height 23
click at [680, 429] on img at bounding box center [444, 417] width 521 height 436
click at [443, 376] on icon "close-tooltip" at bounding box center [444, 373] width 8 height 8
click at [540, 374] on icon "close-tooltip" at bounding box center [540, 376] width 11 height 11
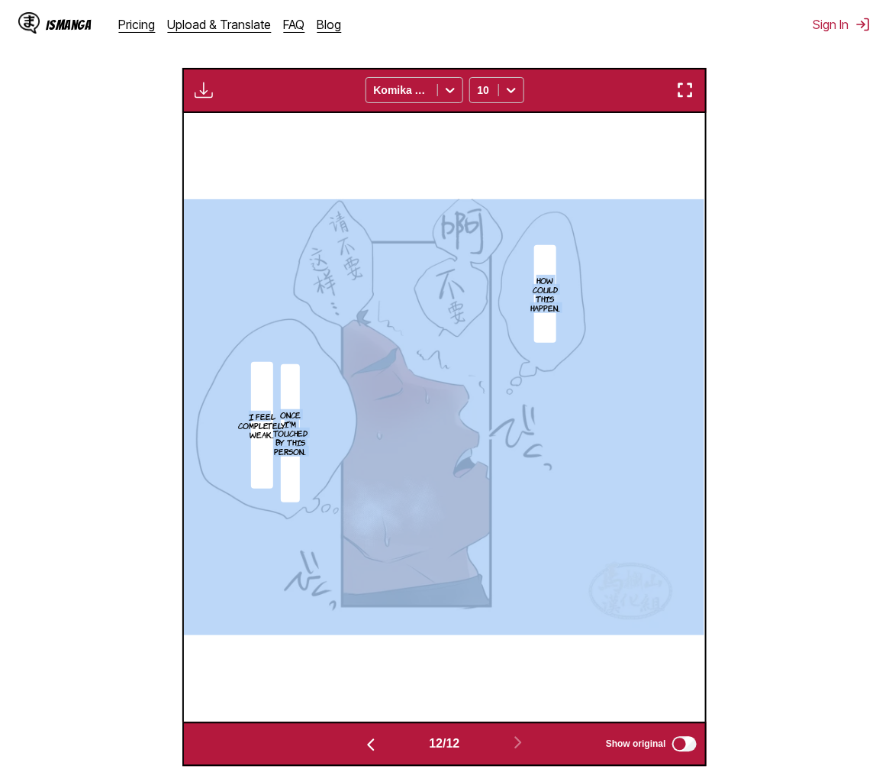
drag, startPoint x: 263, startPoint y: 423, endPoint x: 214, endPoint y: 430, distance: 49.3
click at [214, 430] on div "How could this happen... Once I'm touched by this person... I feel completely w…" at bounding box center [444, 417] width 521 height 609
drag, startPoint x: 214, startPoint y: 430, endPoint x: 295, endPoint y: 159, distance: 282.8
click at [295, 158] on div "How could this happen... Once I'm touched by this person... I feel completely w…" at bounding box center [444, 417] width 521 height 609
click at [567, 191] on div "How could this happen... Once I'm touched by this person... I feel completely w…" at bounding box center [444, 417] width 521 height 609
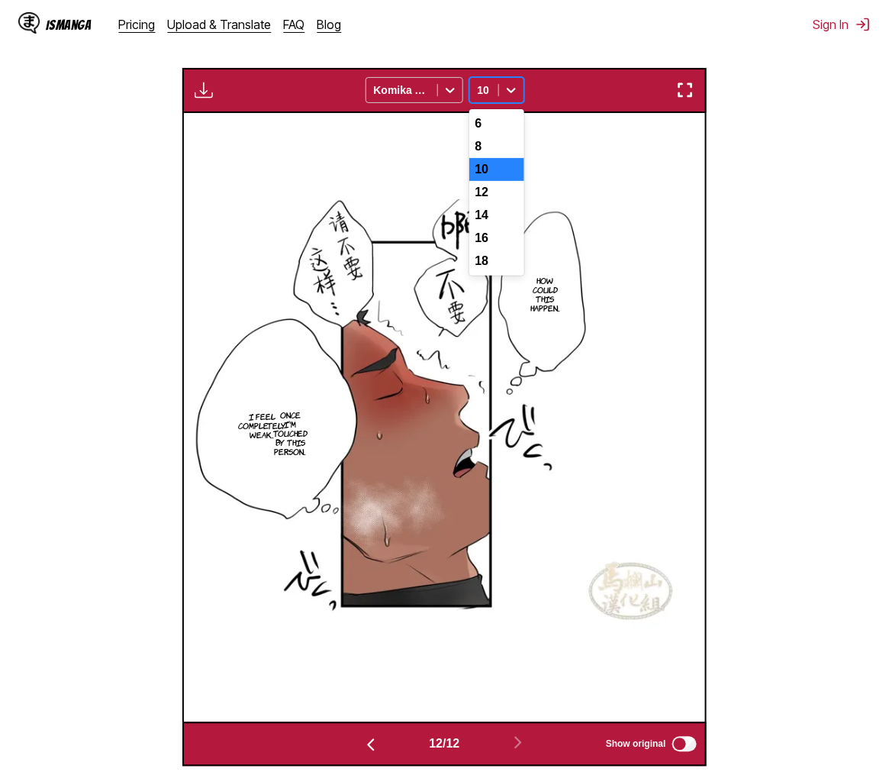
click at [521, 87] on div at bounding box center [511, 90] width 24 height 24
click at [486, 272] on div "18" at bounding box center [496, 261] width 55 height 23
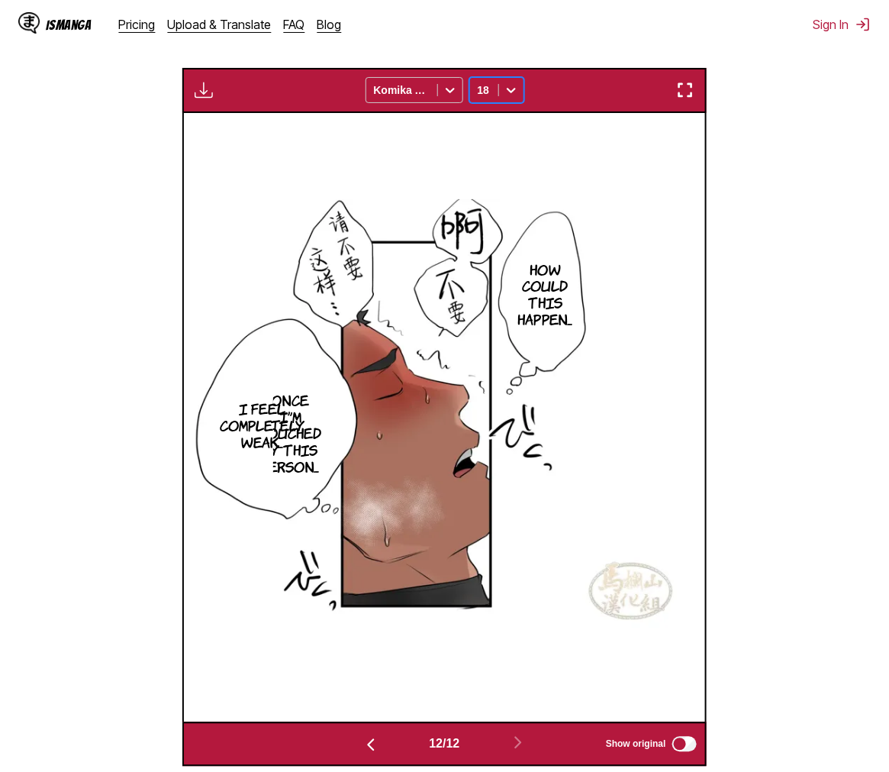
click at [514, 92] on icon at bounding box center [511, 91] width 9 height 5
click at [505, 200] on div "12" at bounding box center [496, 192] width 55 height 23
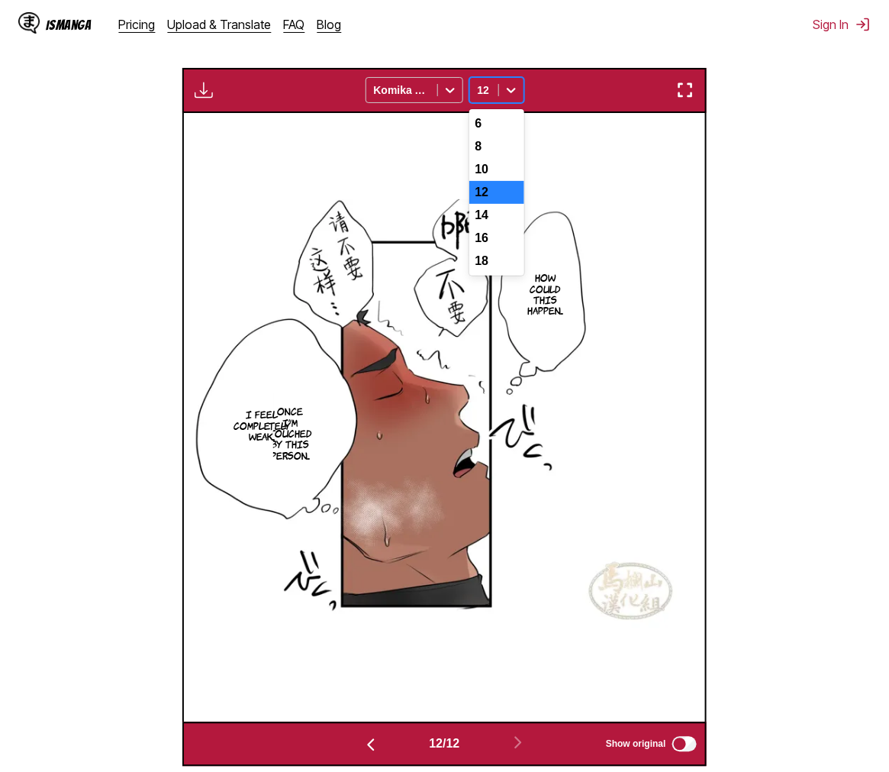
click at [514, 84] on div at bounding box center [511, 90] width 24 height 24
click at [508, 158] on div "8" at bounding box center [496, 146] width 55 height 23
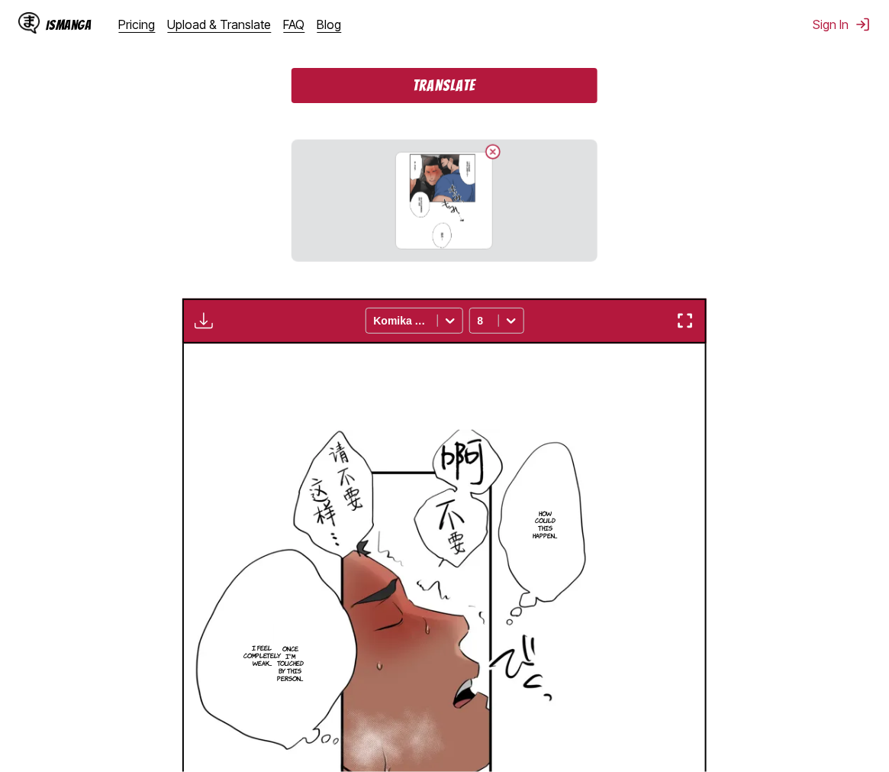
click at [456, 75] on button "Translate" at bounding box center [444, 85] width 305 height 35
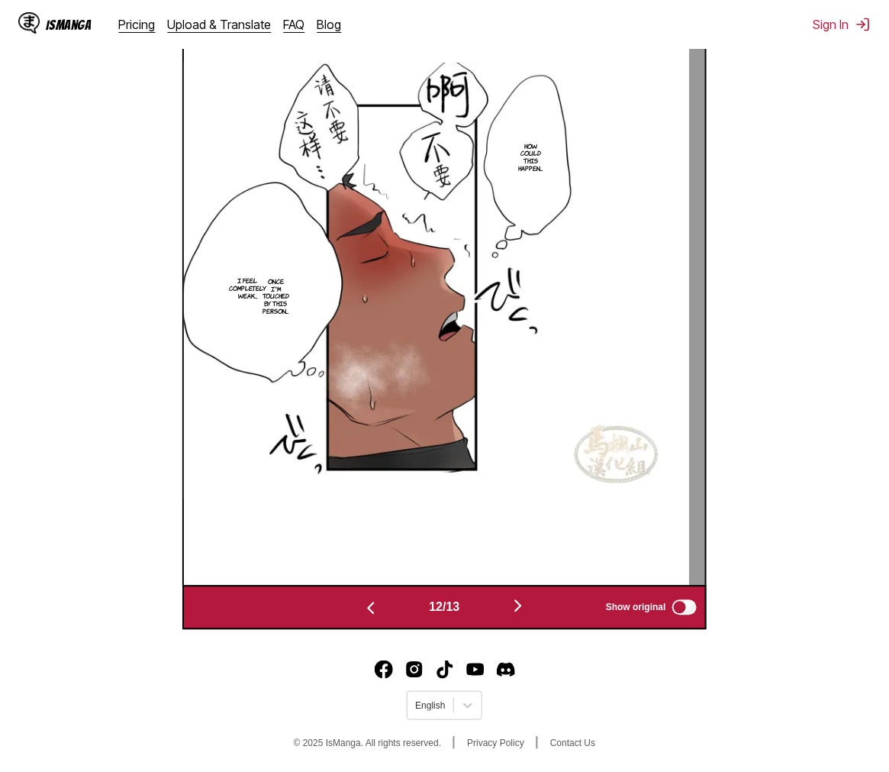
click at [517, 599] on img "button" at bounding box center [518, 606] width 18 height 18
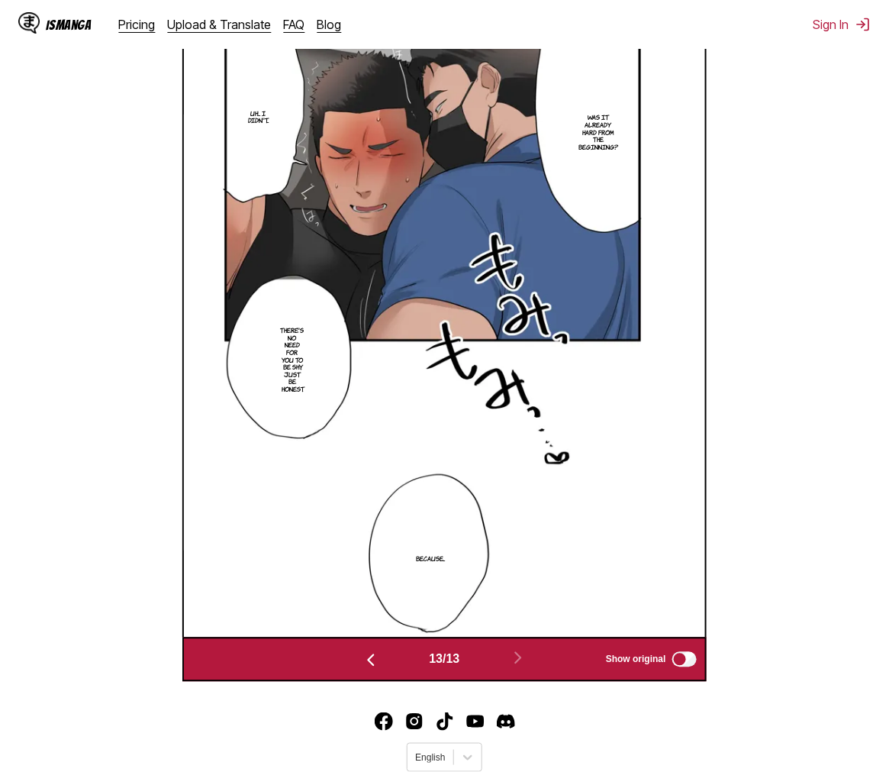
scroll to position [359, 0]
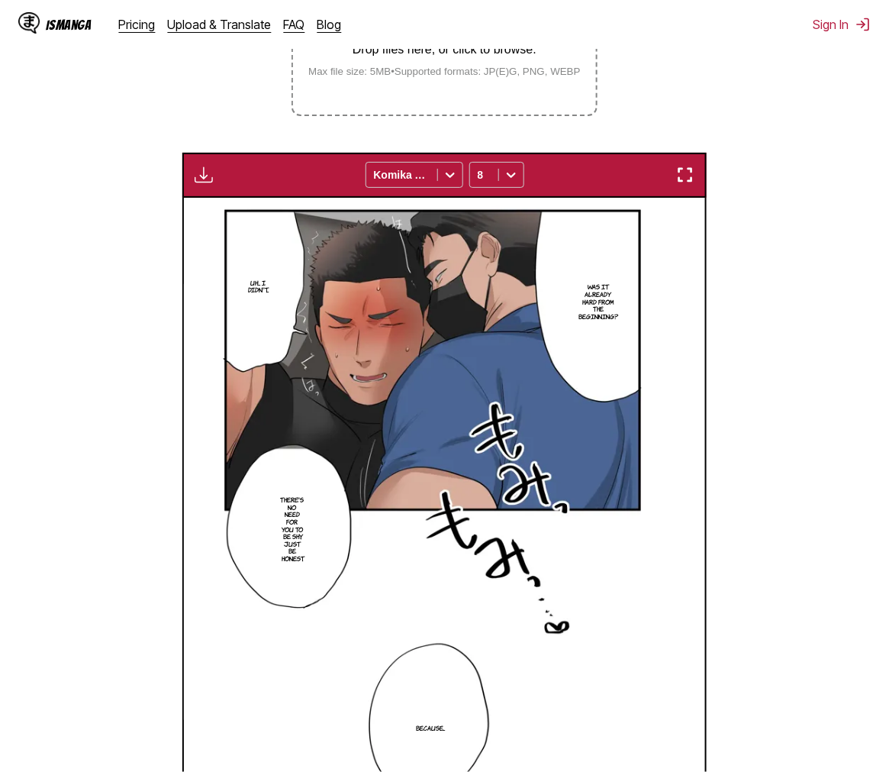
click at [505, 157] on div "Available for premium users only Komika Axis 8" at bounding box center [444, 175] width 524 height 44
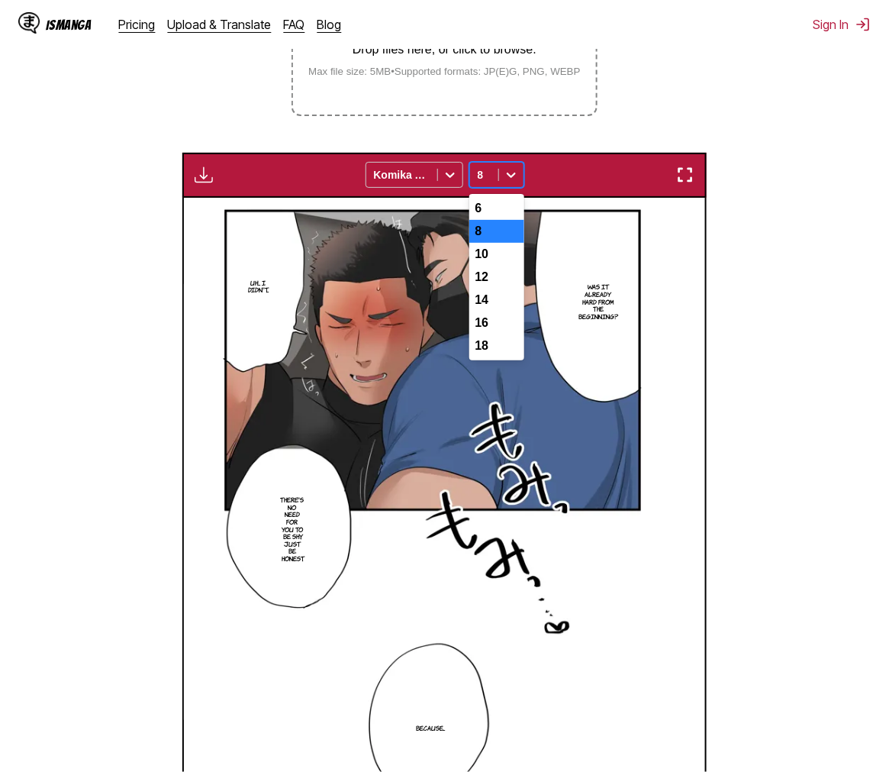
click at [513, 177] on icon at bounding box center [511, 174] width 15 height 15
click at [482, 357] on div "18" at bounding box center [496, 345] width 55 height 23
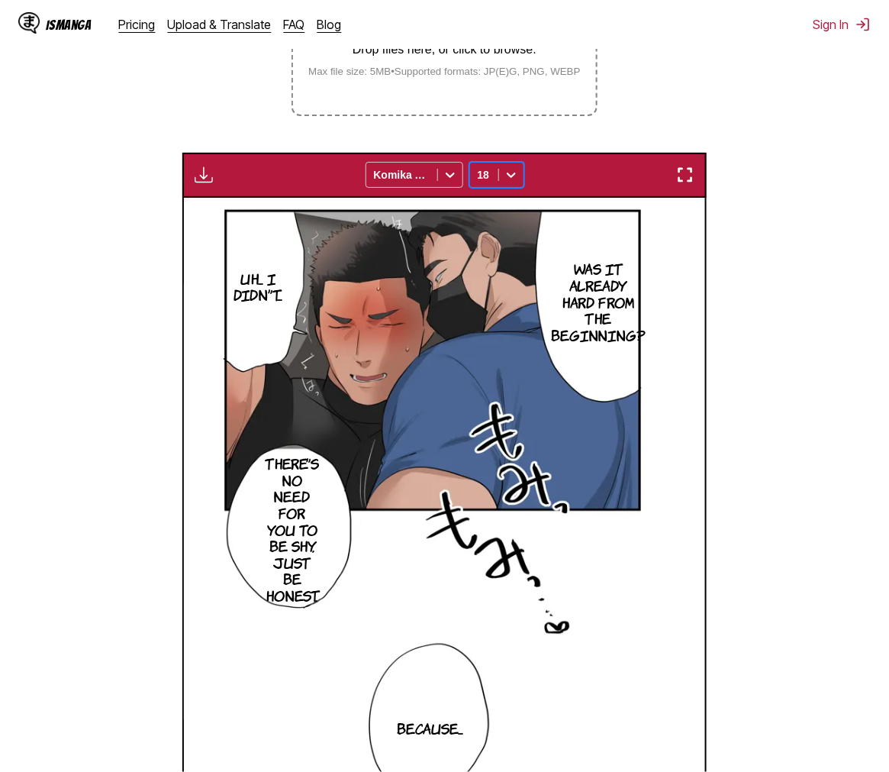
scroll to position [444, 0]
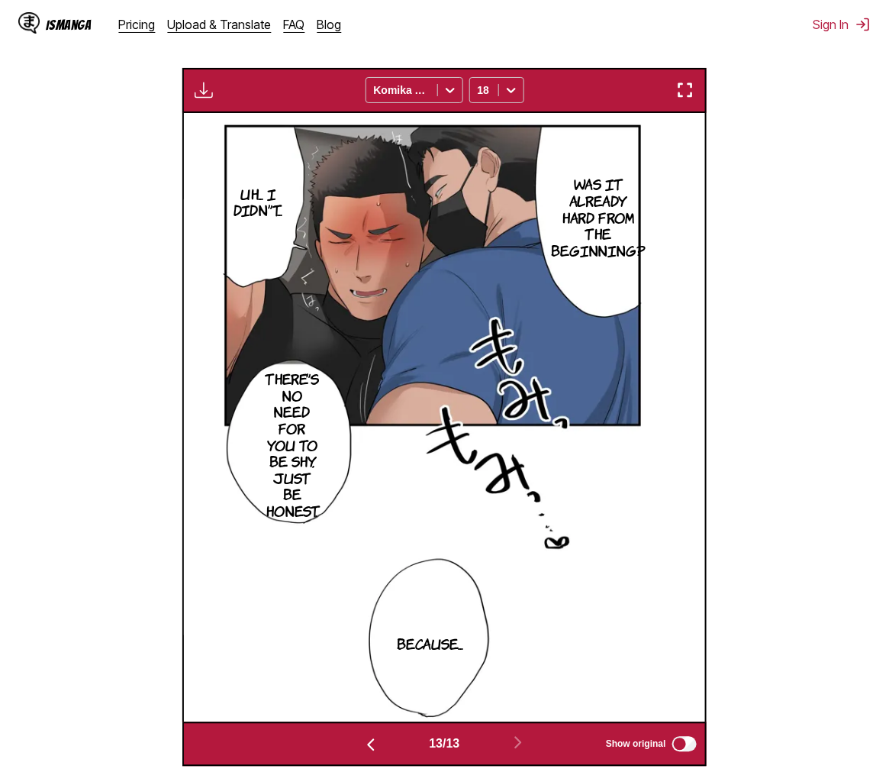
drag, startPoint x: 821, startPoint y: 182, endPoint x: 772, endPoint y: 291, distance: 119.9
click at [800, 182] on section "From Chinese To English Drop files here, or click to browse. Max file size: 5MB…" at bounding box center [444, 282] width 865 height 967
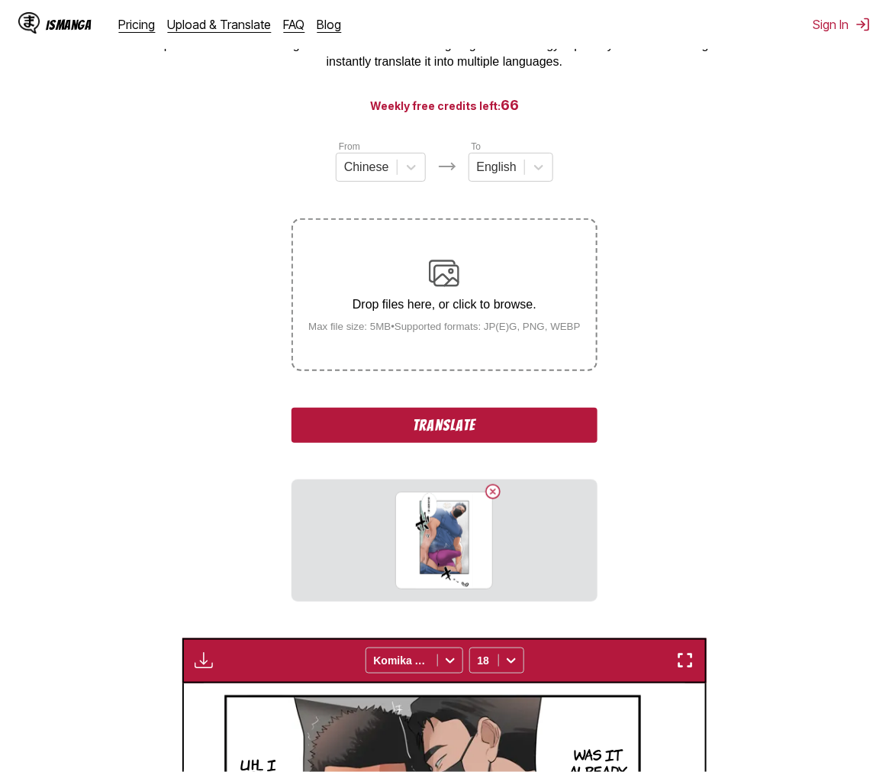
click at [516, 428] on button "Translate" at bounding box center [444, 425] width 305 height 35
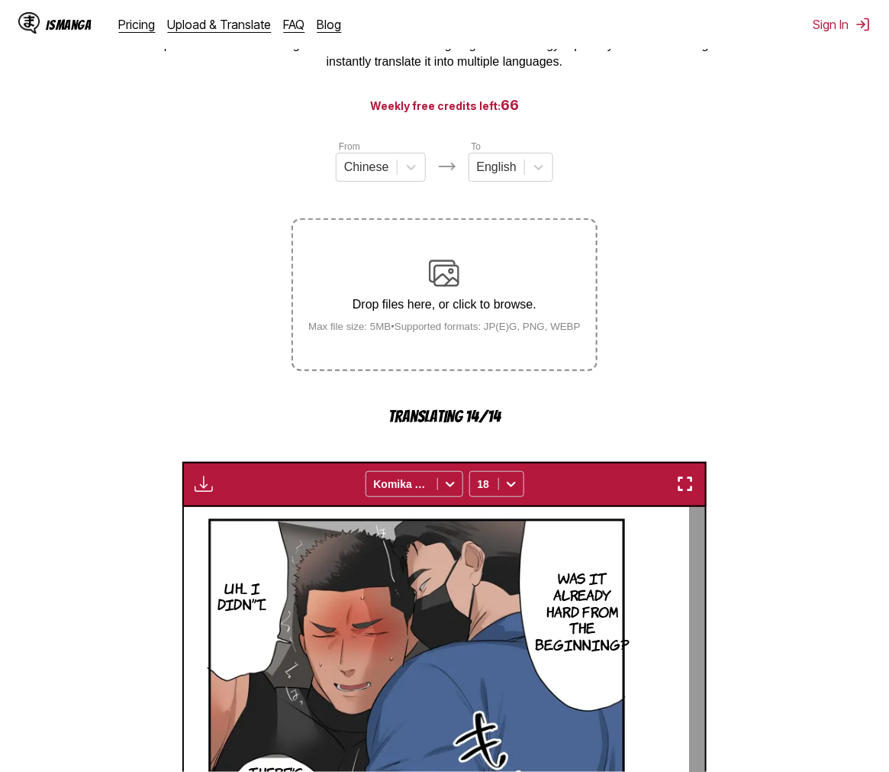
scroll to position [614, 0]
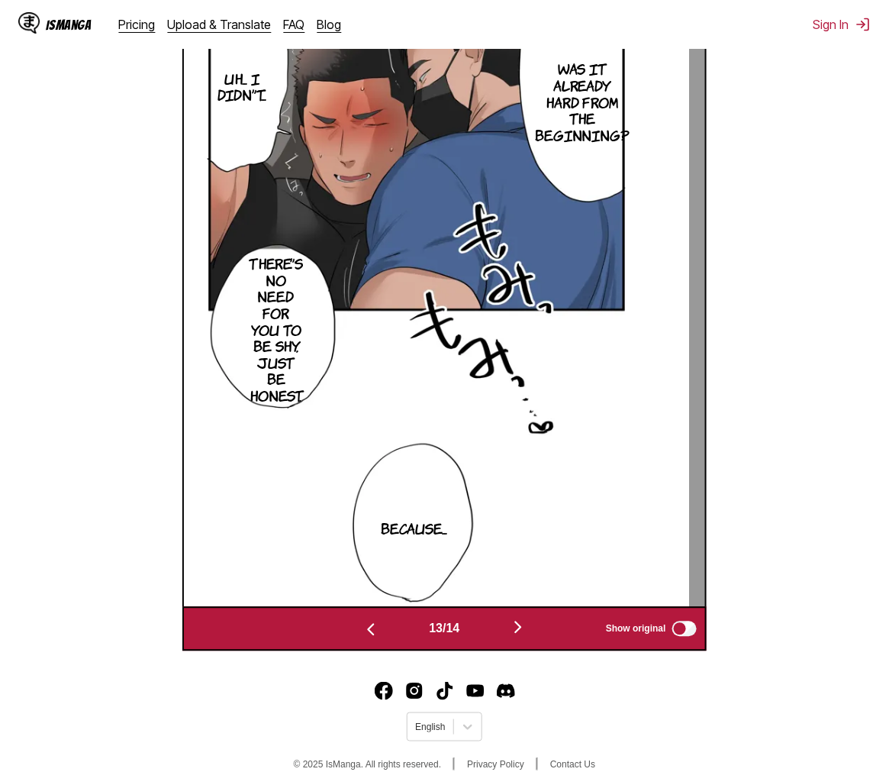
click at [521, 630] on img "button" at bounding box center [518, 627] width 18 height 18
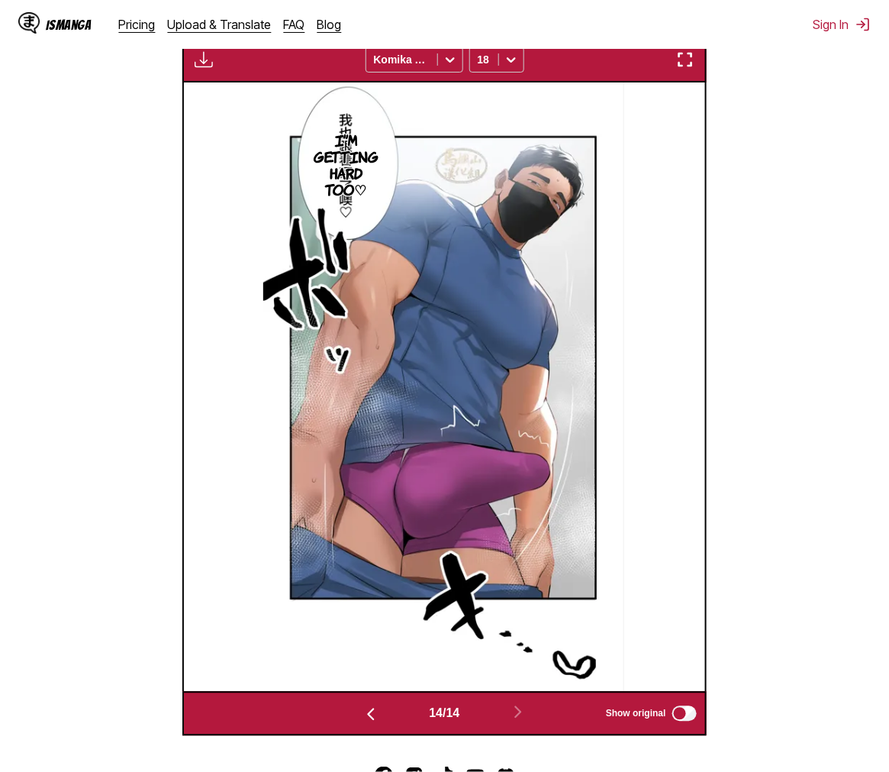
scroll to position [50, 0]
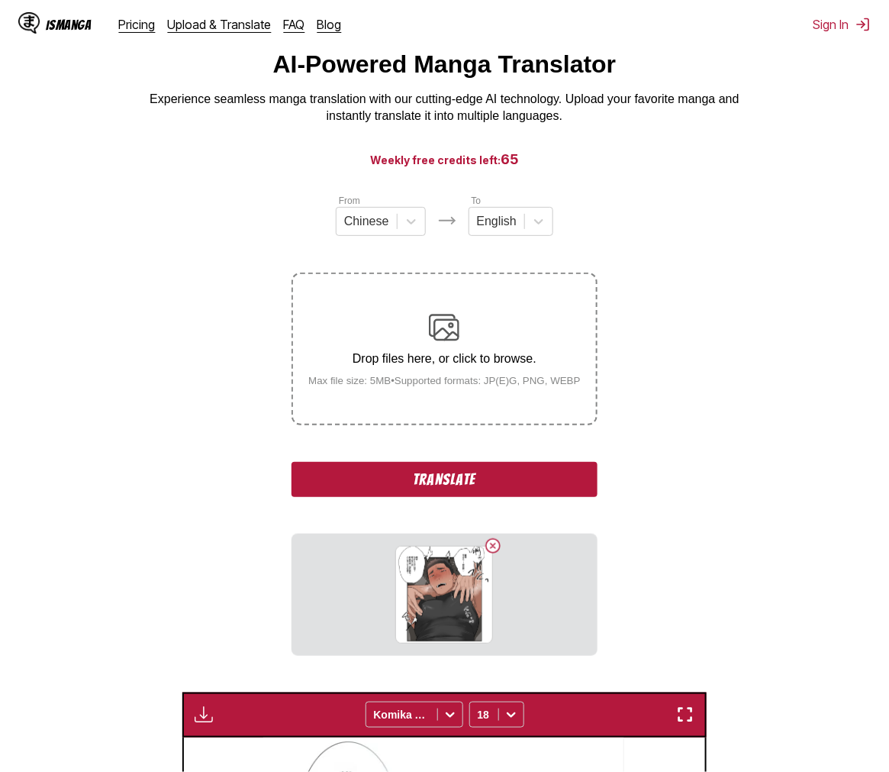
click at [466, 466] on button "Translate" at bounding box center [444, 479] width 305 height 35
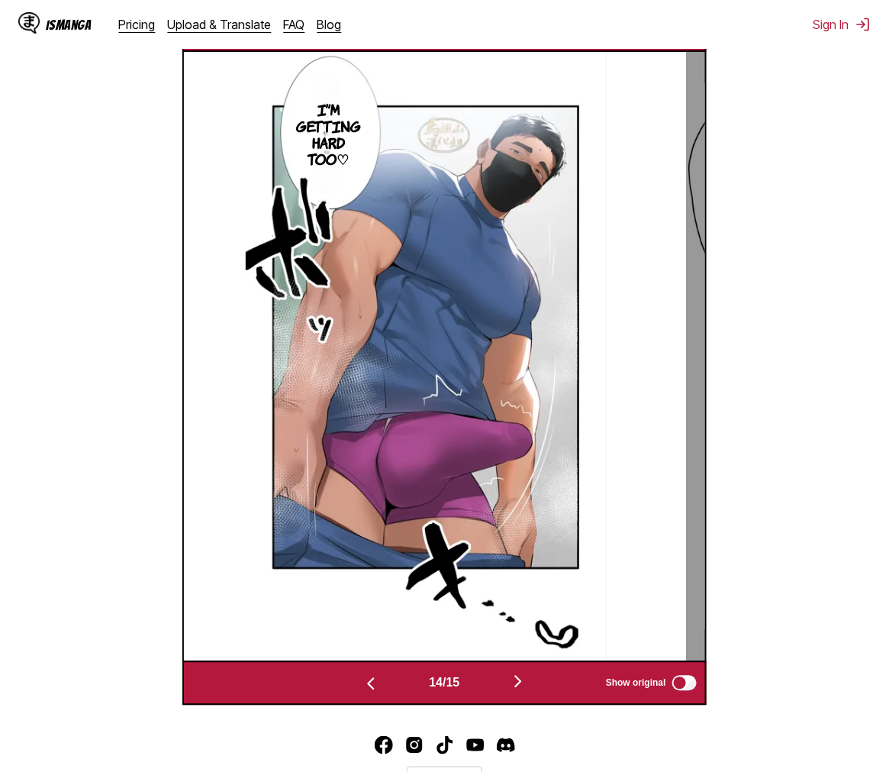
scroll to position [637, 0]
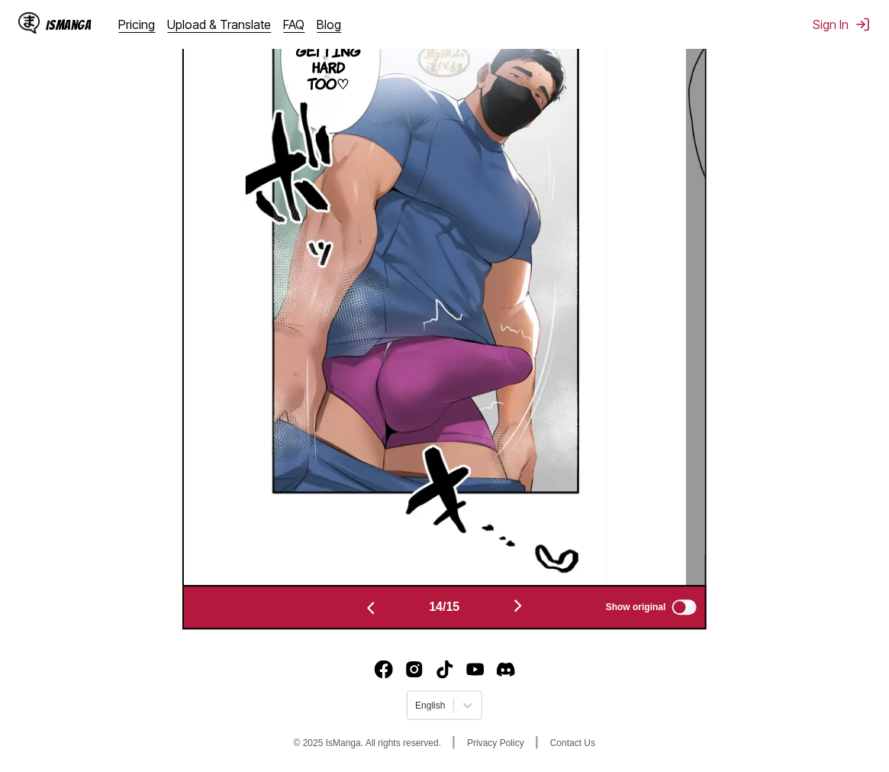
click at [522, 603] on img "button" at bounding box center [518, 606] width 18 height 18
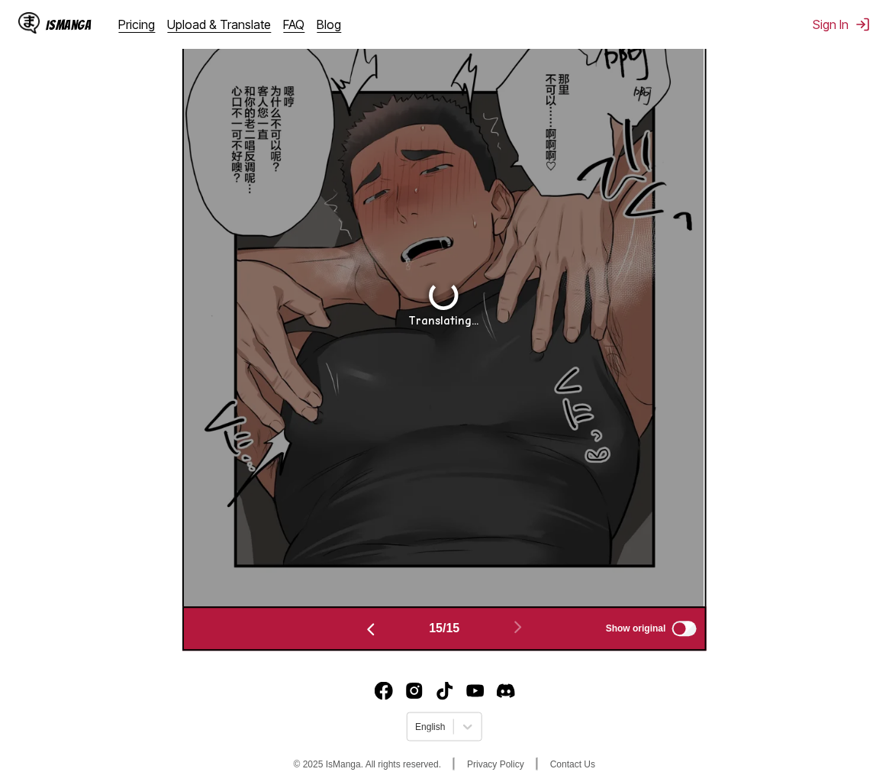
scroll to position [529, 0]
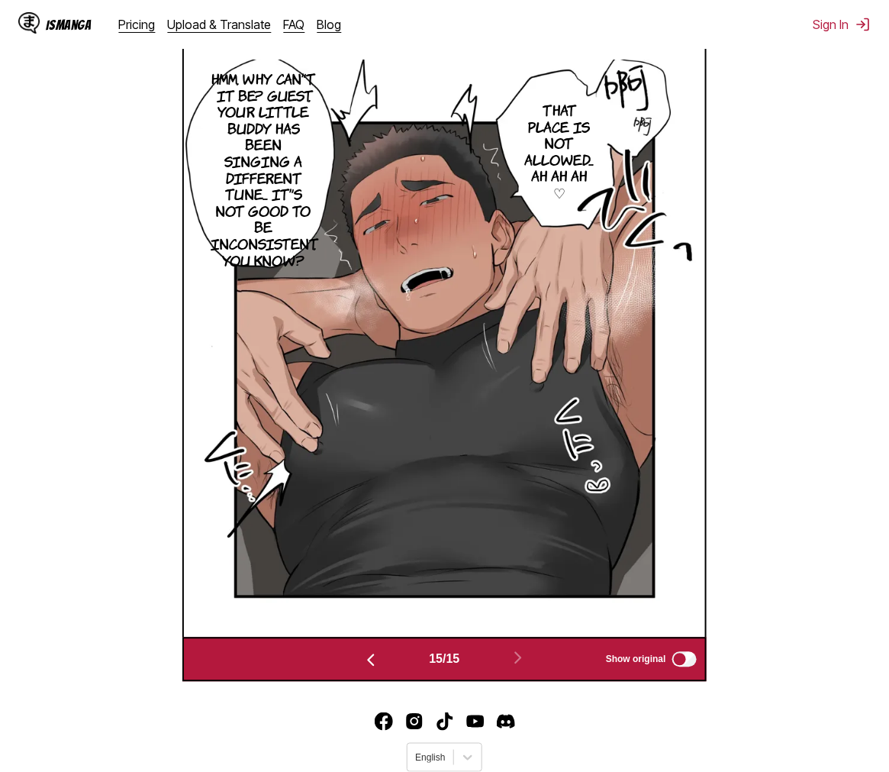
click at [703, 367] on img at bounding box center [444, 333] width 521 height 546
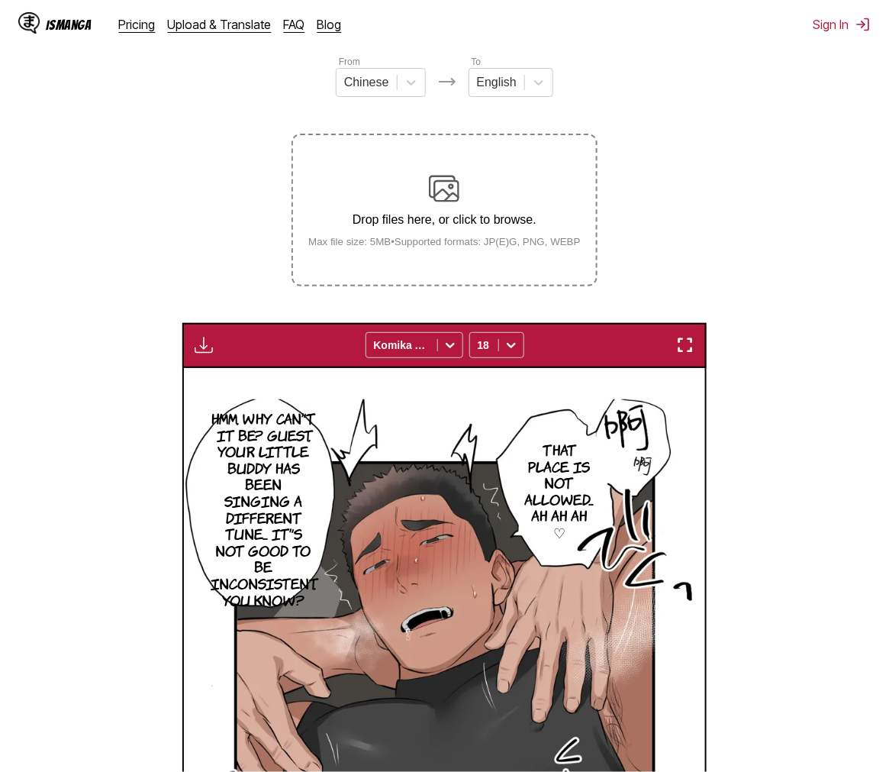
scroll to position [0, 0]
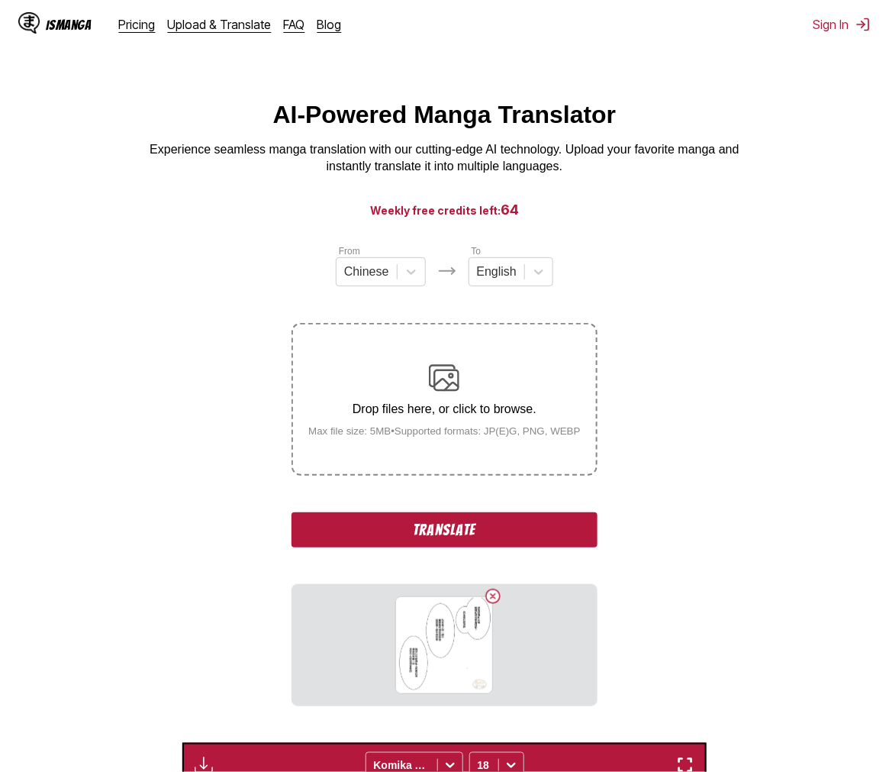
click at [417, 540] on button "Translate" at bounding box center [444, 529] width 305 height 35
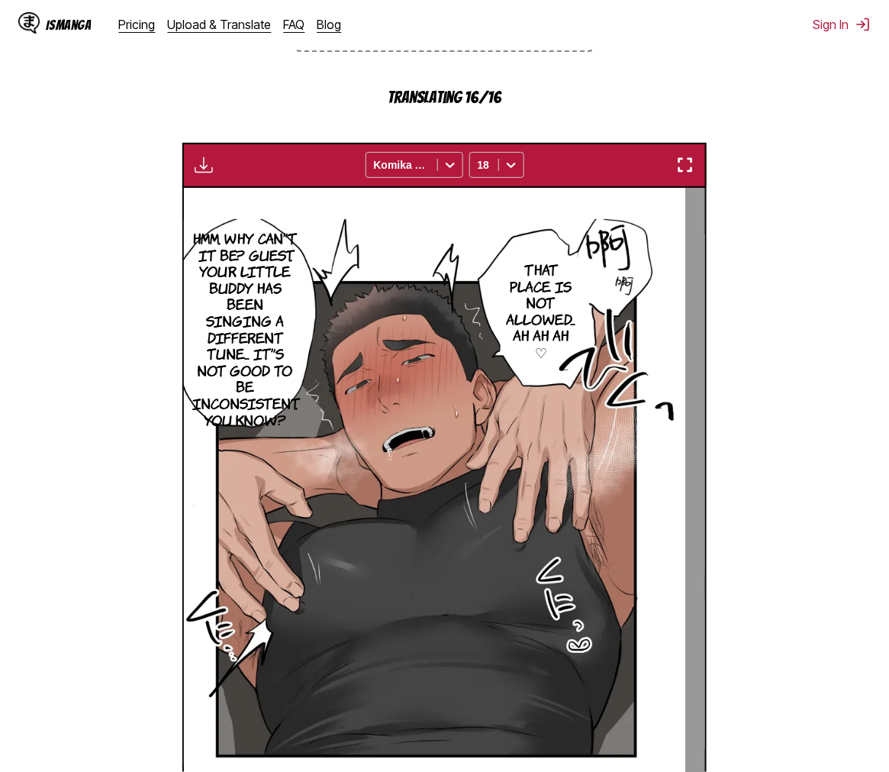
scroll to position [637, 0]
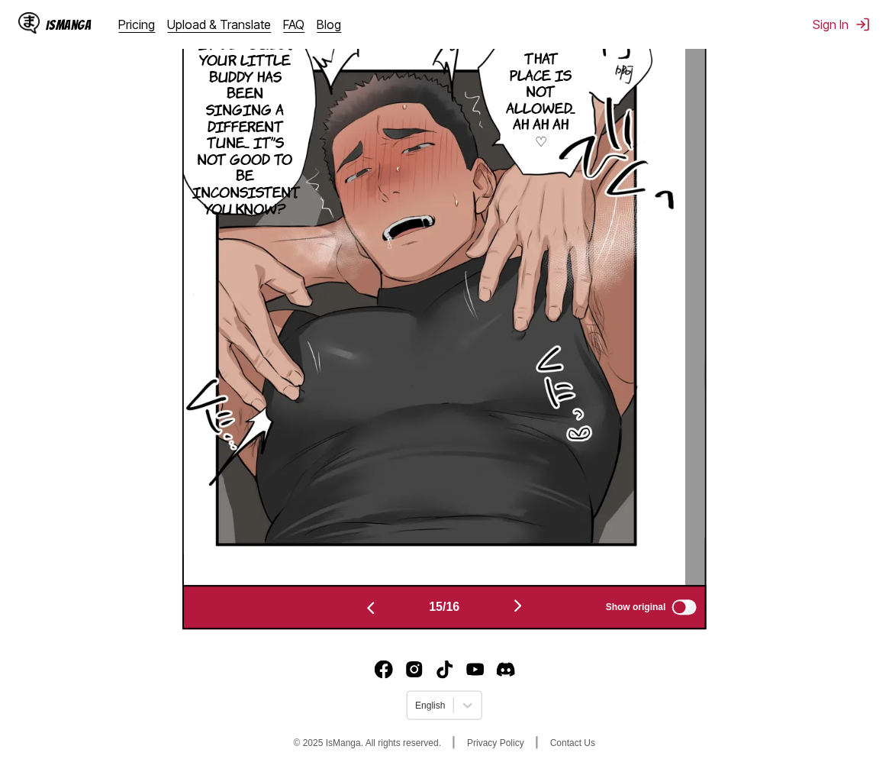
click at [514, 611] on img "button" at bounding box center [518, 606] width 18 height 18
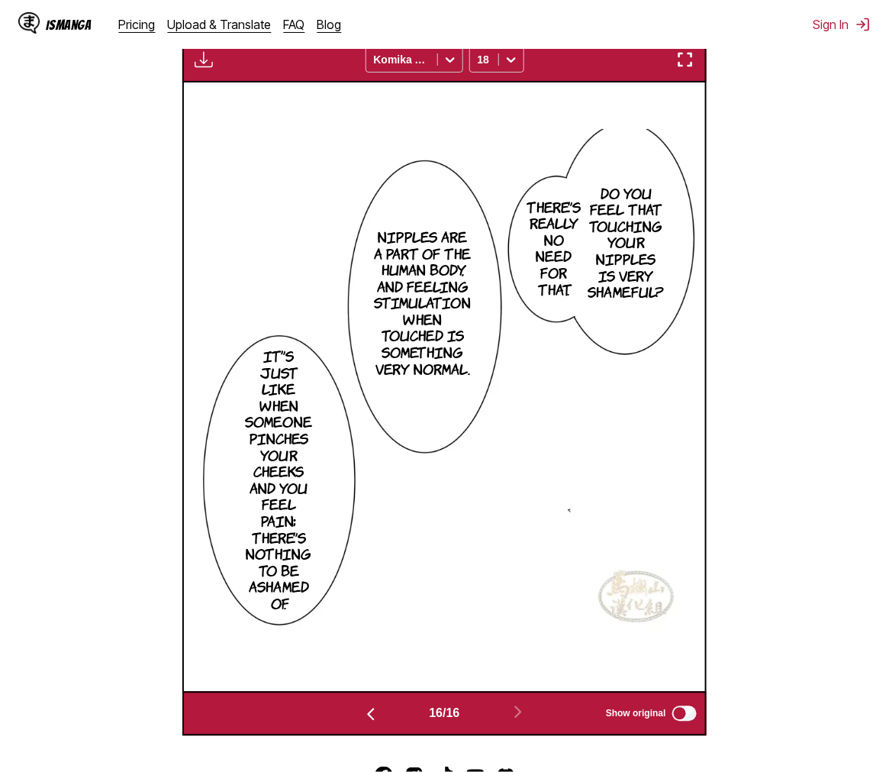
scroll to position [50, 0]
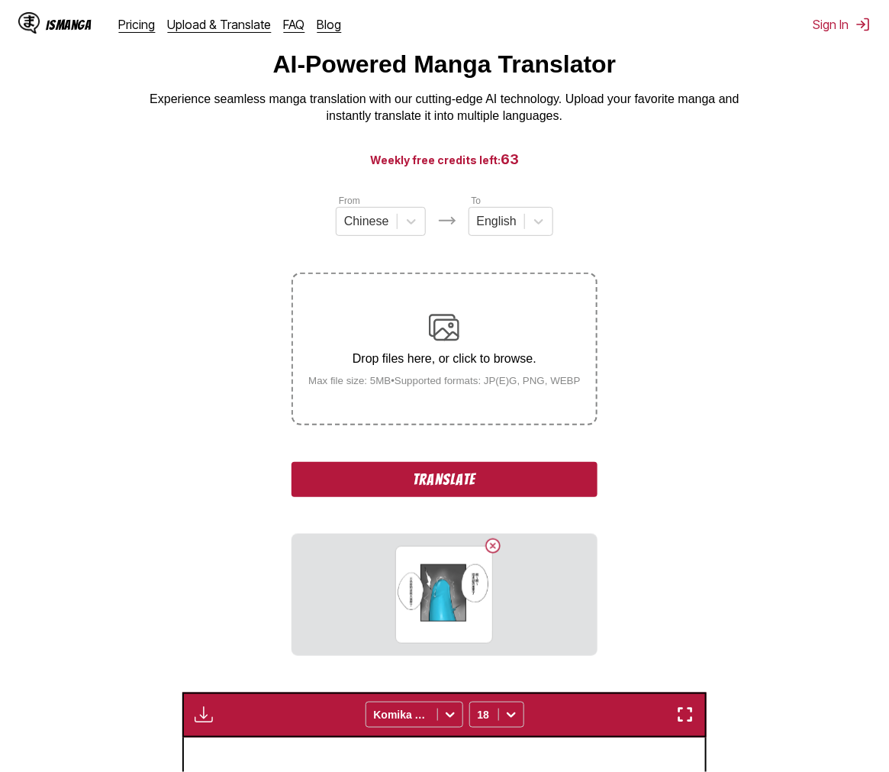
click at [485, 481] on button "Translate" at bounding box center [444, 479] width 305 height 35
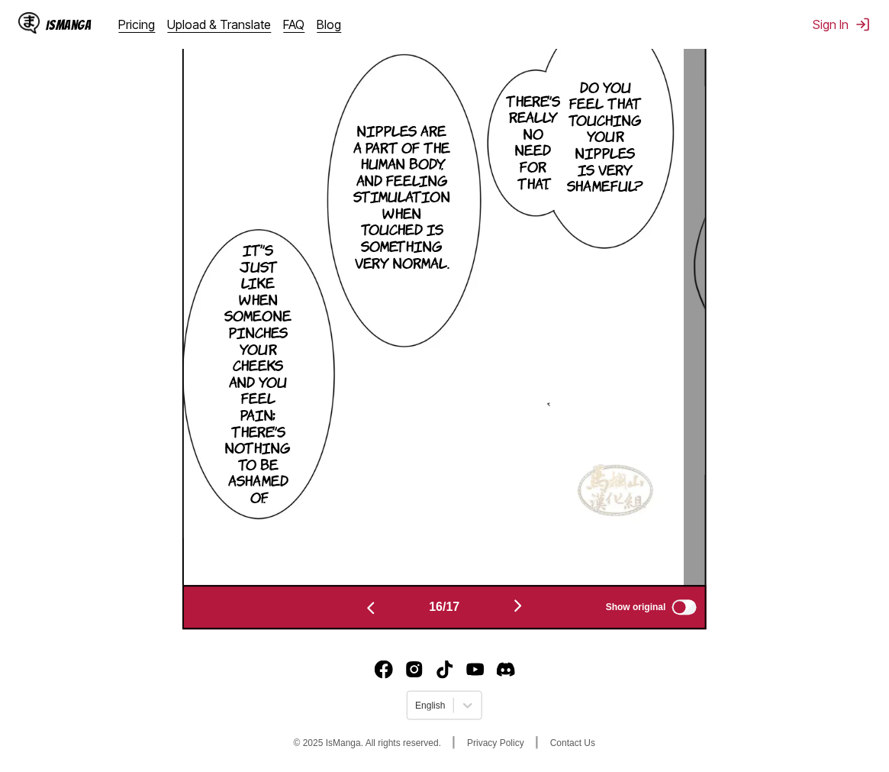
click at [520, 603] on img "button" at bounding box center [518, 606] width 18 height 18
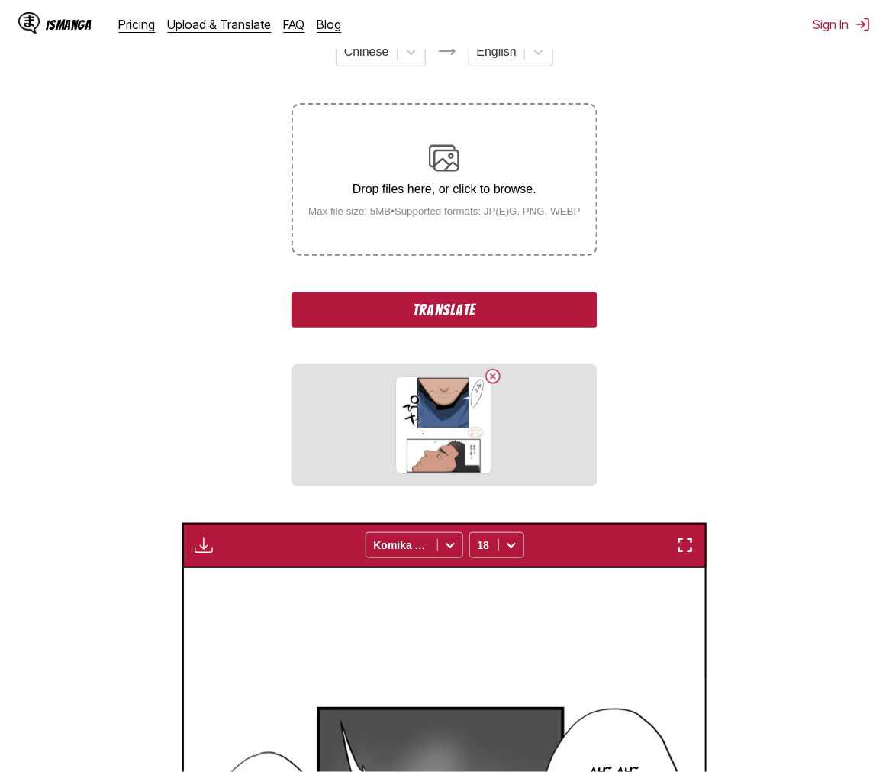
scroll to position [305, 0]
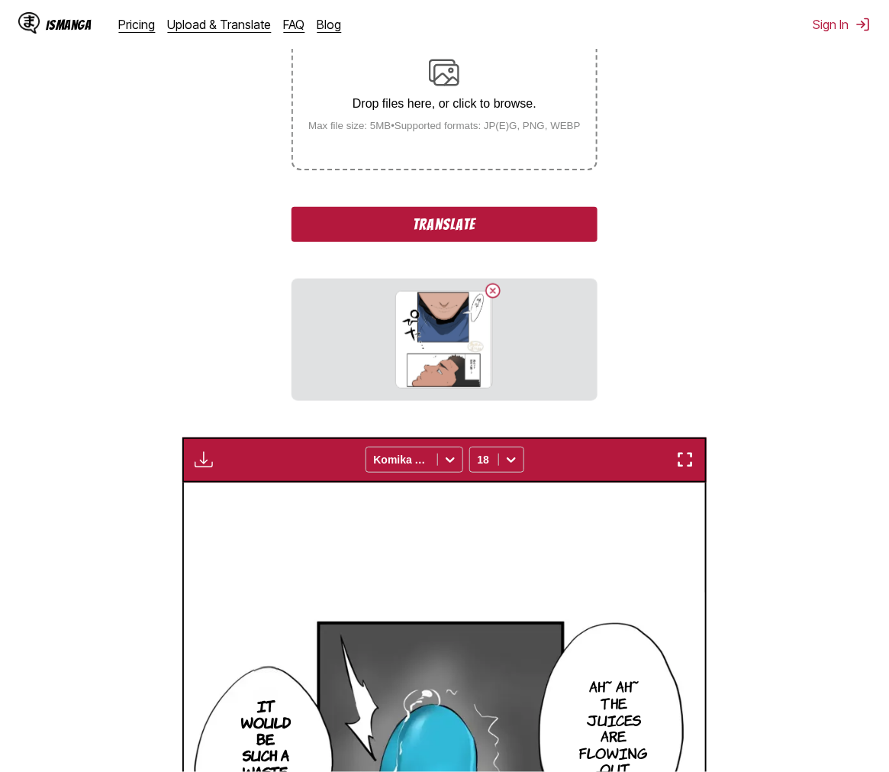
click at [504, 240] on button "Translate" at bounding box center [444, 224] width 305 height 35
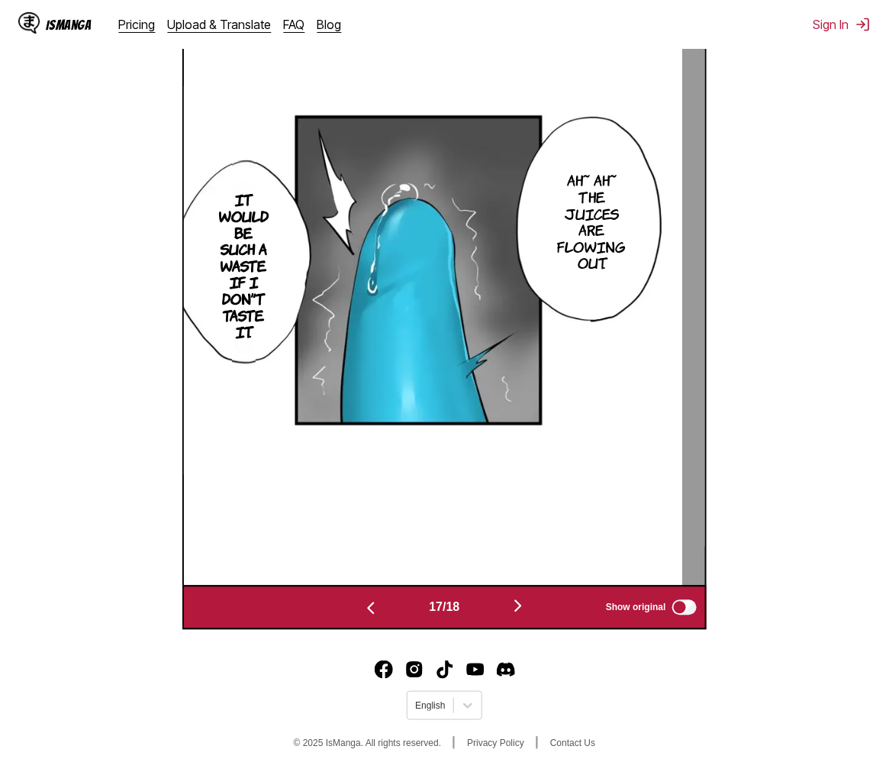
click at [523, 603] on img "button" at bounding box center [518, 606] width 18 height 18
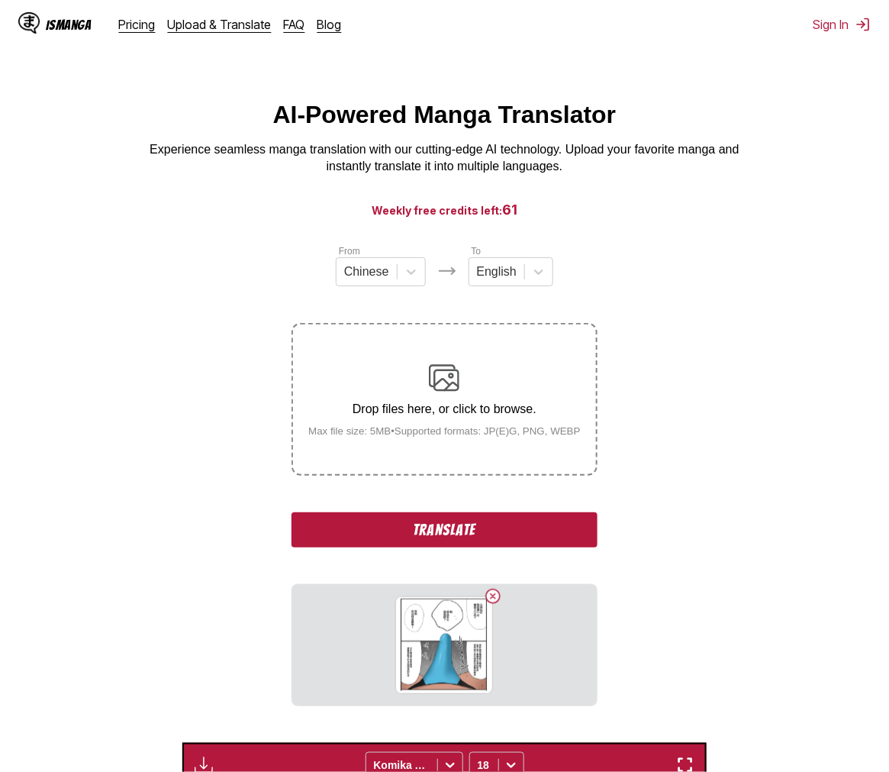
scroll to position [169, 0]
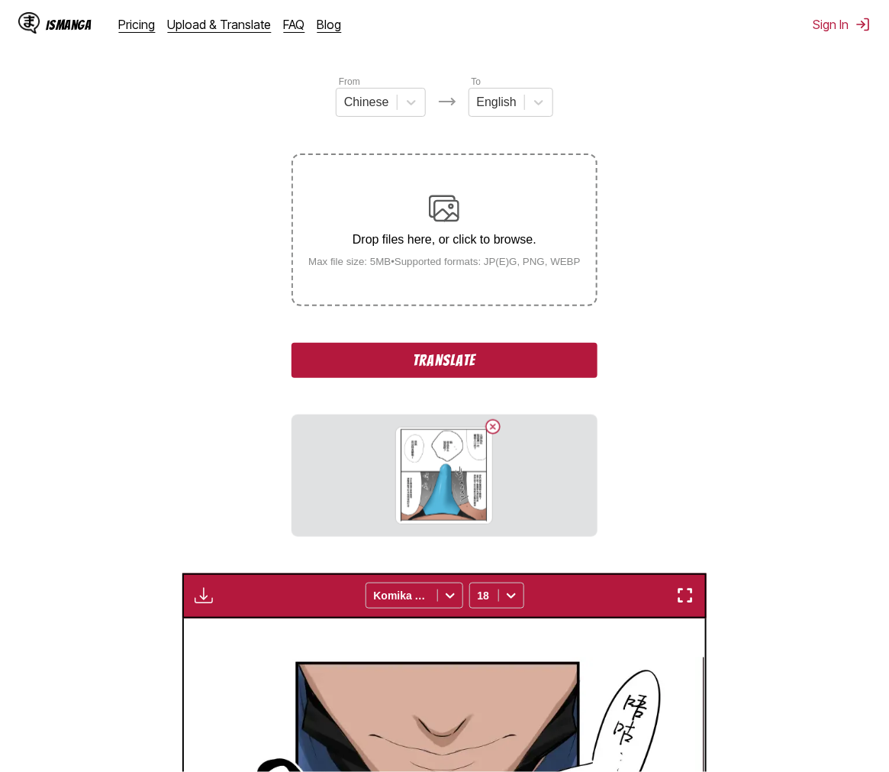
click at [448, 363] on button "Translate" at bounding box center [444, 360] width 305 height 35
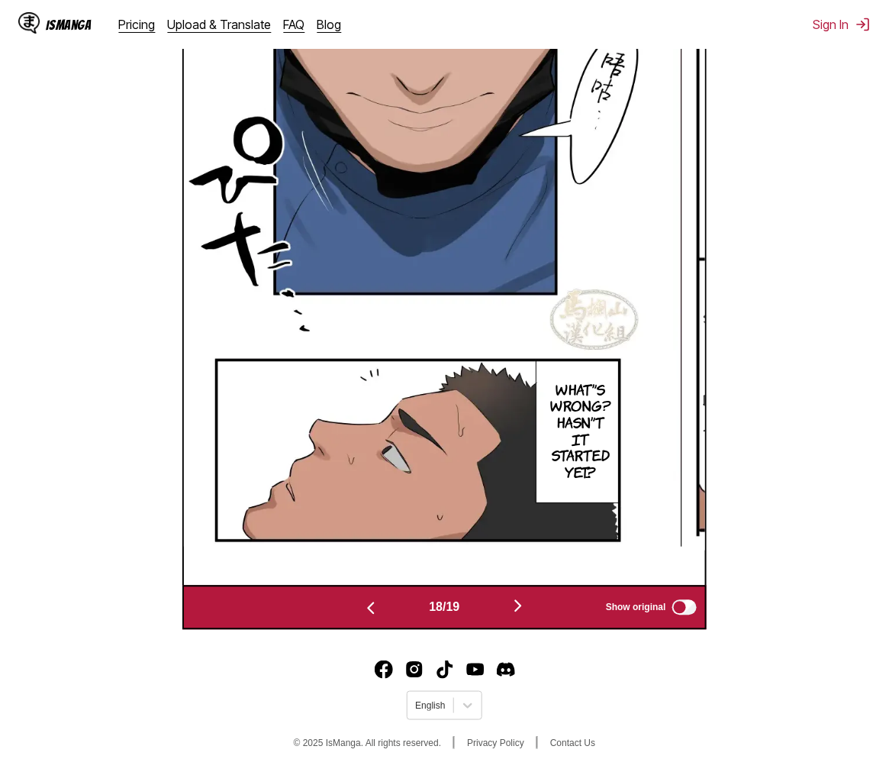
click at [515, 612] on img "button" at bounding box center [518, 606] width 18 height 18
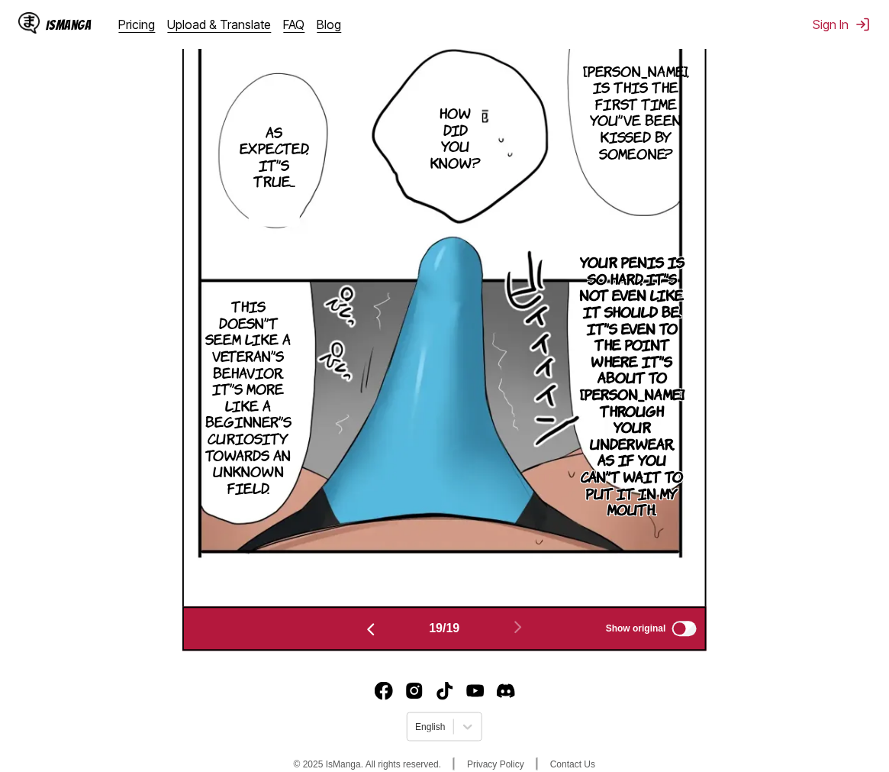
scroll to position [475, 0]
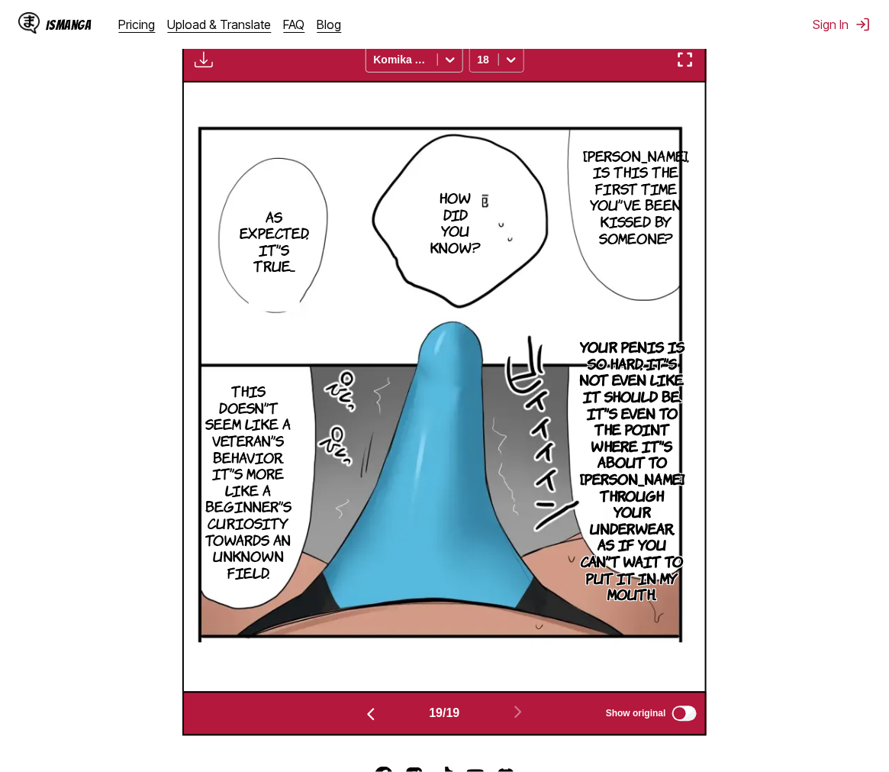
click at [523, 67] on div at bounding box center [511, 59] width 24 height 24
click at [490, 219] on div "16" at bounding box center [496, 207] width 55 height 23
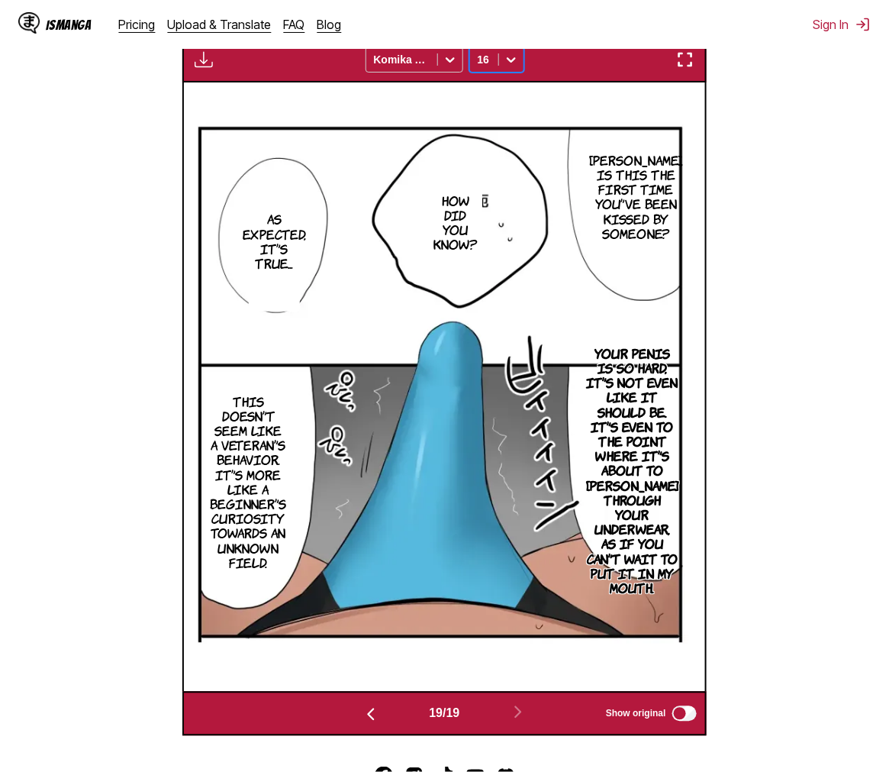
click at [800, 310] on section "From Chinese To English Drop files here, or click to browse. Max file size: 5MB…" at bounding box center [444, 252] width 865 height 967
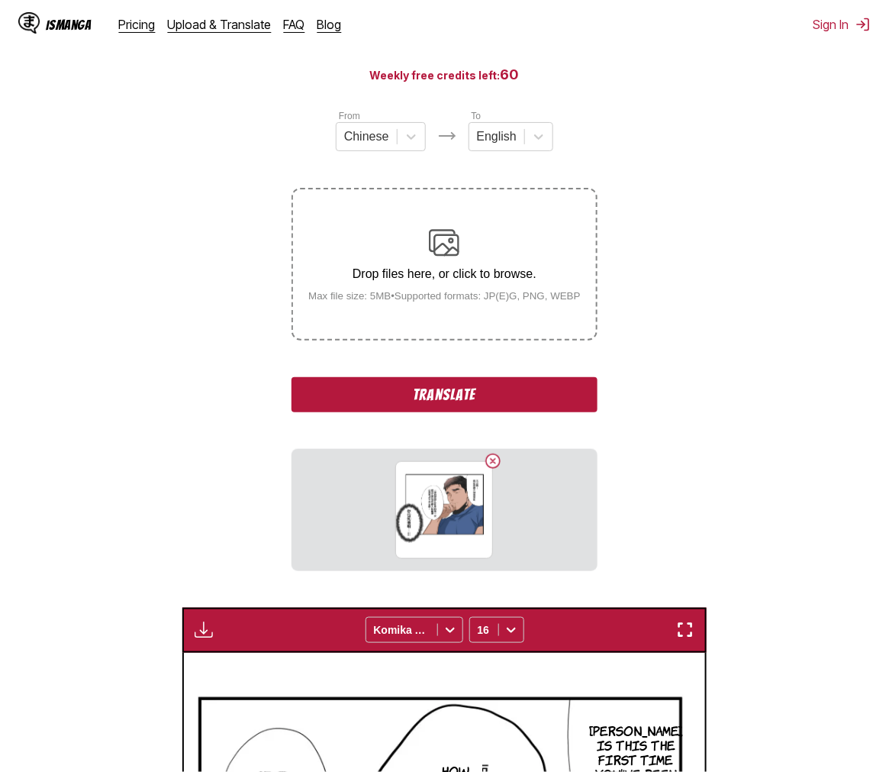
click at [710, 283] on section "From Chinese To English Drop files here, or click to browse. Max file size: 5MB…" at bounding box center [444, 707] width 865 height 1198
click at [505, 387] on button "Translate" at bounding box center [444, 394] width 305 height 35
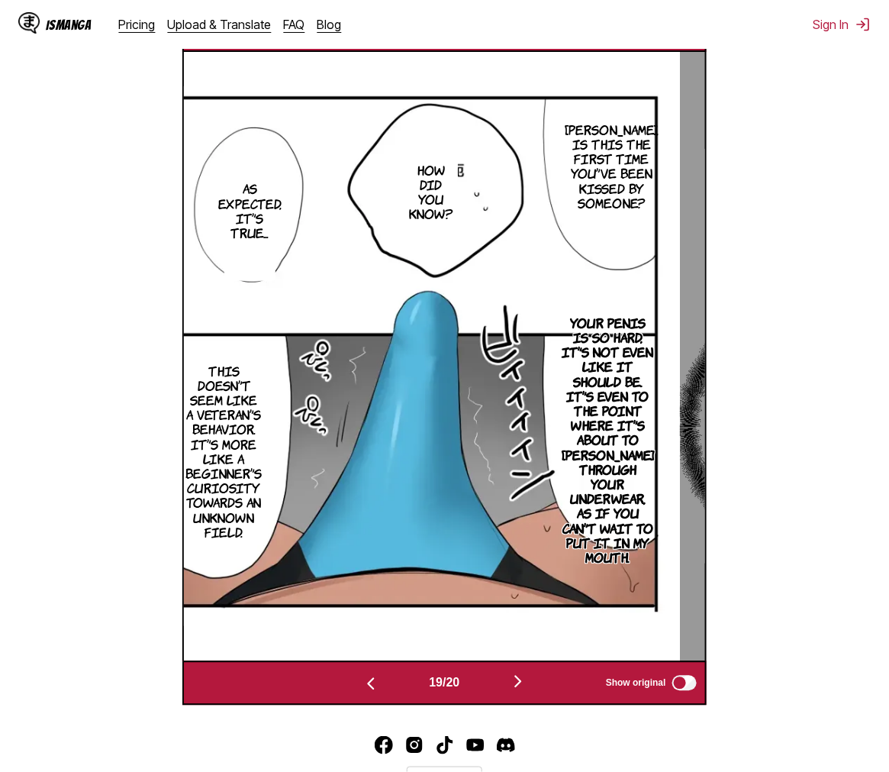
scroll to position [637, 0]
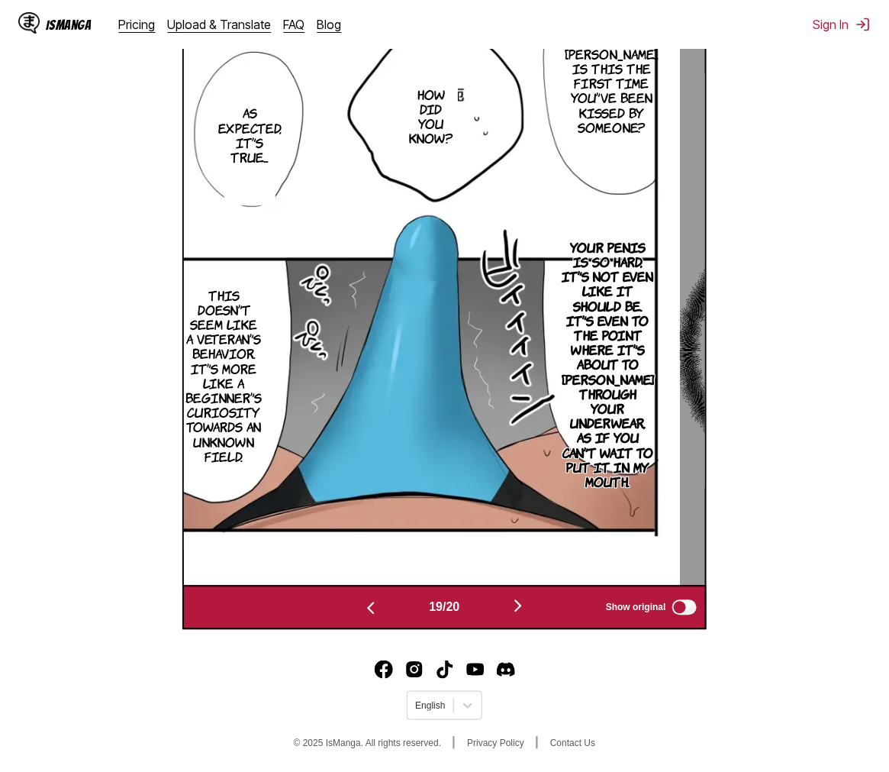
click at [519, 614] on img "button" at bounding box center [518, 606] width 18 height 18
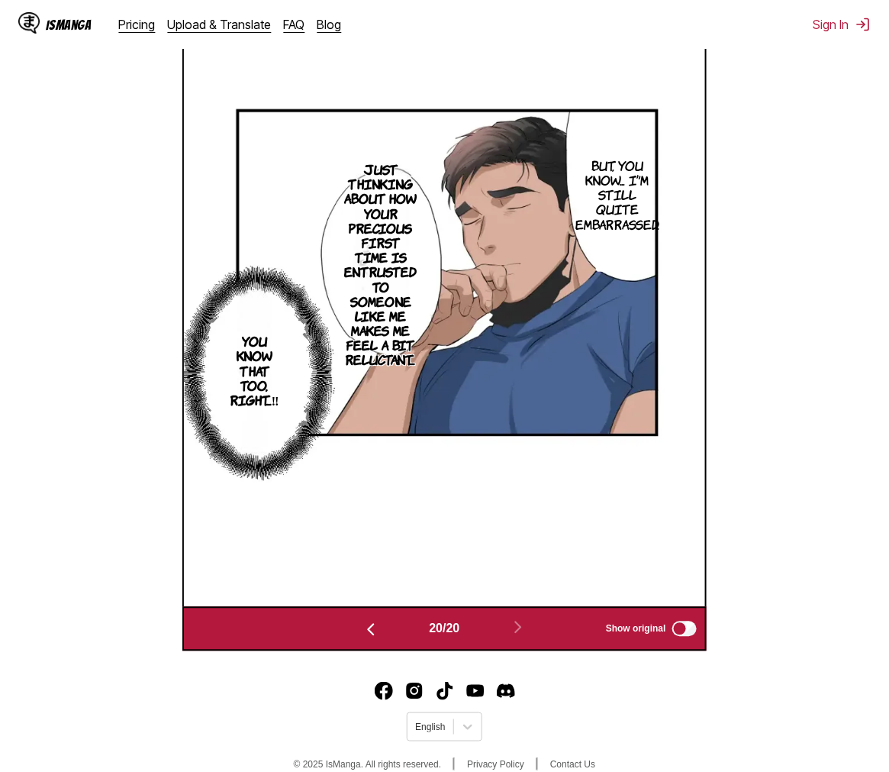
scroll to position [390, 0]
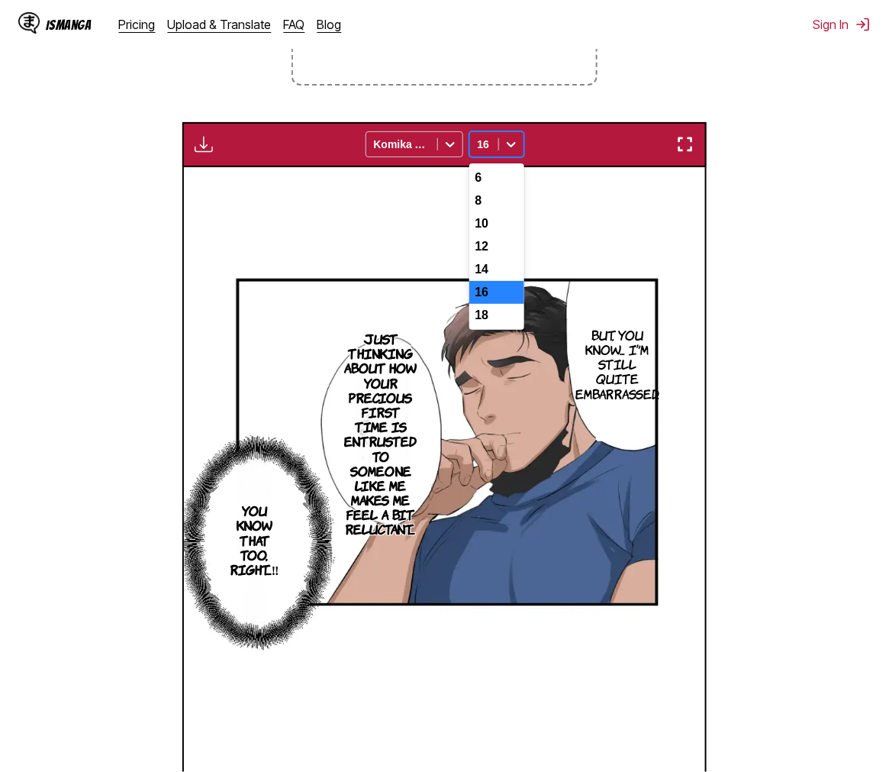
click at [516, 143] on icon at bounding box center [511, 144] width 15 height 15
click at [775, 298] on section "From Chinese To English Drop files here, or click to browse. Max file size: 5MB…" at bounding box center [444, 336] width 865 height 967
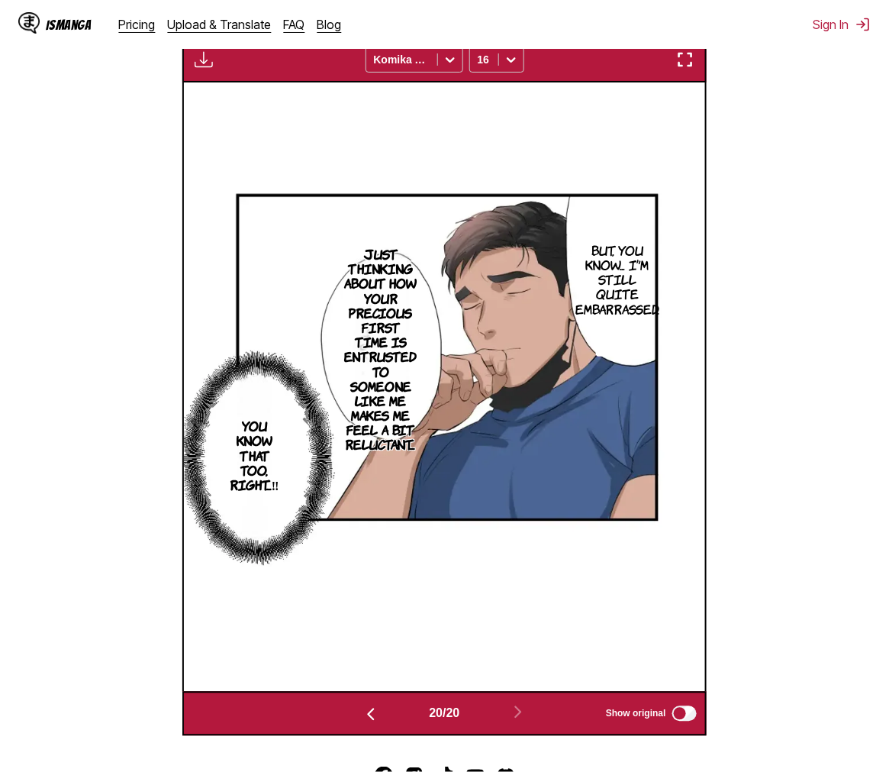
scroll to position [220, 0]
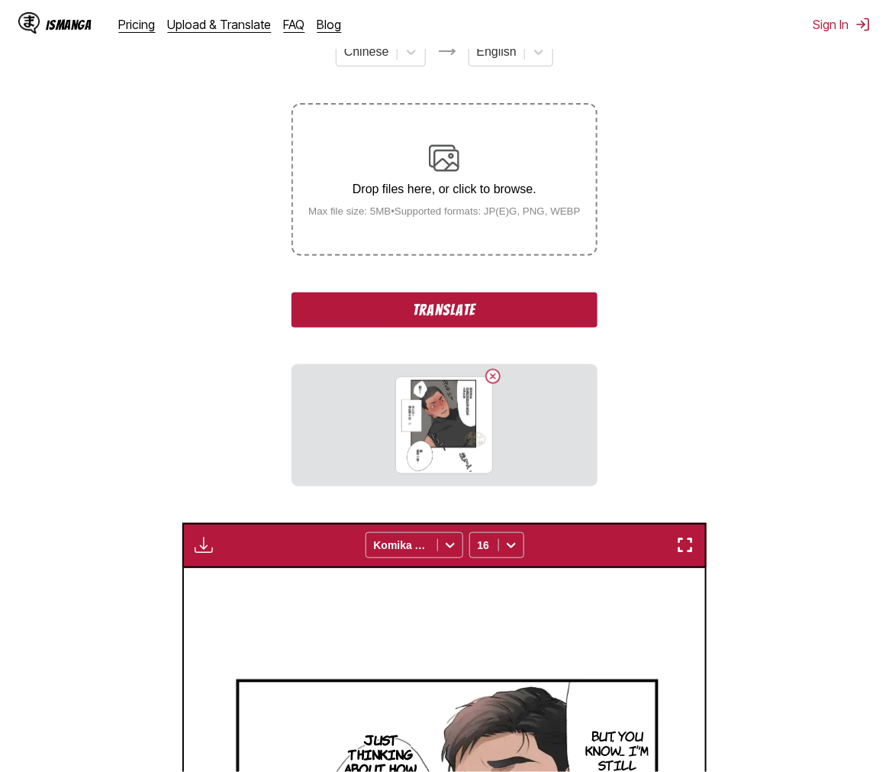
click at [500, 314] on button "Translate" at bounding box center [444, 309] width 305 height 35
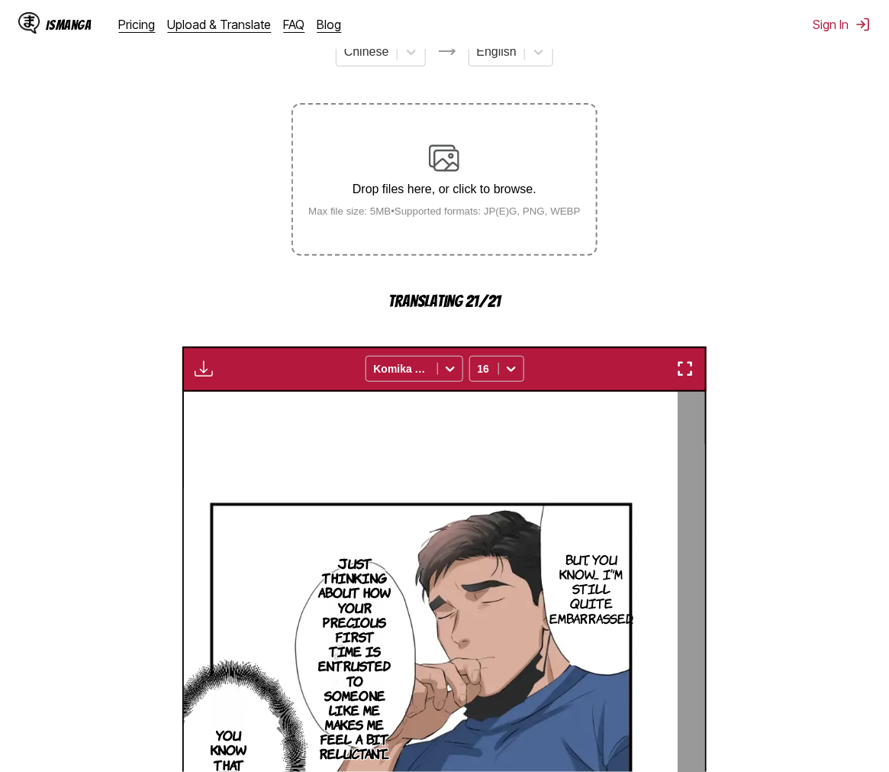
scroll to position [637, 0]
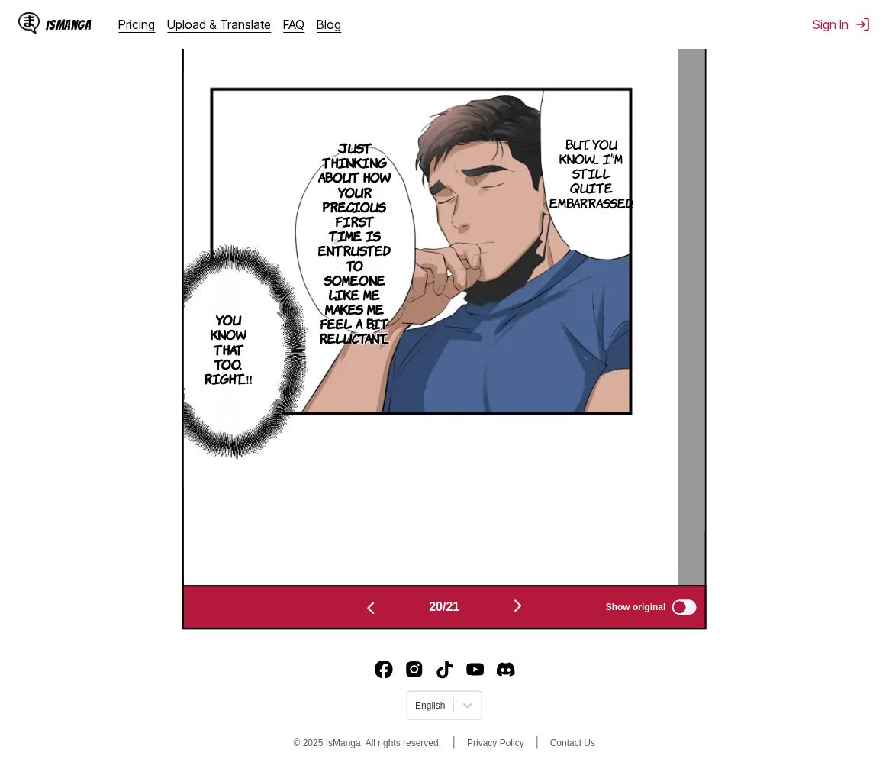
click at [517, 605] on img "button" at bounding box center [518, 606] width 18 height 18
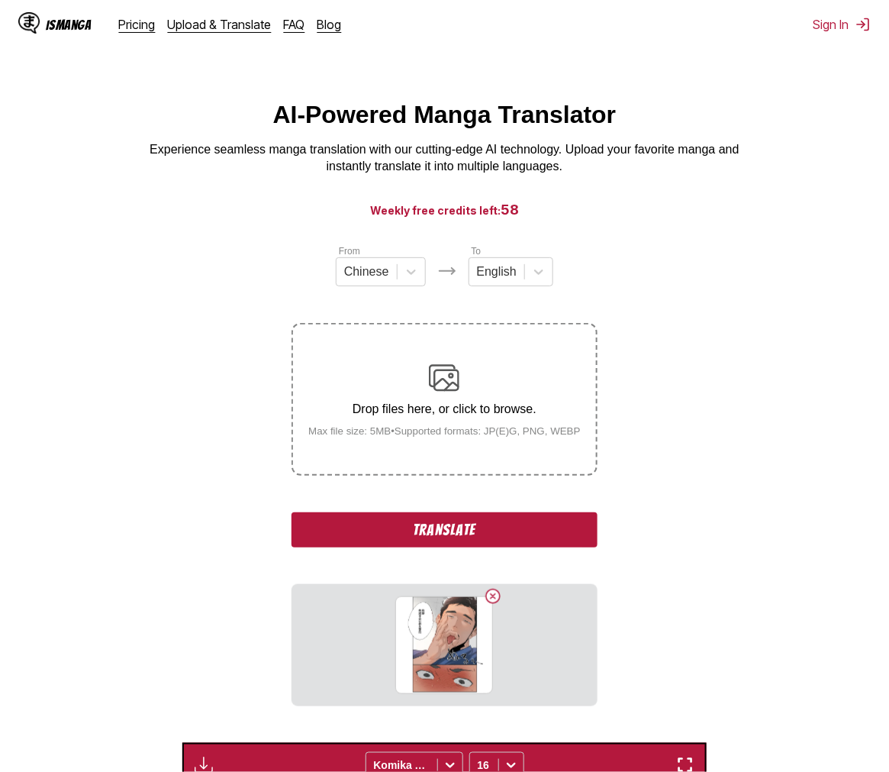
scroll to position [254, 0]
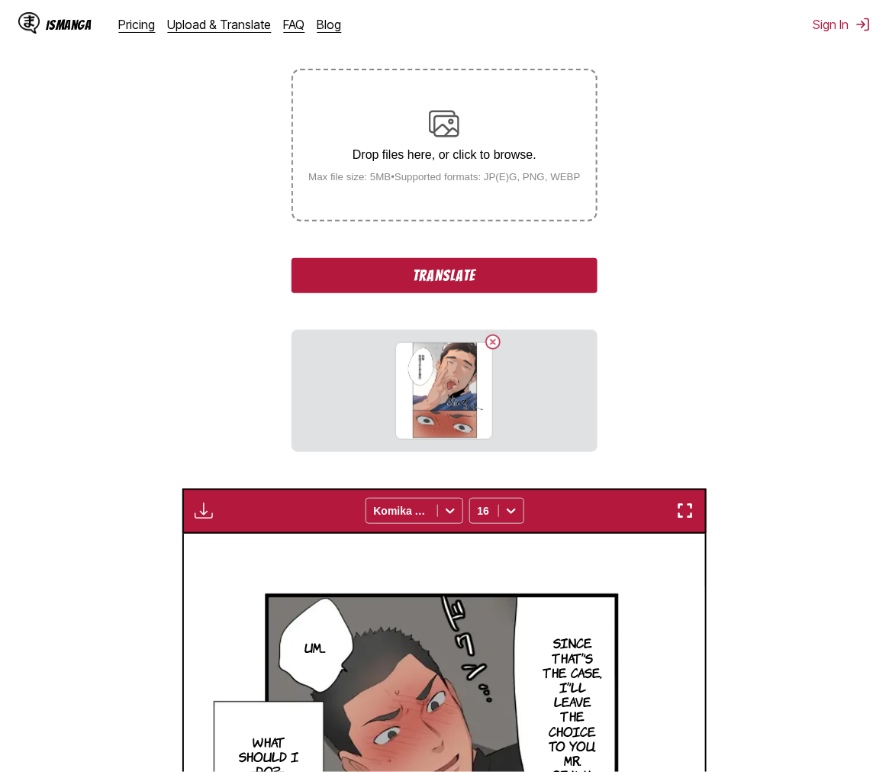
click at [456, 286] on button "Translate" at bounding box center [444, 275] width 305 height 35
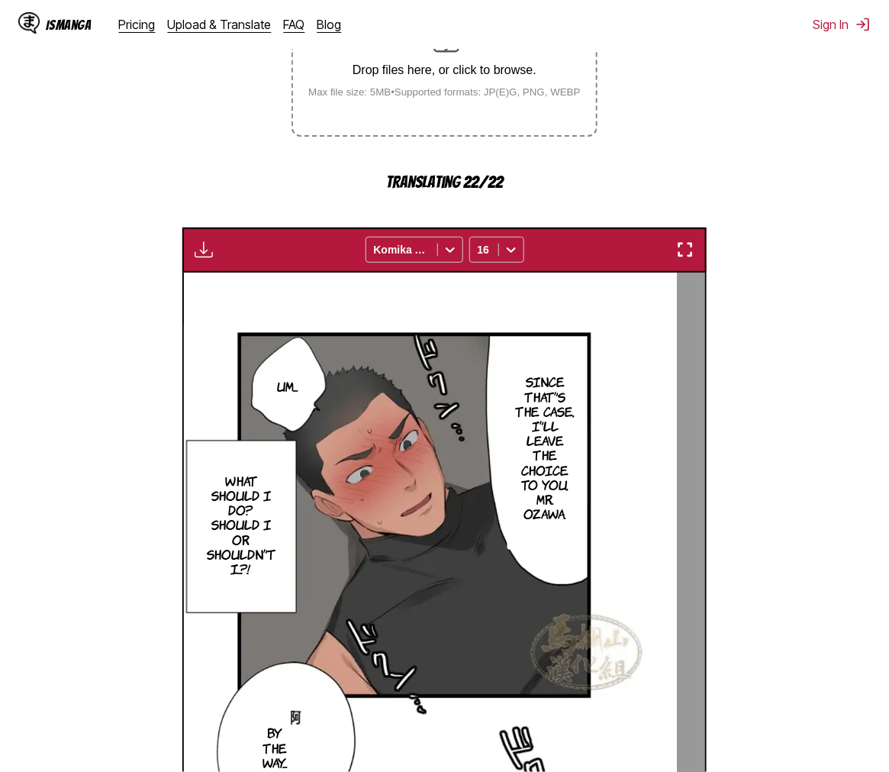
scroll to position [508, 0]
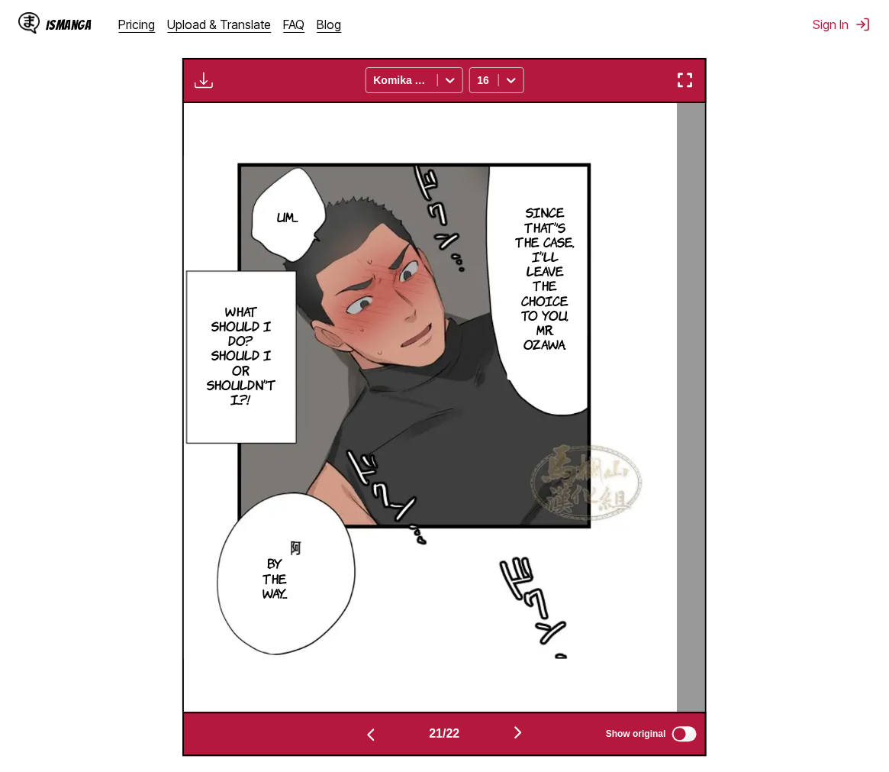
click at [800, 471] on section "From Chinese To English Drop files here, or click to browse. Max file size: 5MB…" at bounding box center [444, 245] width 865 height 1021
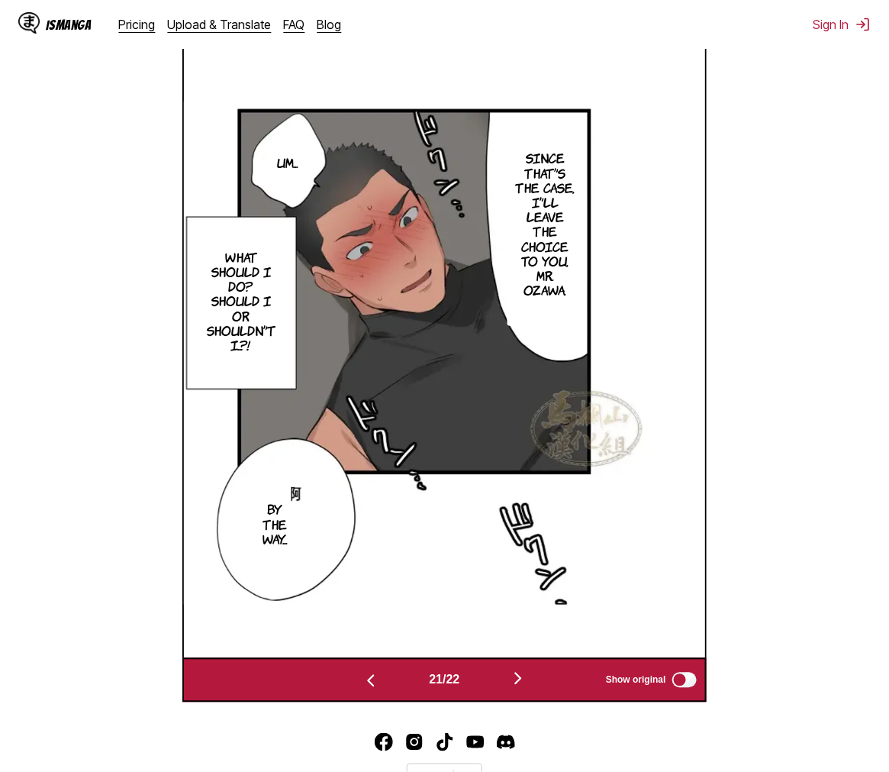
click at [369, 682] on img "button" at bounding box center [371, 681] width 18 height 18
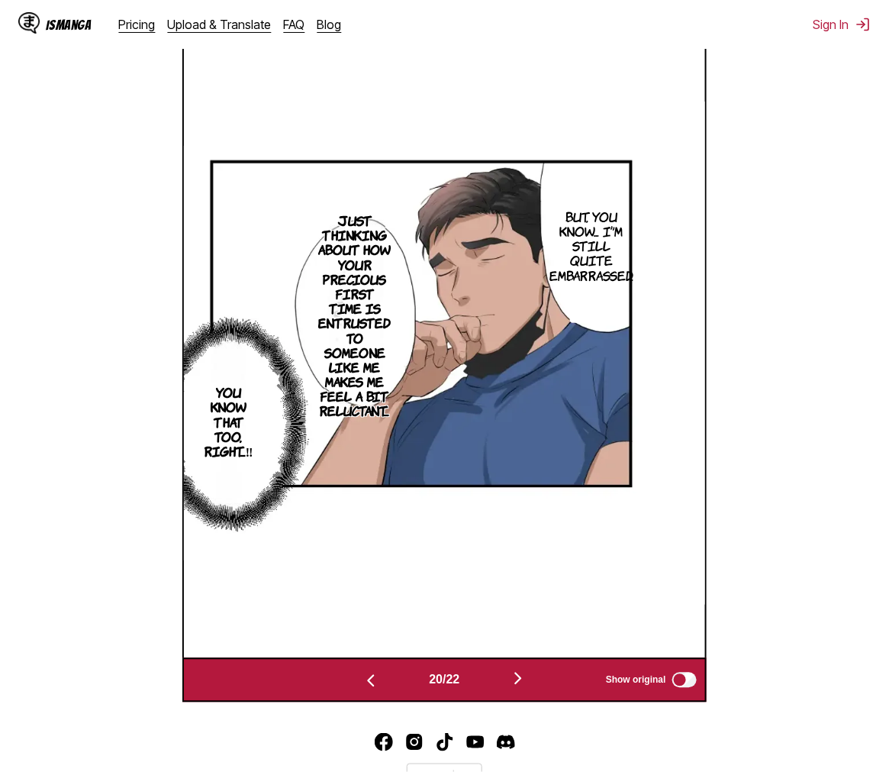
click at [369, 682] on img "button" at bounding box center [371, 681] width 18 height 18
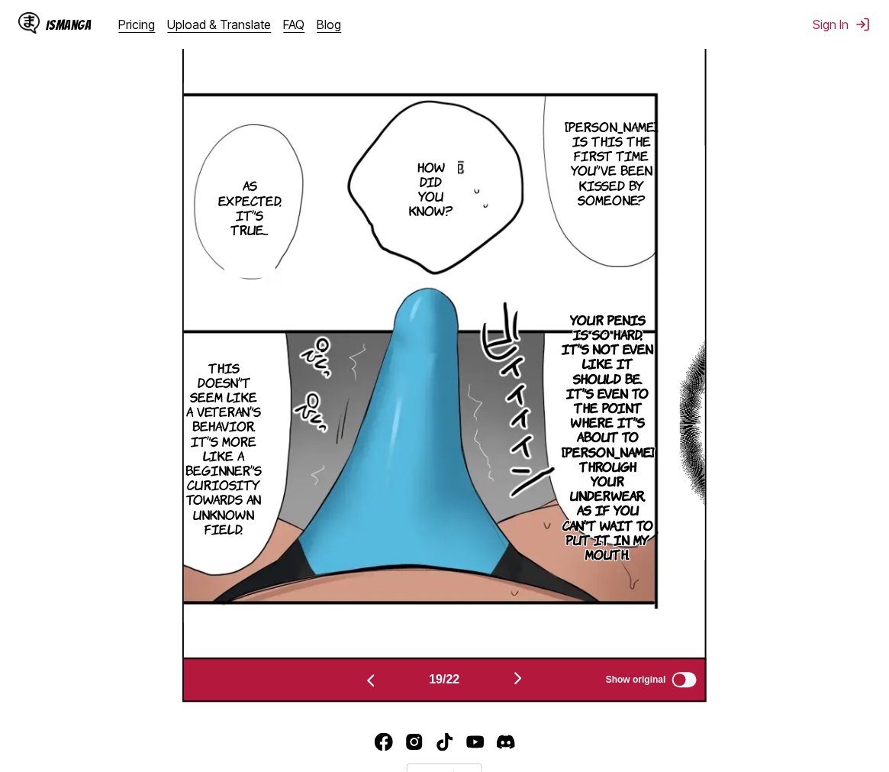
click at [527, 677] on img "button" at bounding box center [518, 678] width 18 height 18
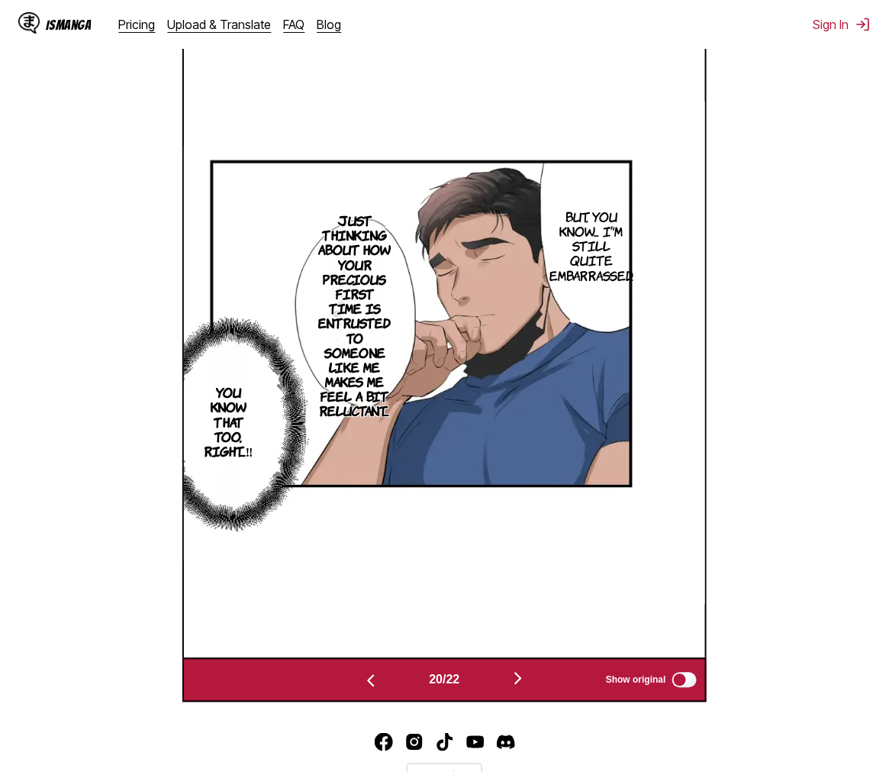
click at [525, 680] on img "button" at bounding box center [518, 678] width 18 height 18
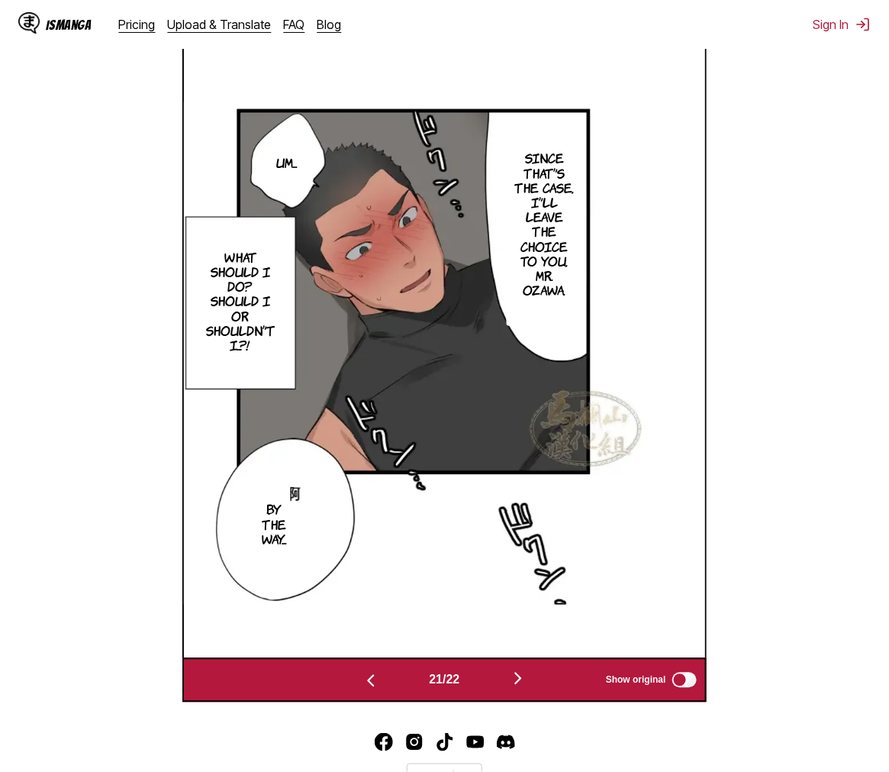
click at [711, 565] on section "From Chinese To English Drop files here, or click to browse. Max file size: 5MB…" at bounding box center [444, 218] width 865 height 967
click at [519, 675] on img "button" at bounding box center [518, 678] width 18 height 18
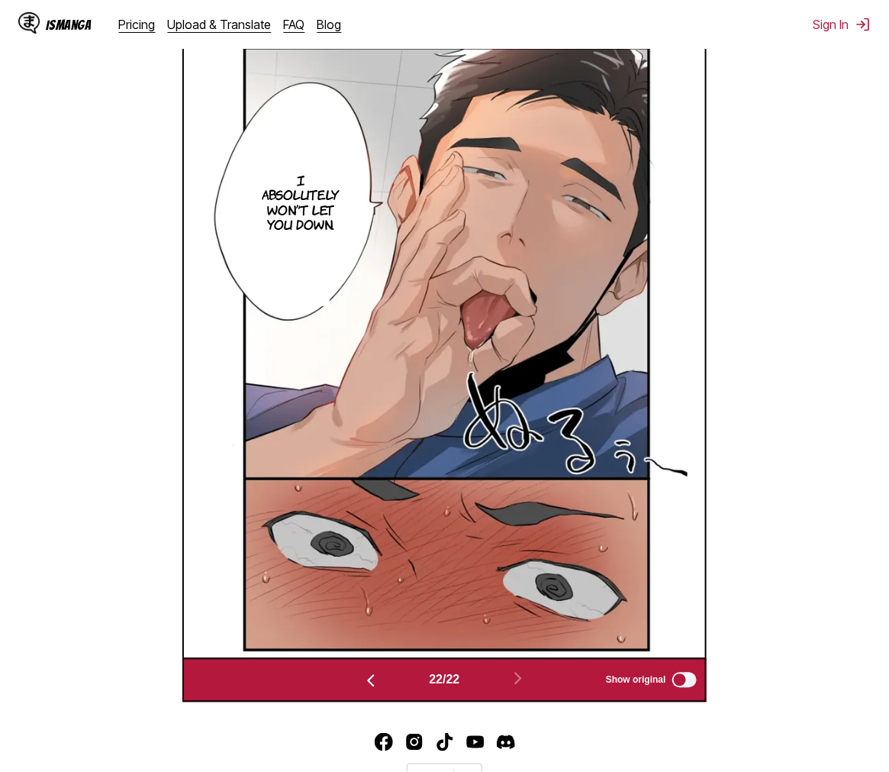
click at [353, 689] on button "button" at bounding box center [371, 680] width 92 height 22
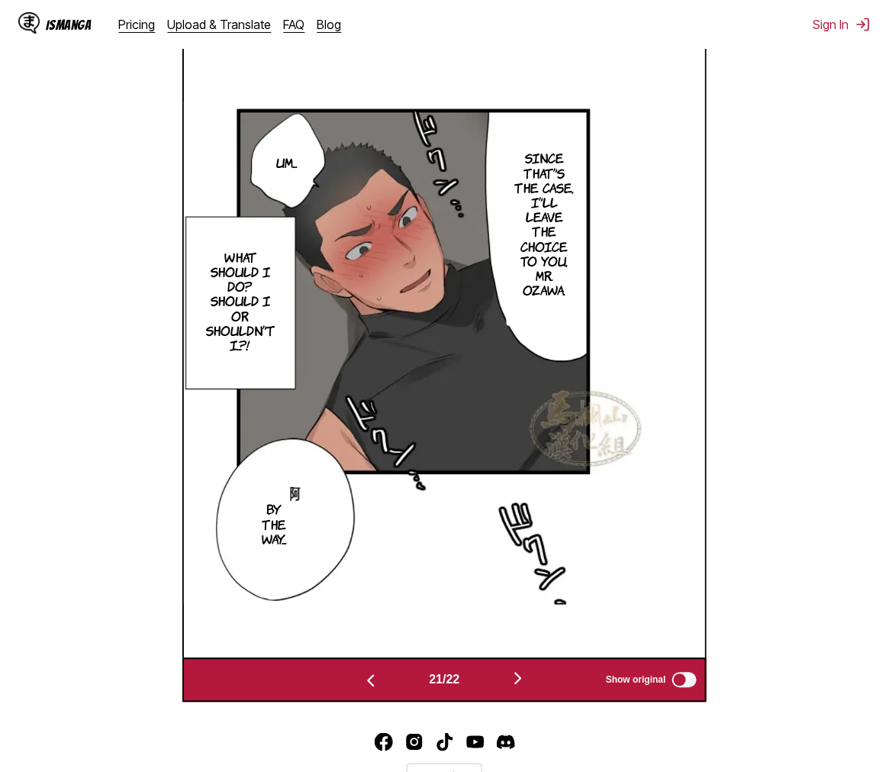
click at [521, 685] on img "button" at bounding box center [518, 678] width 18 height 18
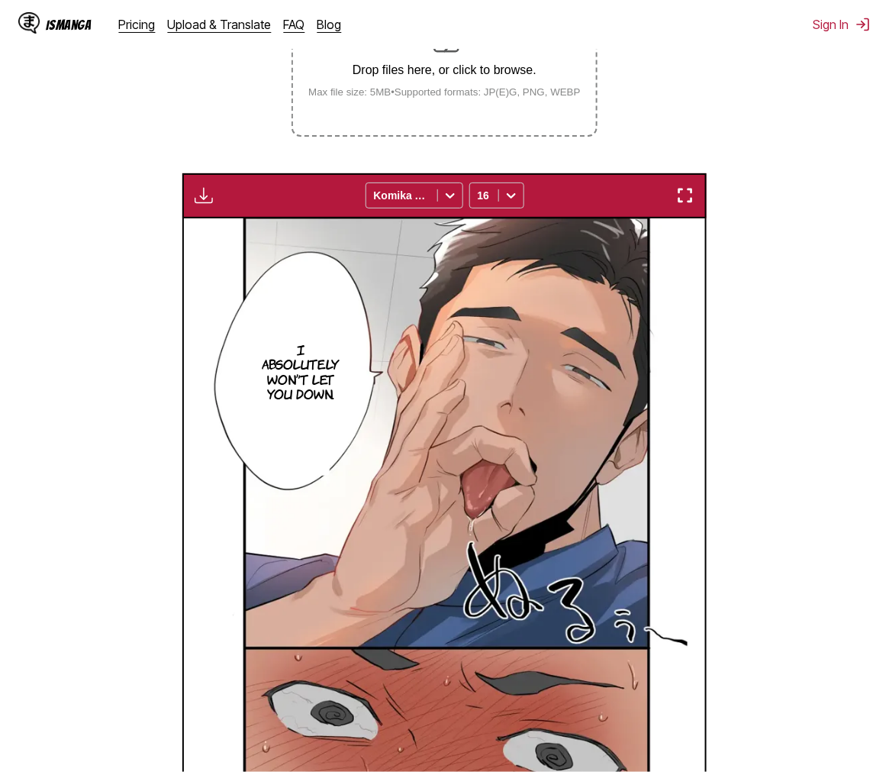
scroll to position [85, 0]
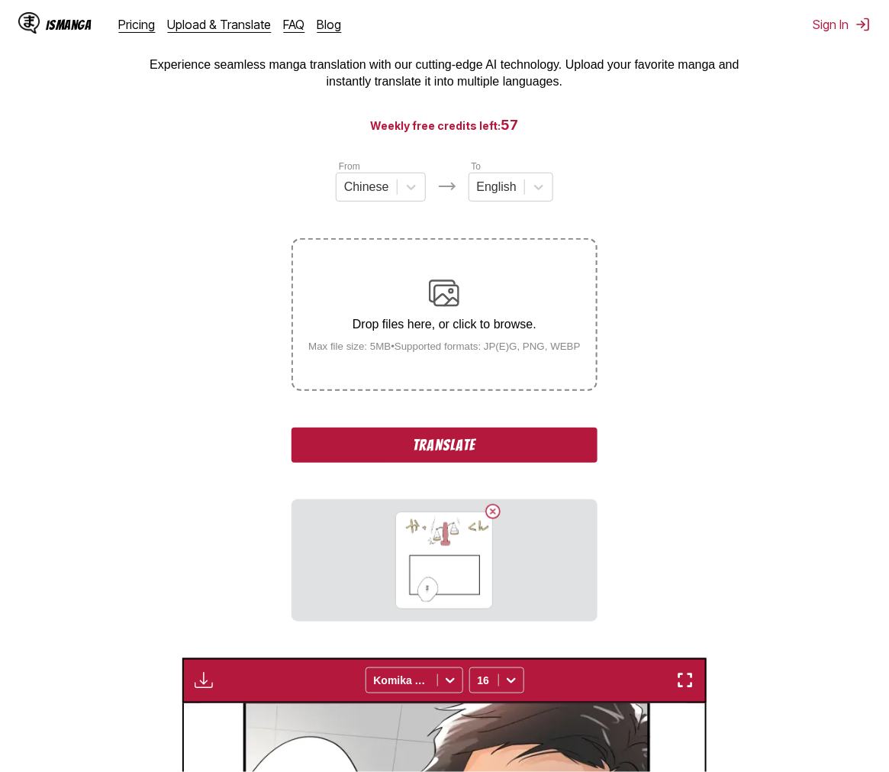
click at [508, 440] on button "Translate" at bounding box center [444, 444] width 305 height 35
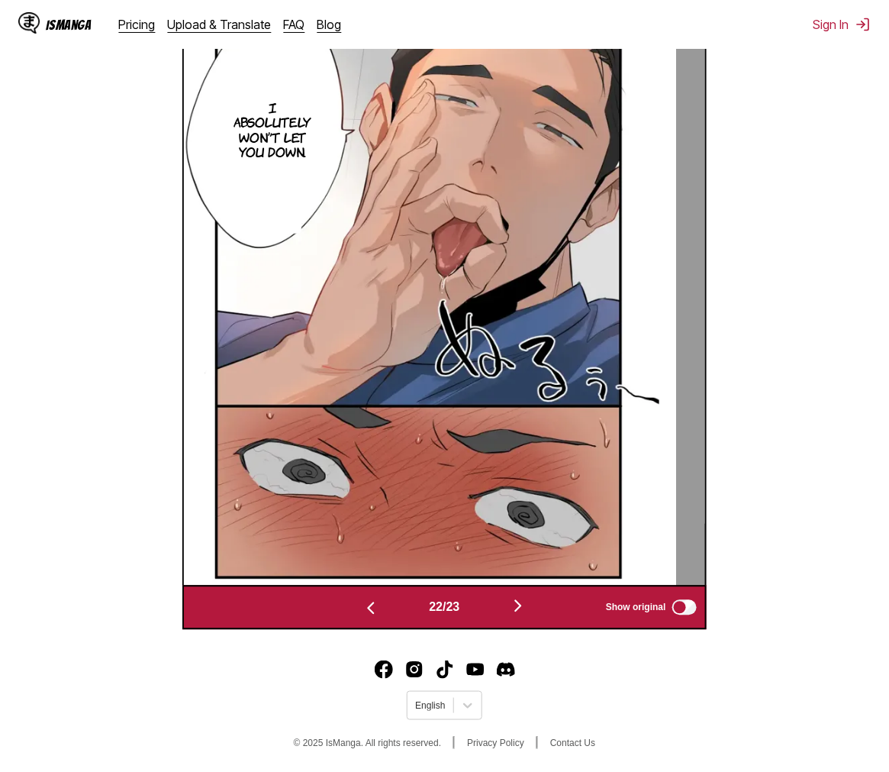
click at [514, 596] on button "button" at bounding box center [518, 607] width 92 height 22
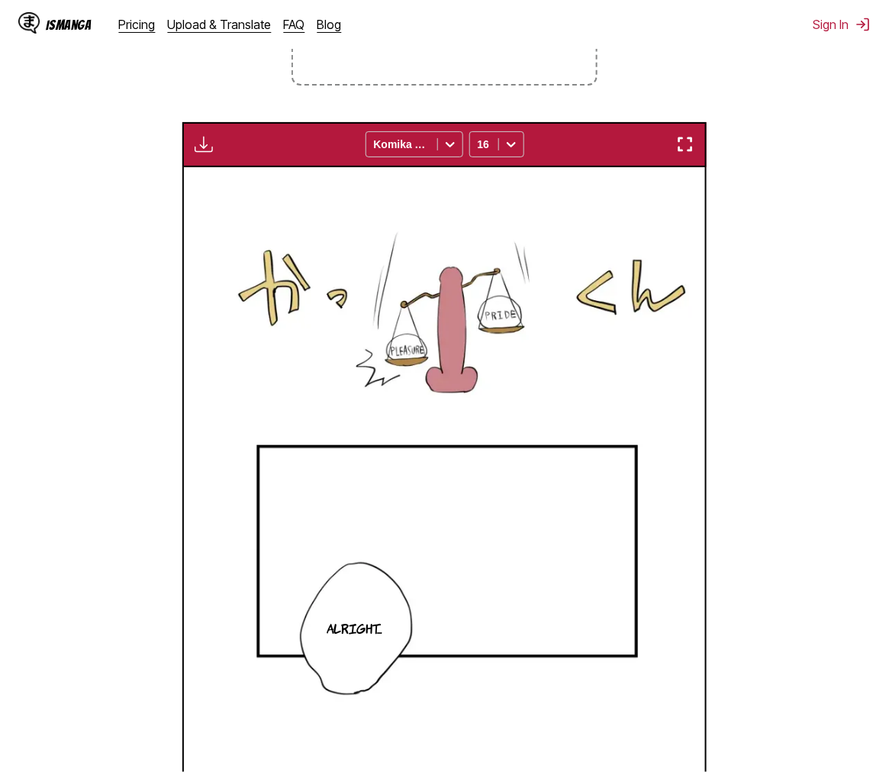
scroll to position [475, 0]
